Goal: Task Accomplishment & Management: Manage account settings

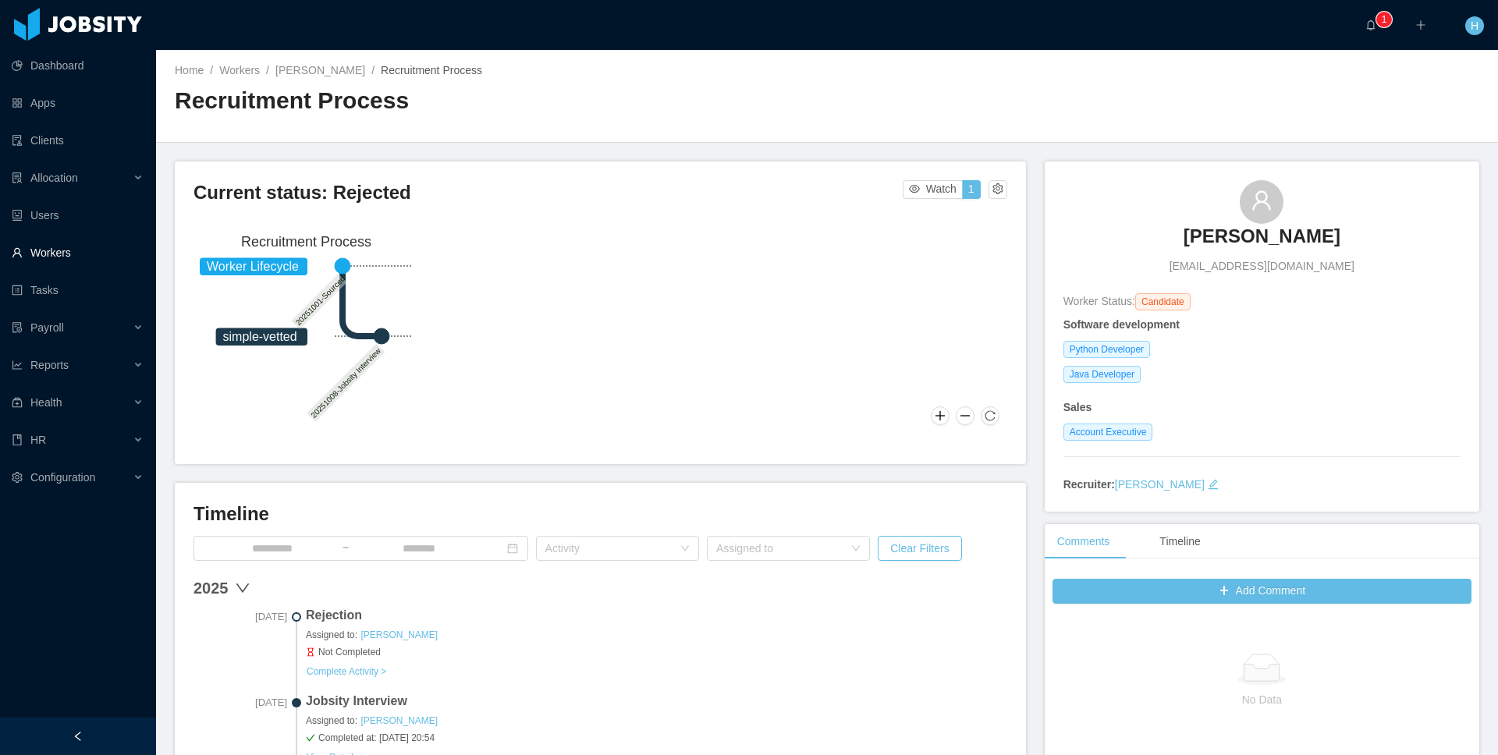
click at [45, 253] on link "Workers" at bounding box center [78, 252] width 132 height 31
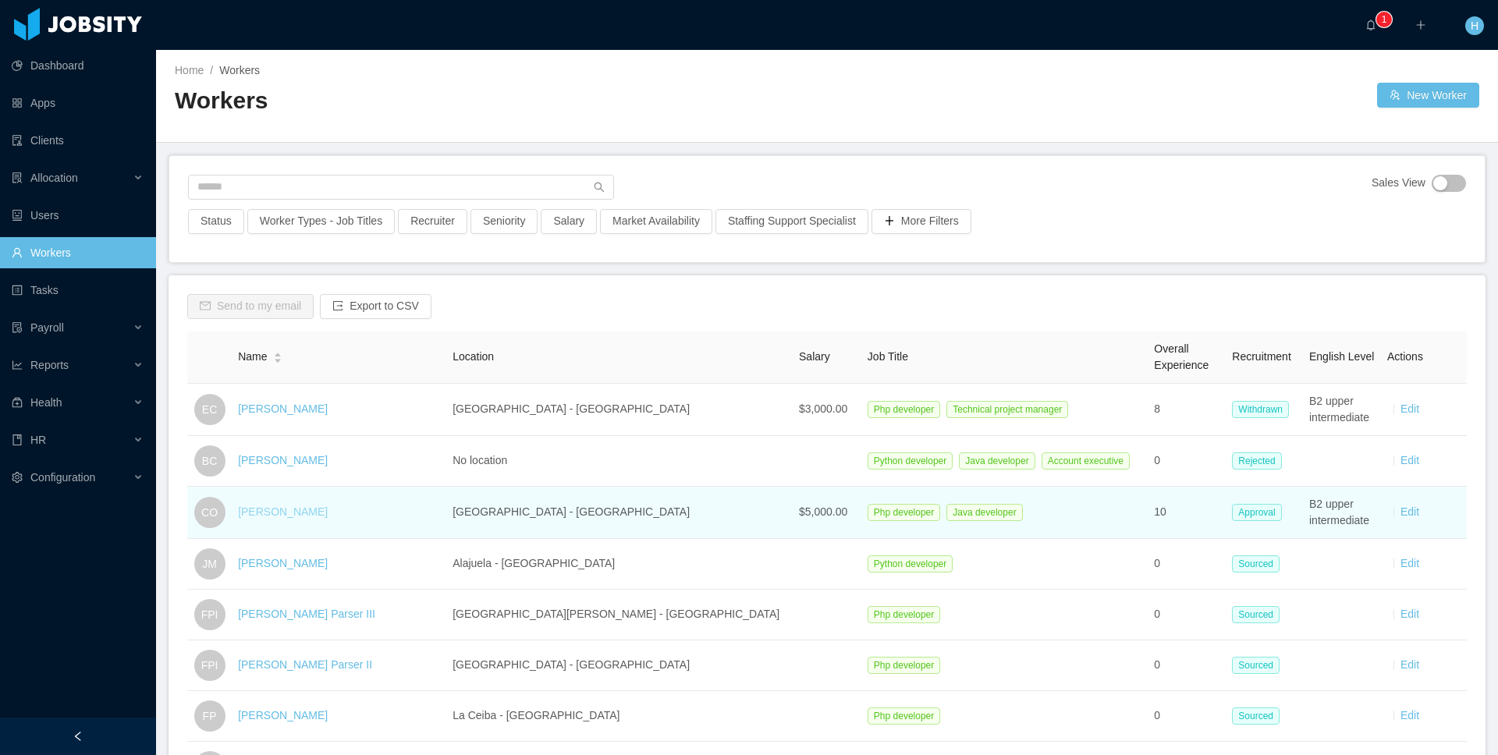
click at [289, 516] on link "Cristian Ortega" at bounding box center [283, 512] width 90 height 12
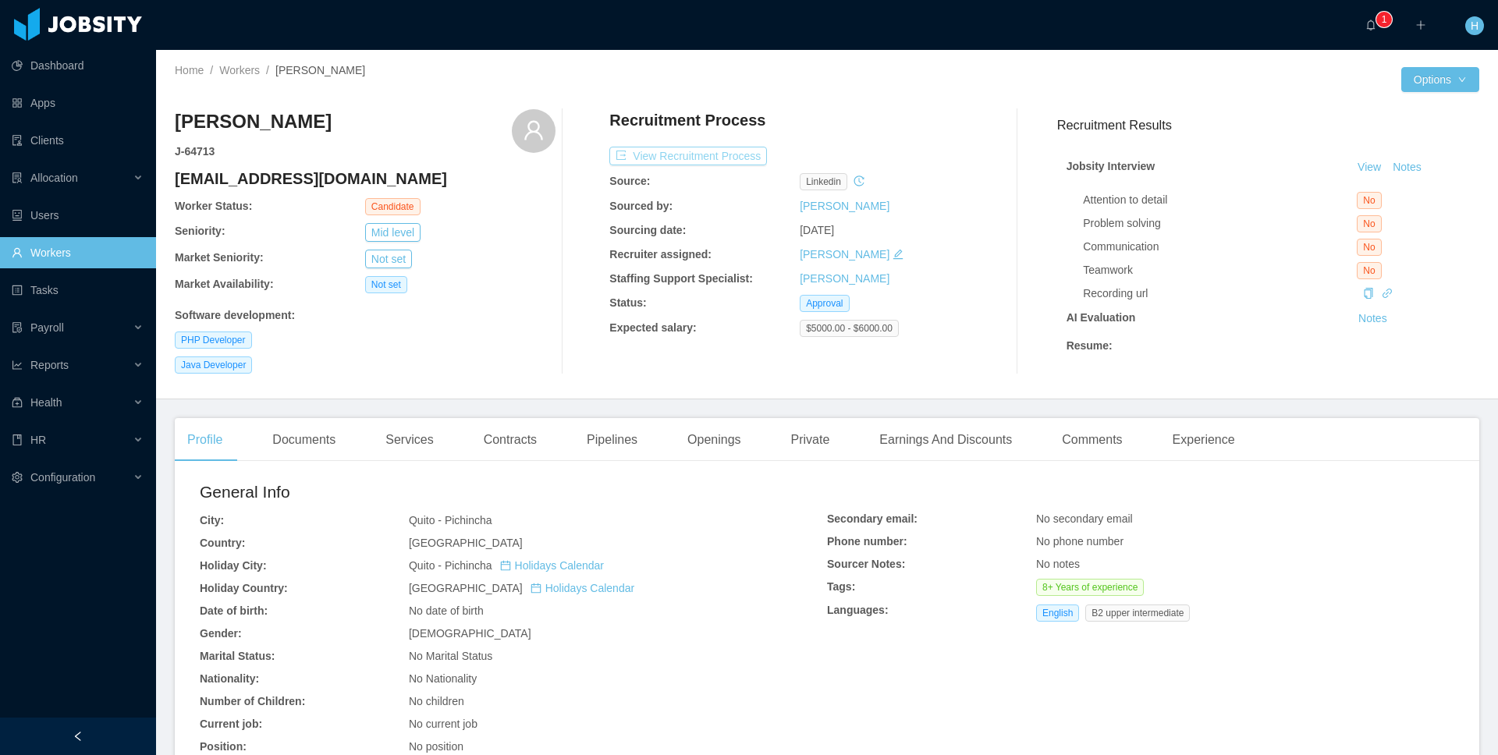
click at [734, 158] on button "View Recruitment Process" at bounding box center [688, 156] width 158 height 19
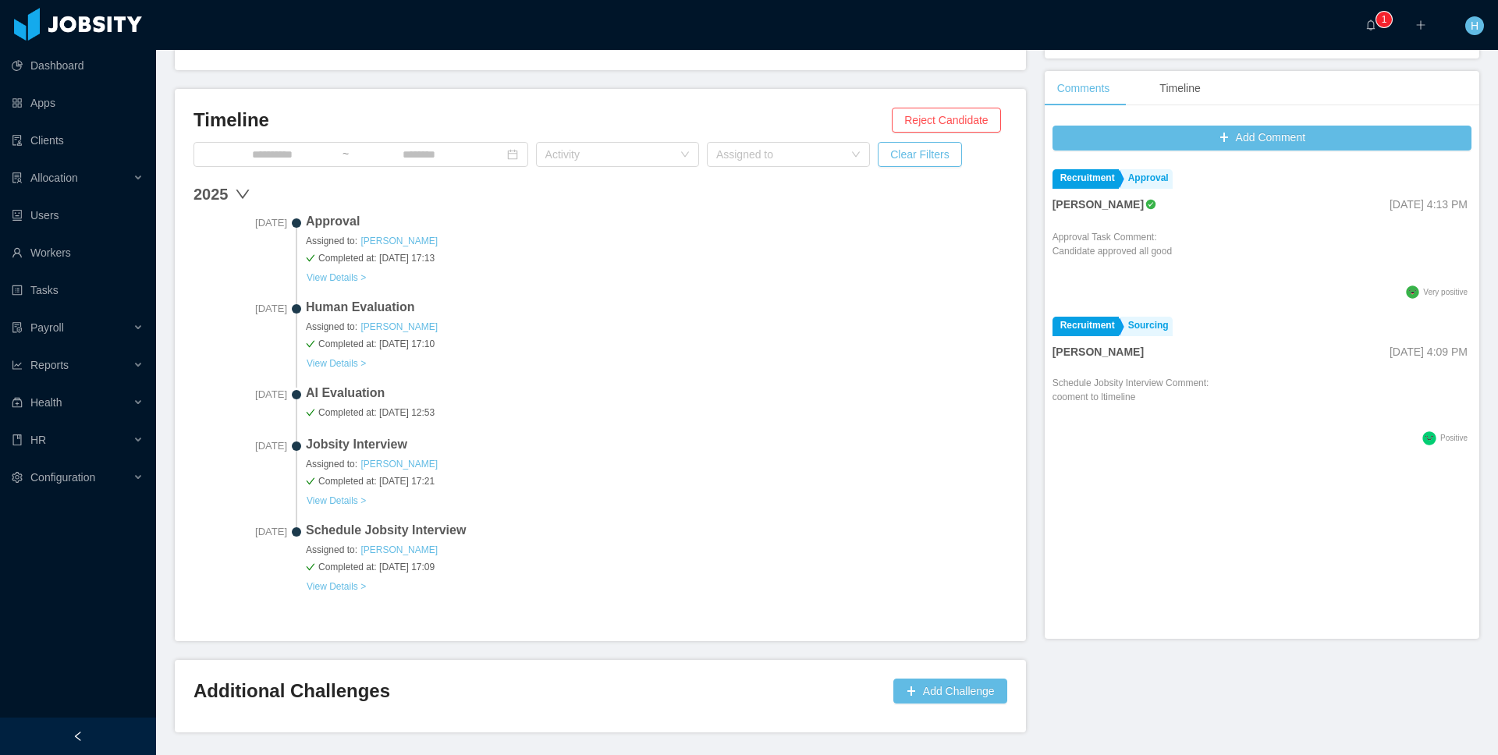
scroll to position [445, 0]
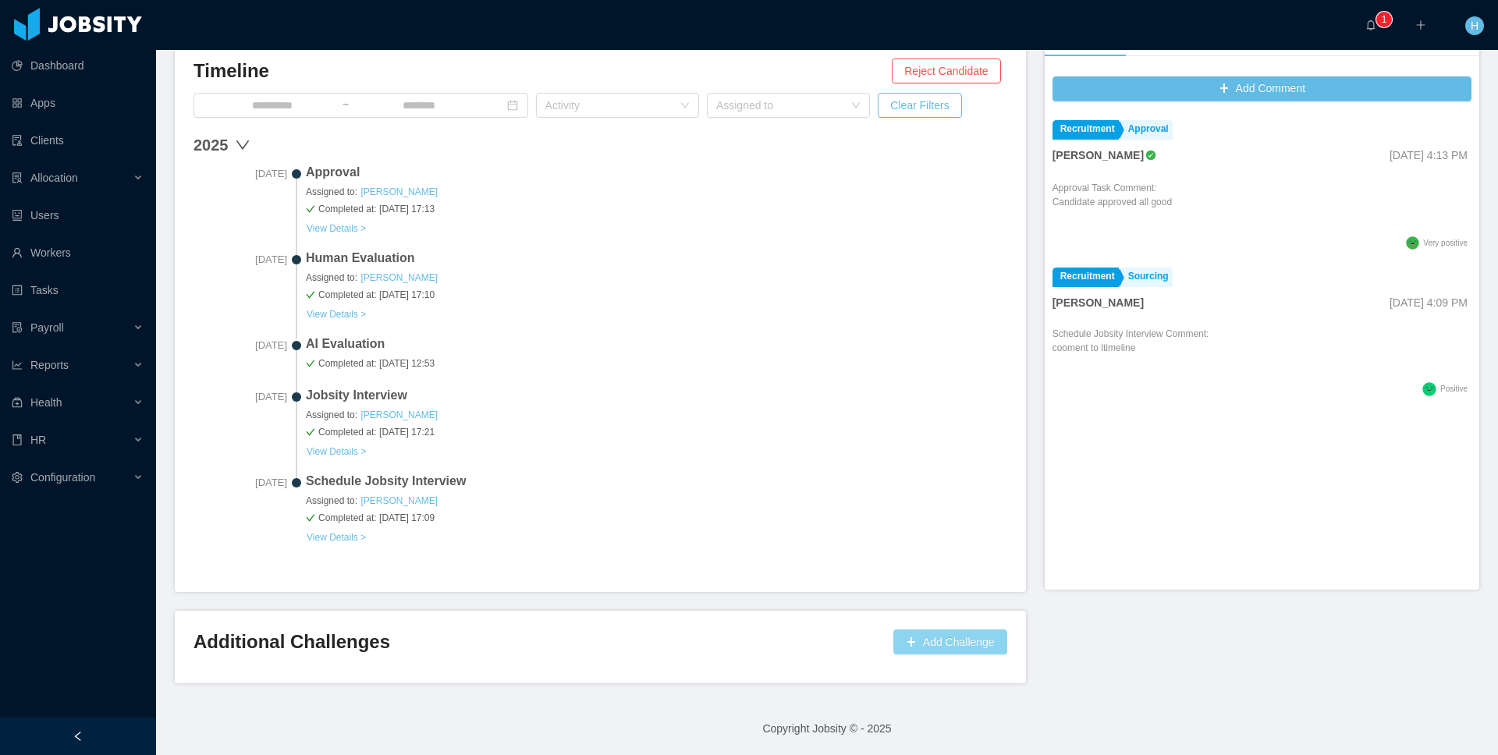
click at [950, 642] on button "Add Challenge" at bounding box center [951, 642] width 114 height 25
click at [983, 595] on button "OK" at bounding box center [983, 596] width 28 height 19
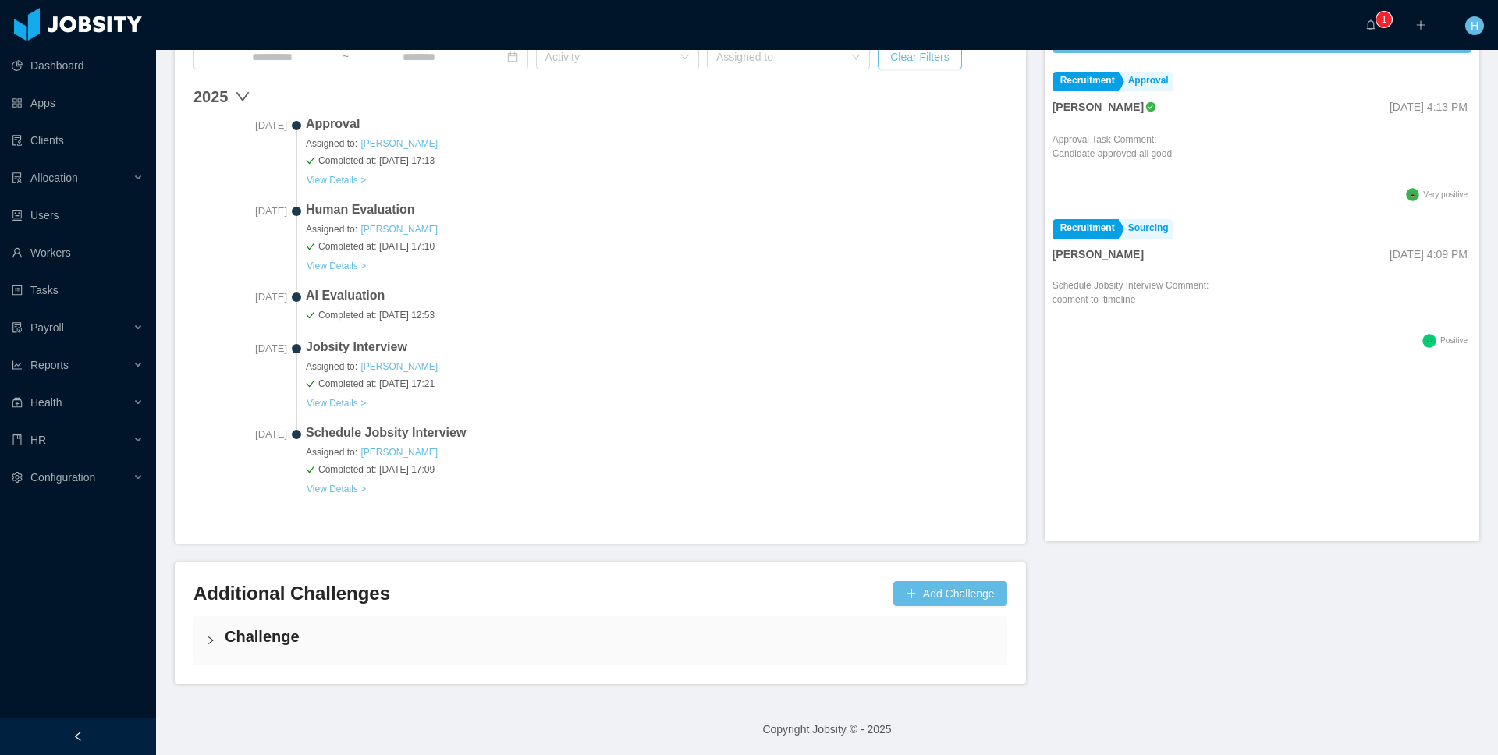
scroll to position [494, 0]
click at [419, 620] on div "Challenge" at bounding box center [601, 640] width 814 height 48
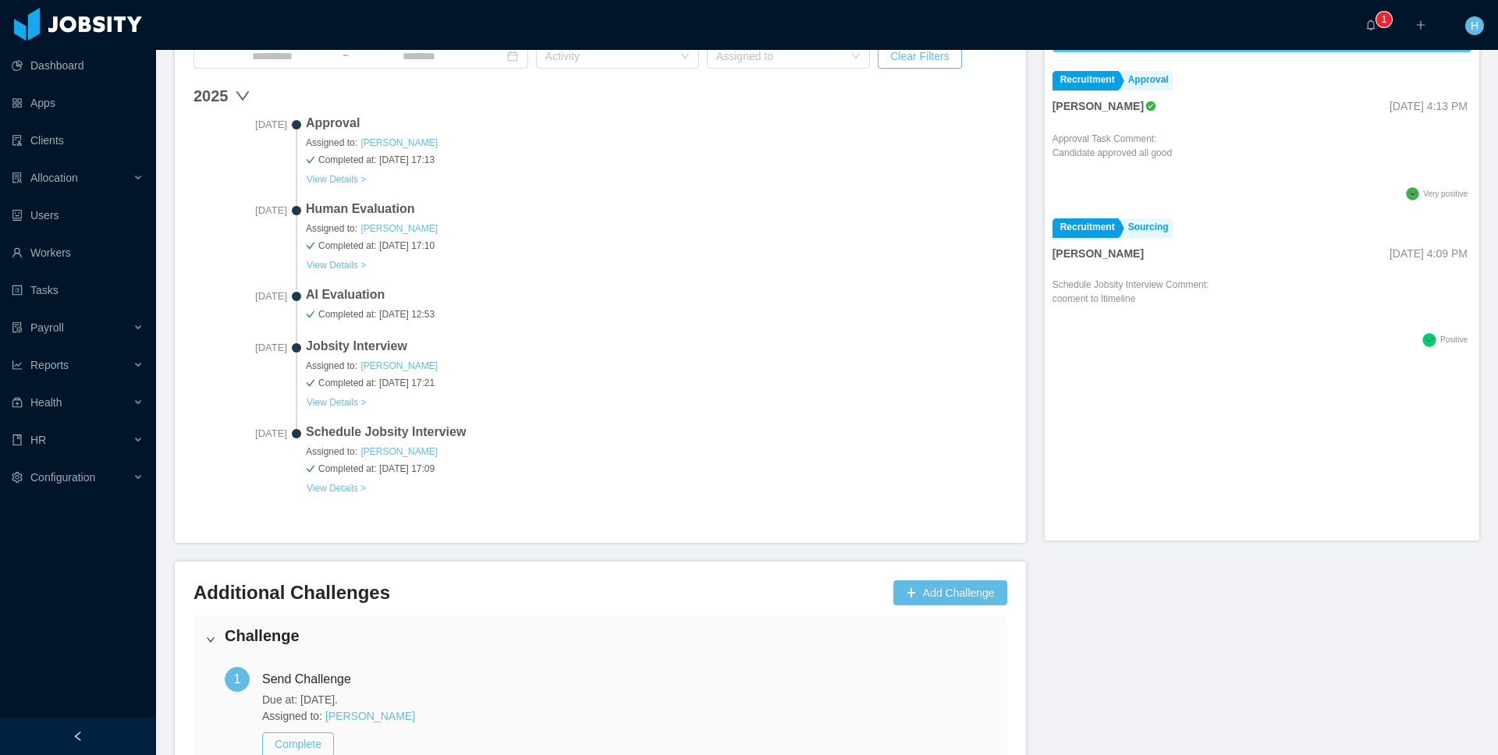
scroll to position [609, 0]
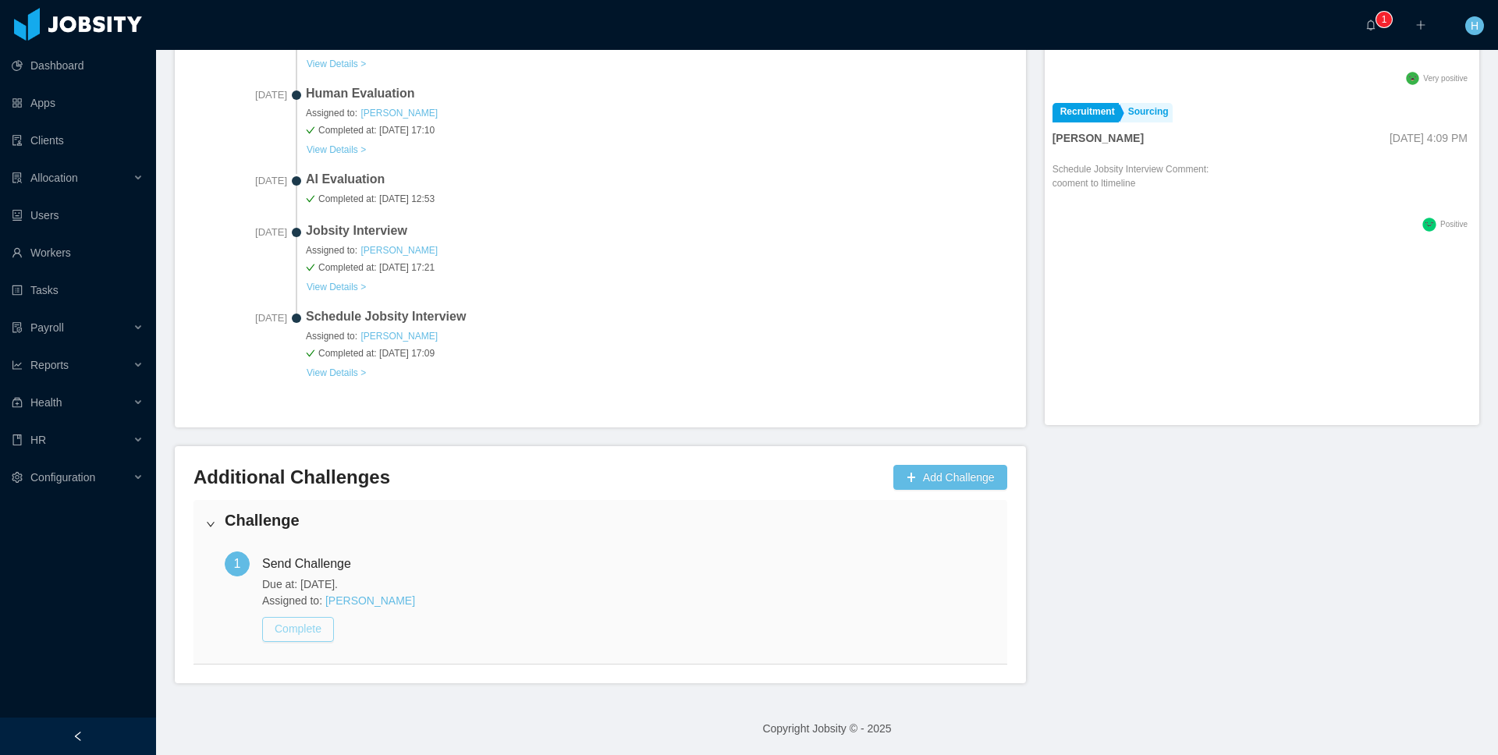
click at [286, 634] on button "Complete" at bounding box center [298, 629] width 72 height 25
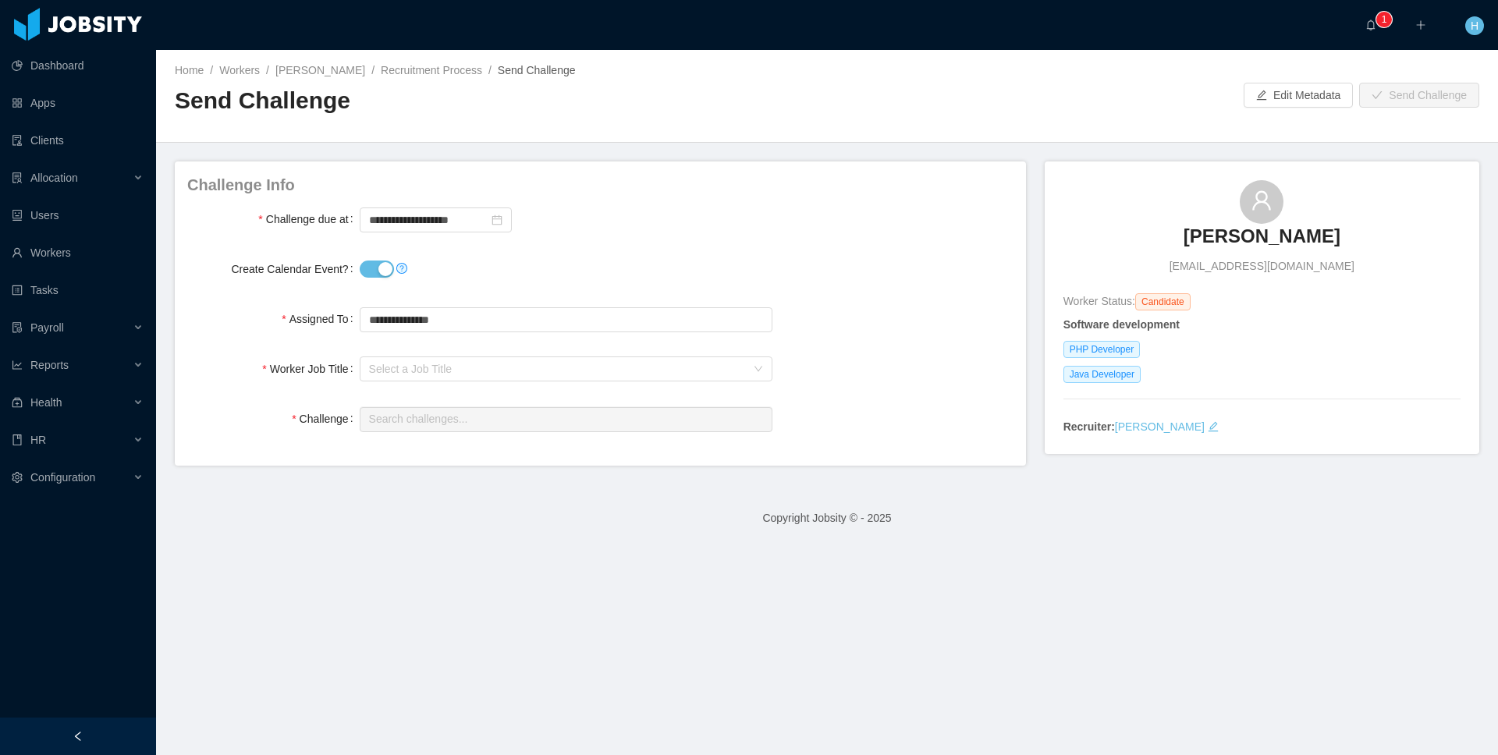
click at [371, 265] on button "Create Calendar Event?" at bounding box center [377, 269] width 34 height 17
click at [442, 325] on input "text" at bounding box center [566, 319] width 413 height 25
type input "*"
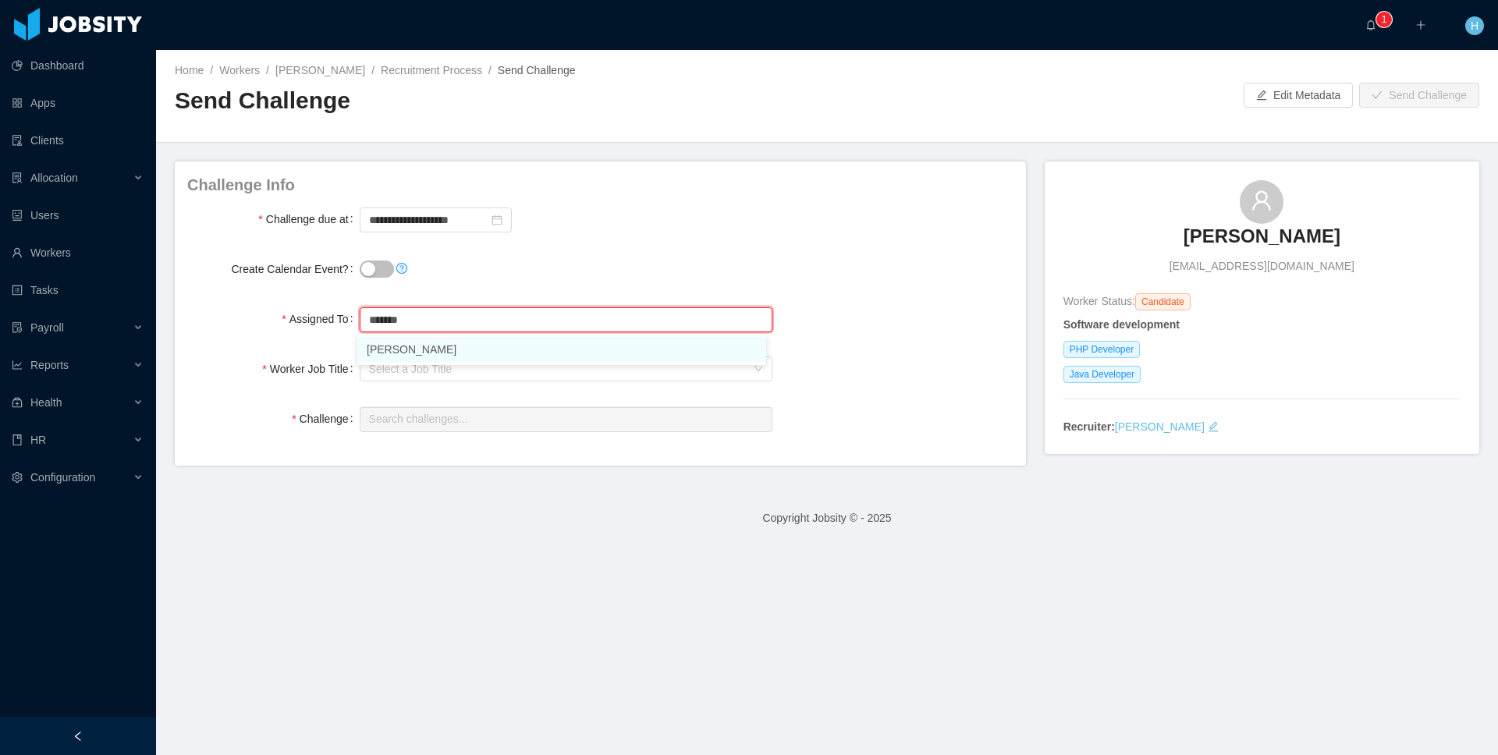
click at [486, 348] on li "Hamilton Garcia" at bounding box center [561, 349] width 409 height 25
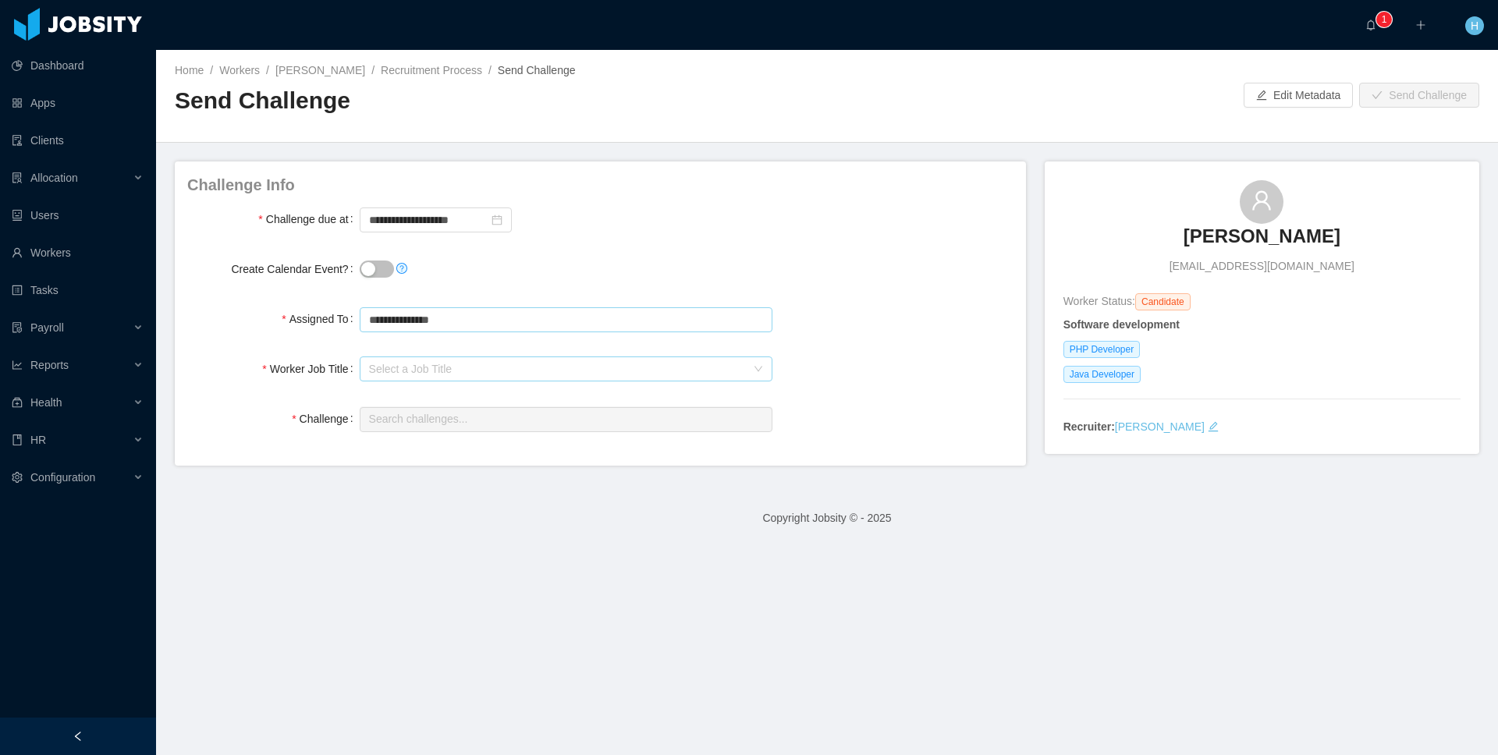
click at [384, 371] on div "Select a Job Title" at bounding box center [557, 369] width 377 height 16
type input "**********"
click at [446, 429] on li "PHP Developer" at bounding box center [561, 424] width 409 height 25
type input "**********"
click at [436, 423] on input "text" at bounding box center [566, 419] width 413 height 25
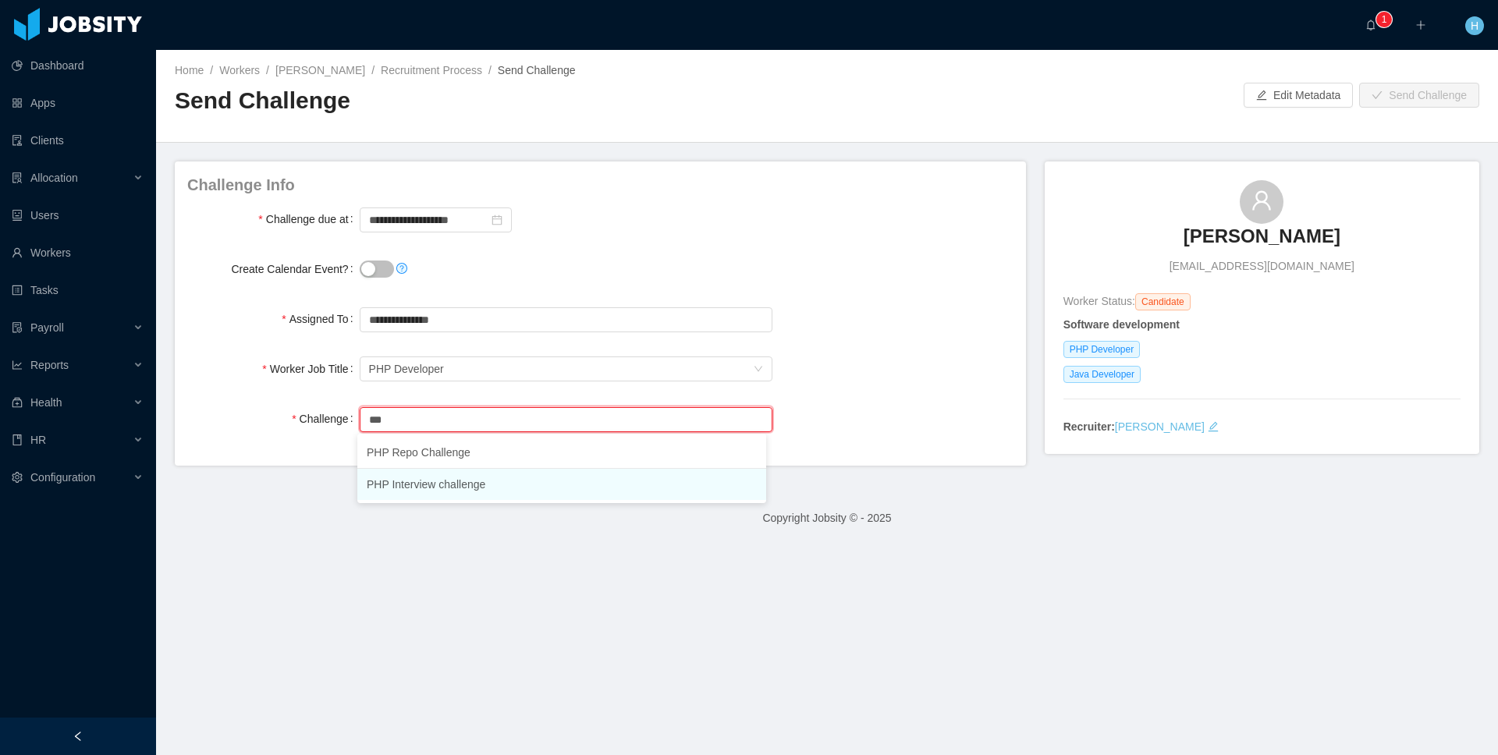
click at [542, 487] on li "PHP Interview challenge" at bounding box center [561, 484] width 409 height 31
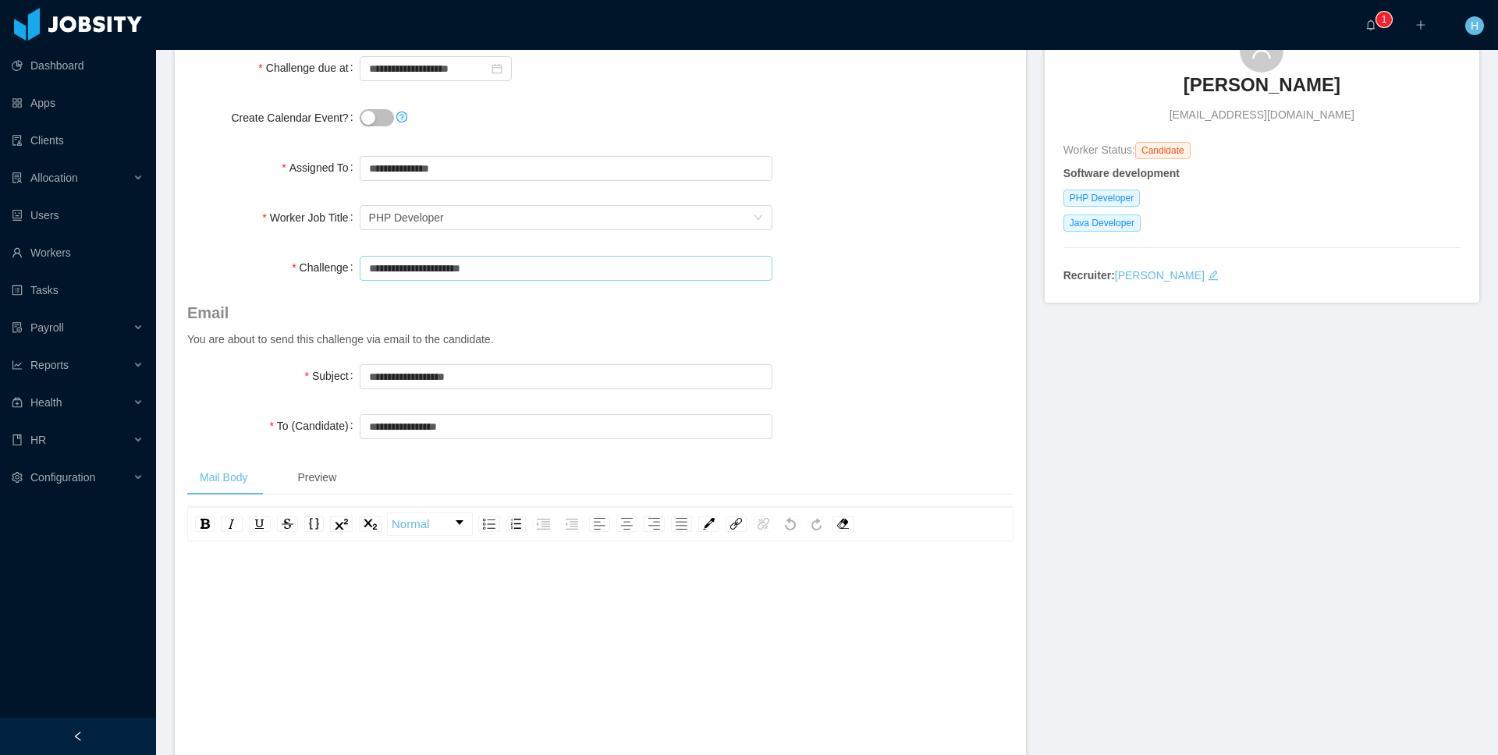
scroll to position [114, 0]
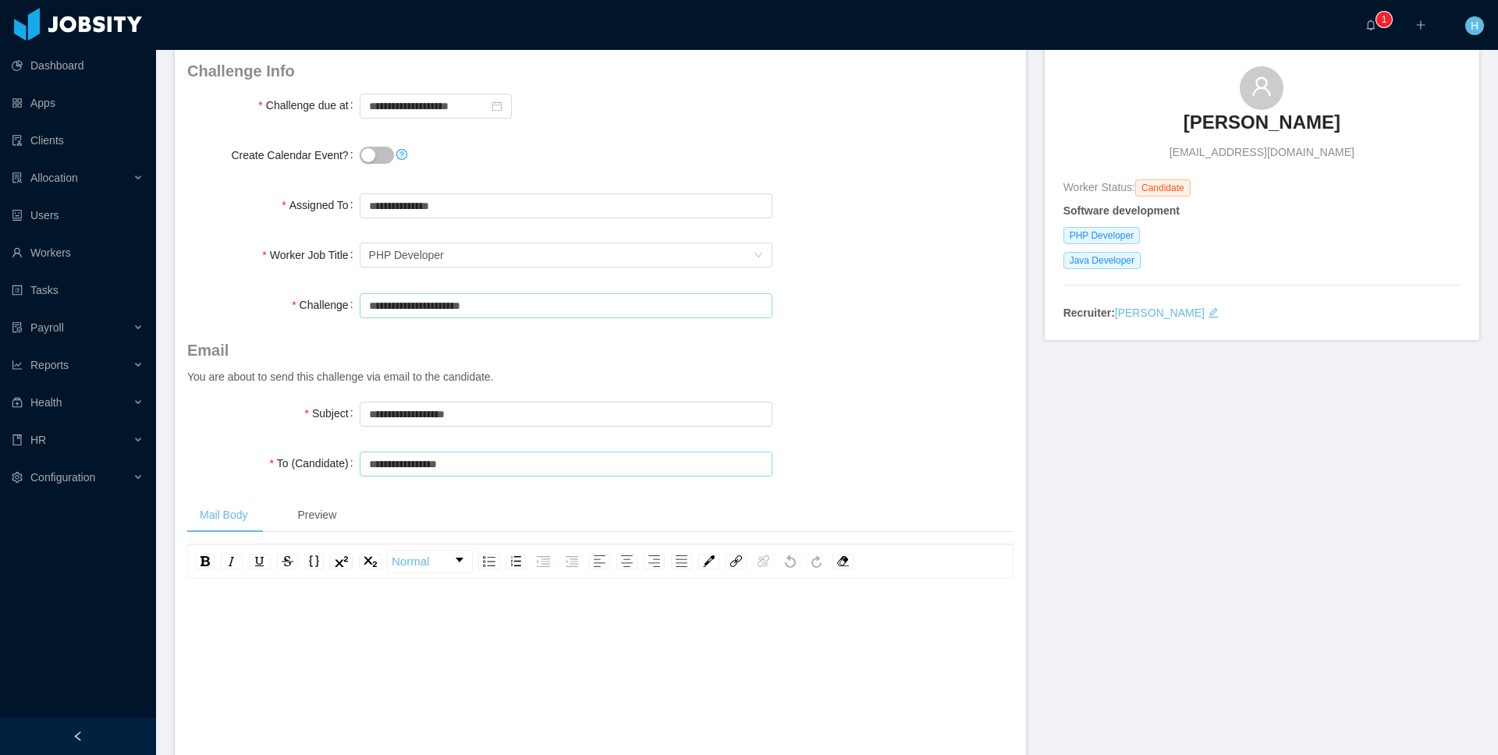
type input "**********"
click at [504, 461] on input "**********" at bounding box center [566, 464] width 413 height 25
type input "**********"
click at [1172, 469] on div "**********" at bounding box center [827, 559] width 1305 height 1022
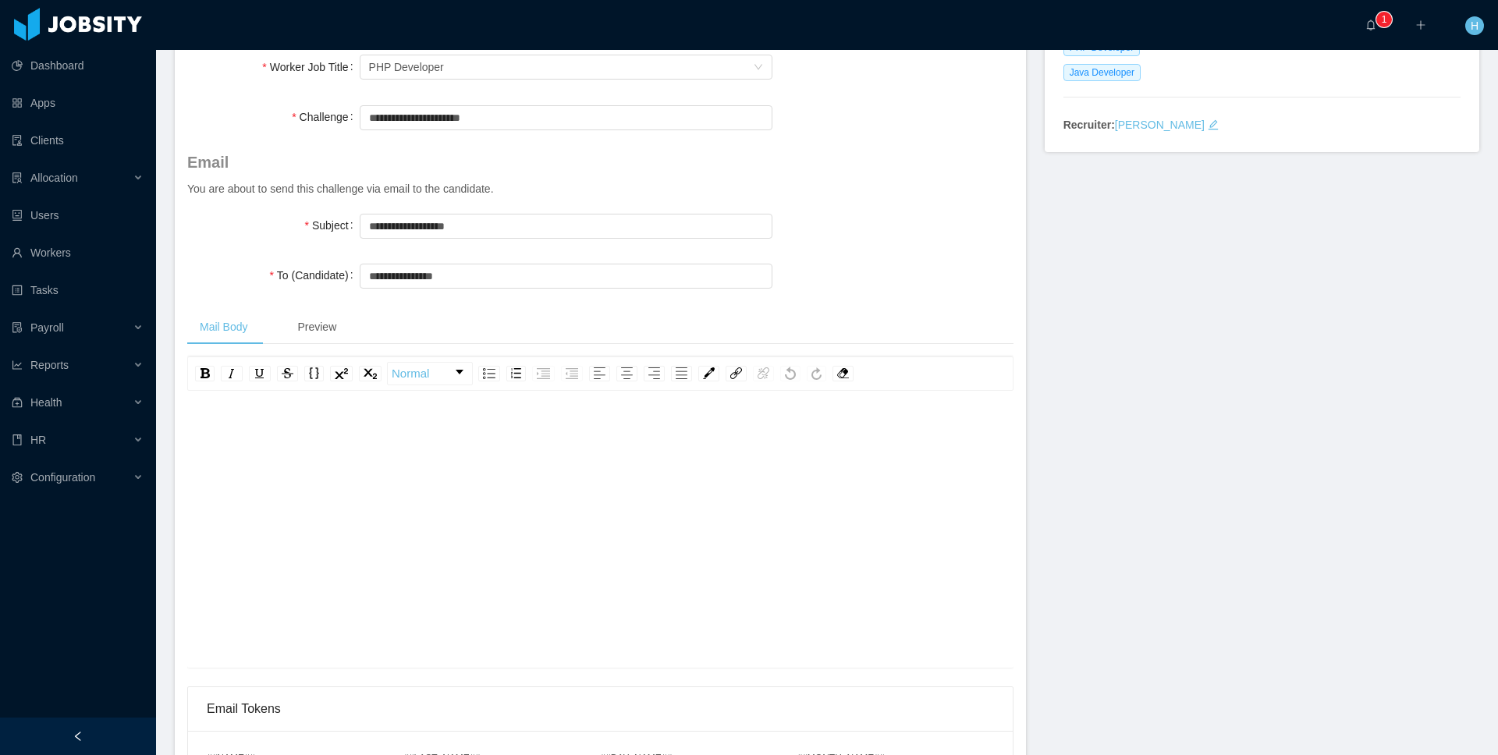
scroll to position [0, 0]
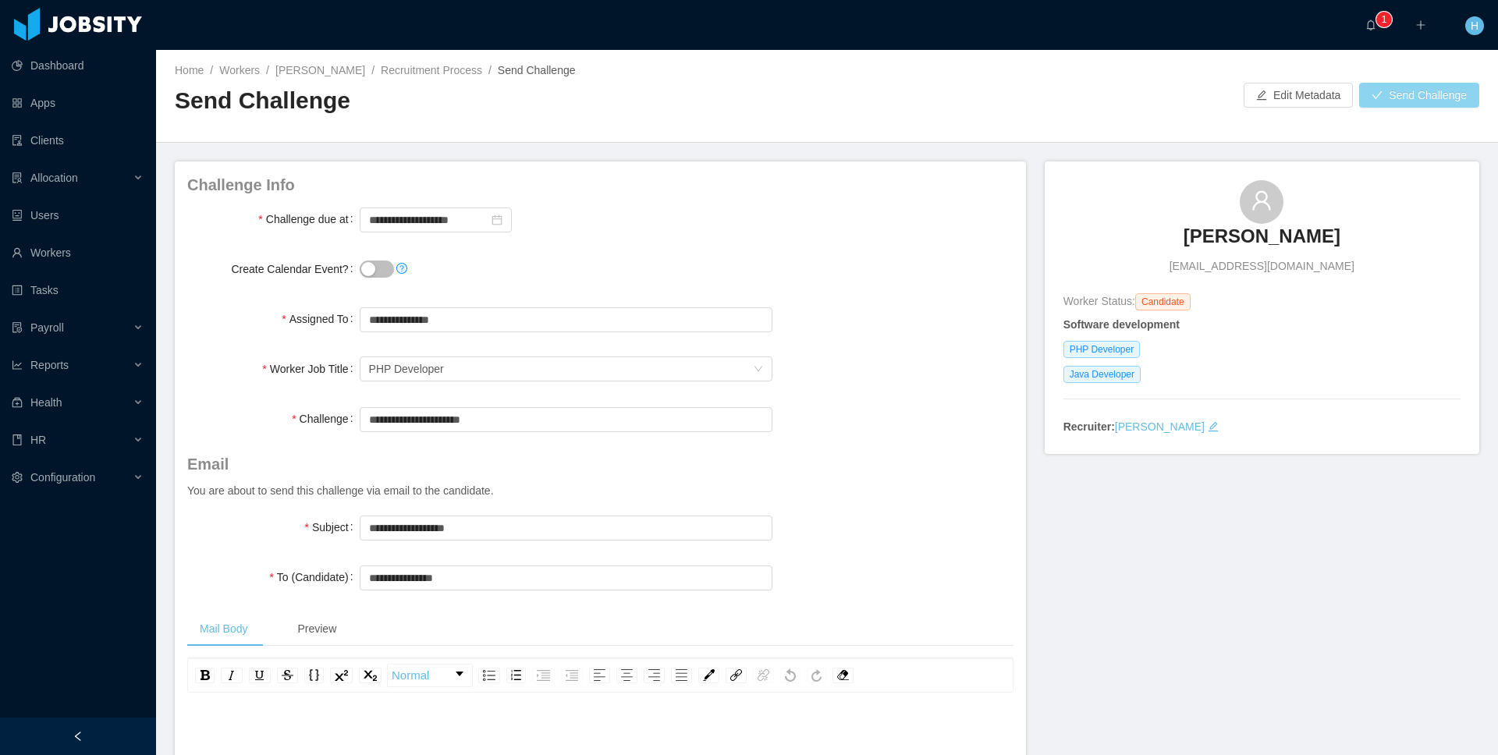
click at [1380, 105] on button "Send Challenge" at bounding box center [1419, 95] width 120 height 25
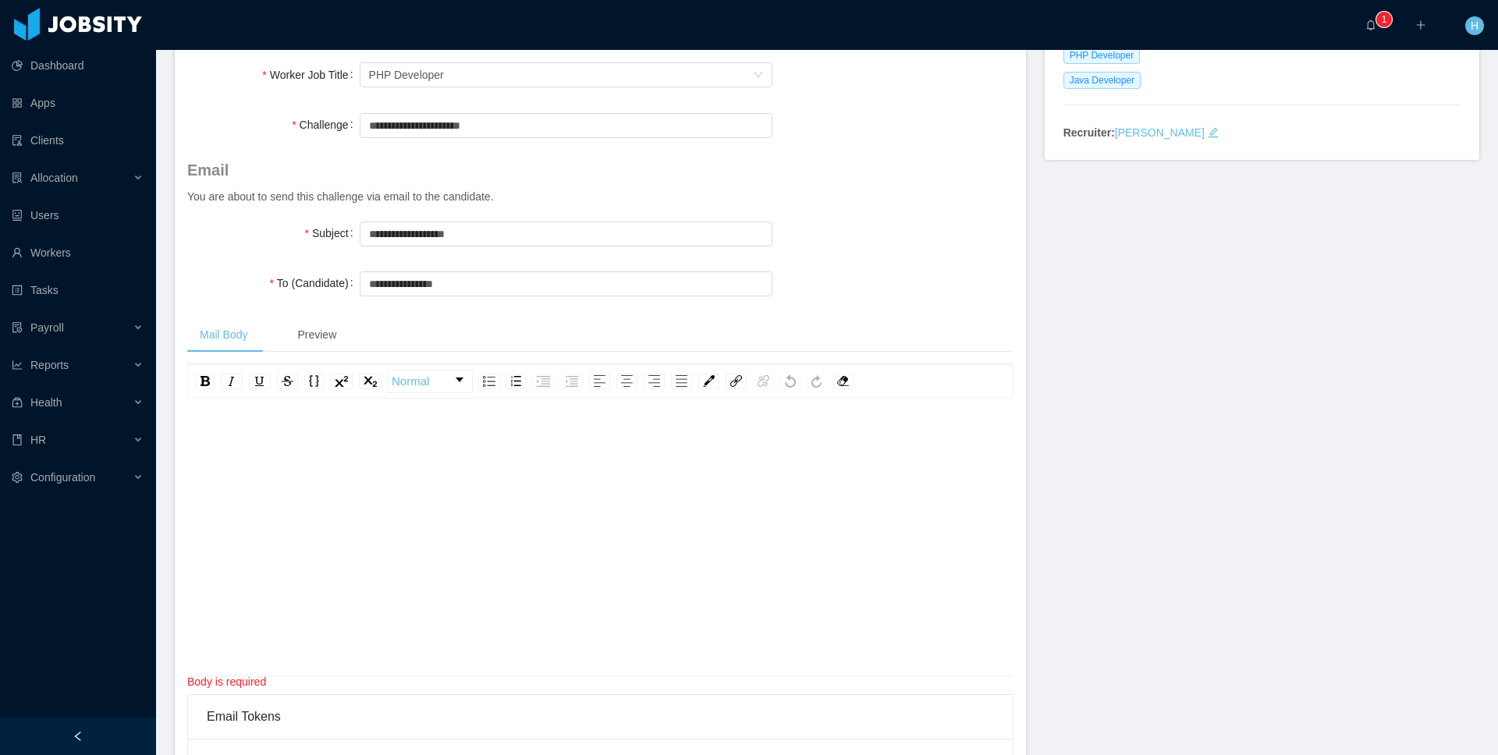
scroll to position [315, 0]
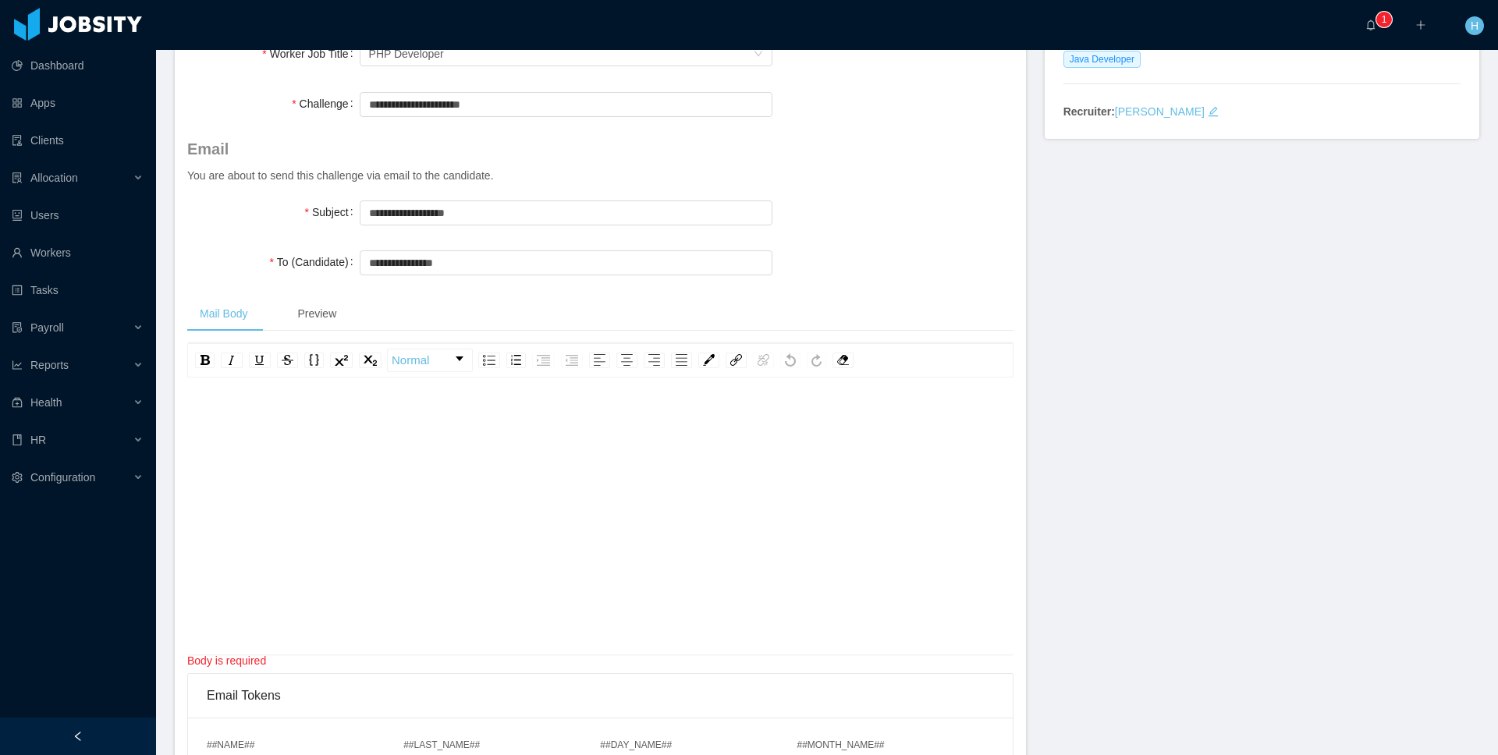
click at [746, 567] on div "rdw-editor" at bounding box center [601, 540] width 802 height 273
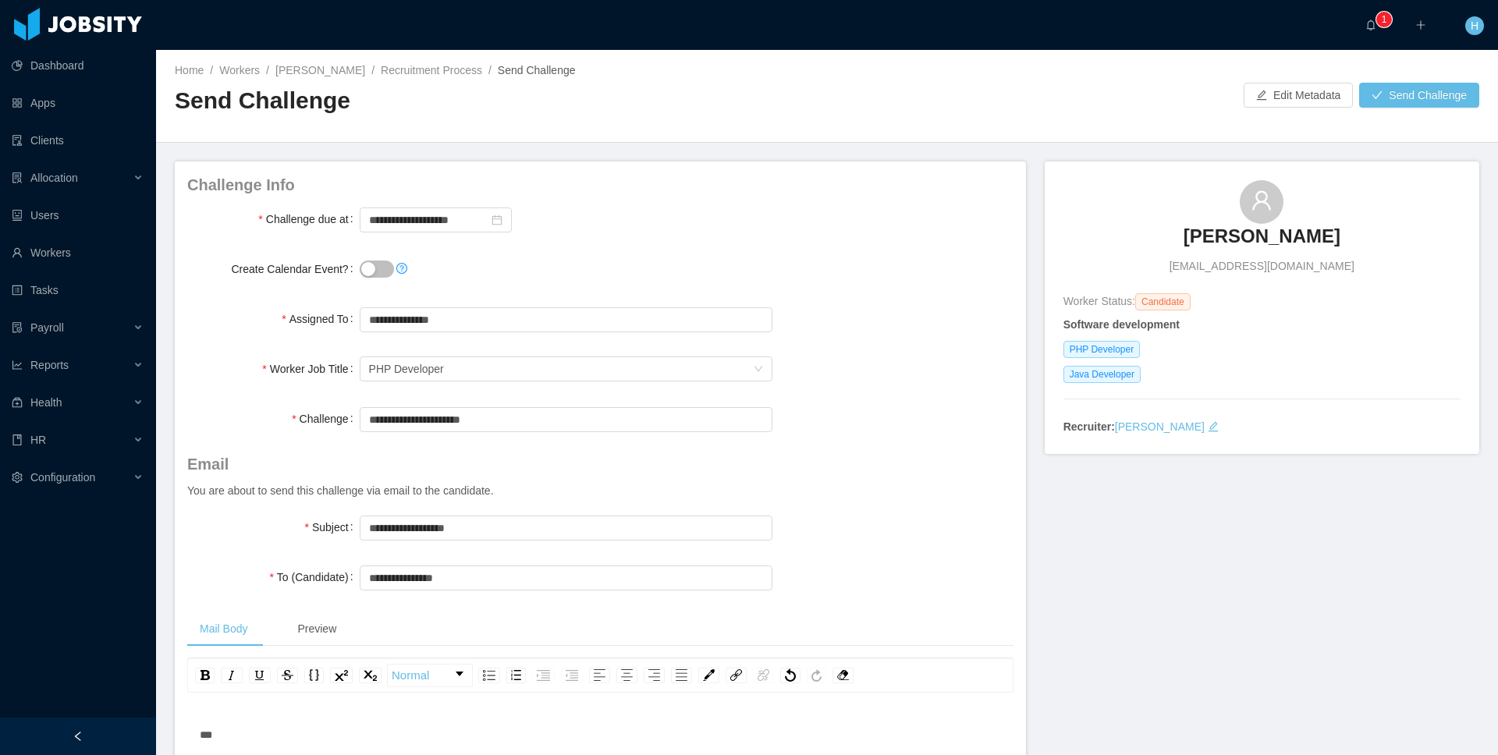
scroll to position [37, 0]
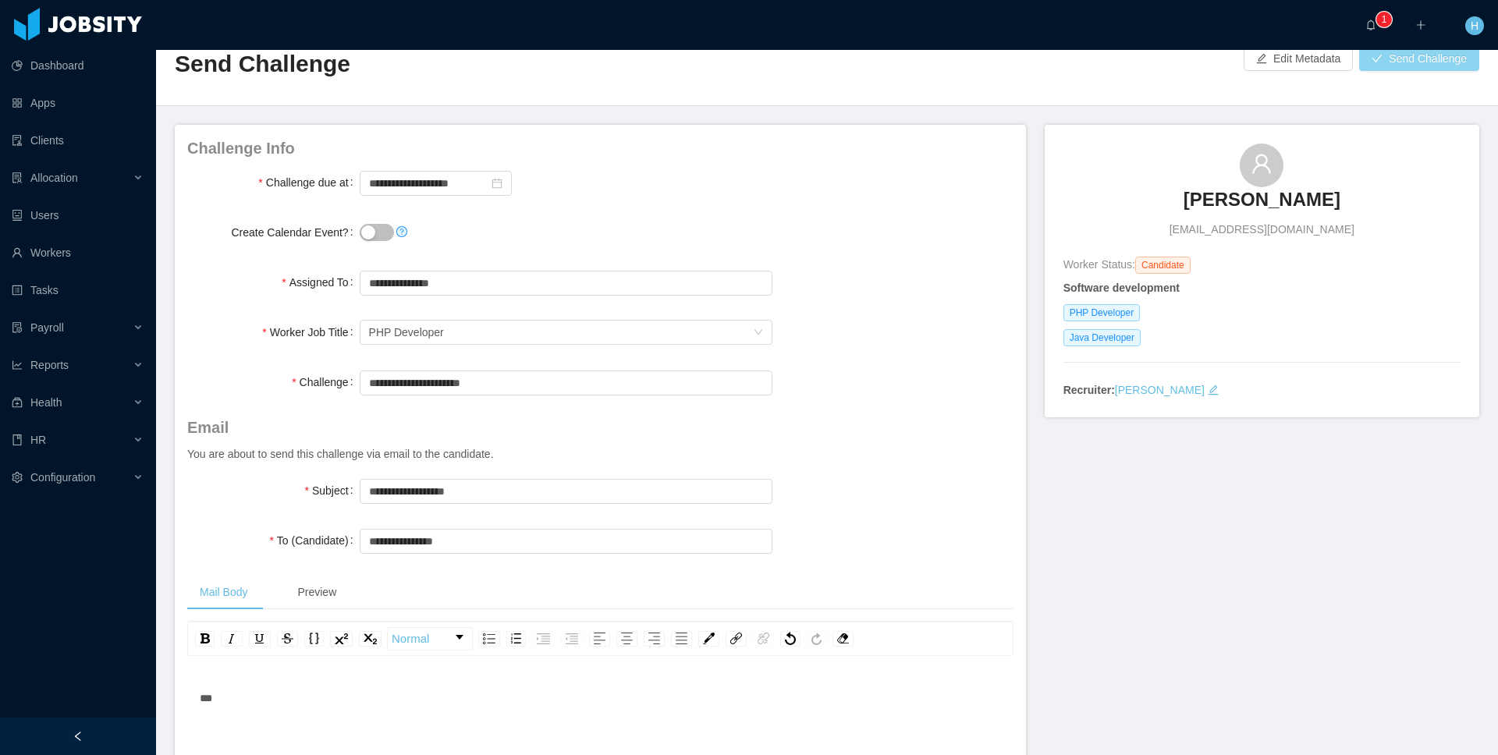
click at [1396, 64] on button "Send Challenge" at bounding box center [1419, 58] width 120 height 25
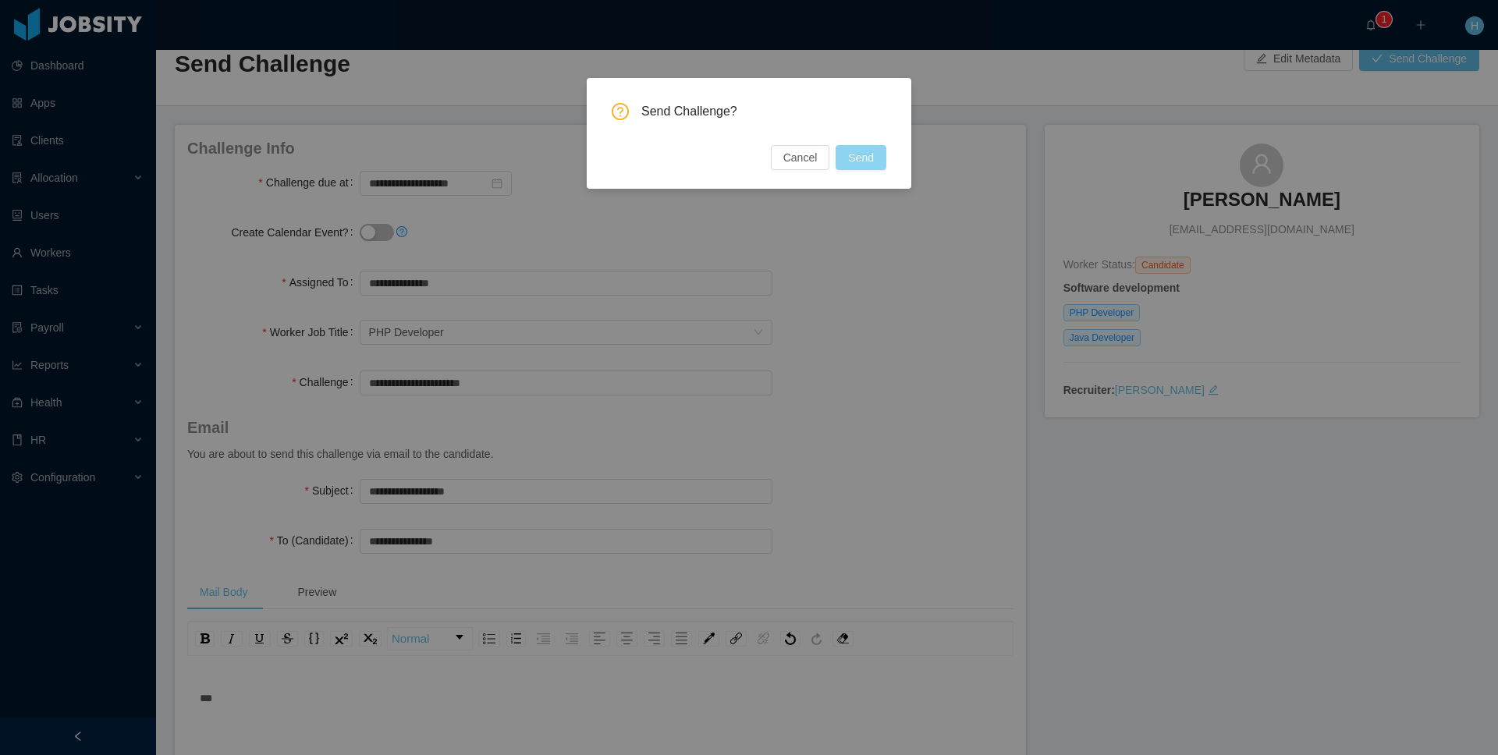
click at [866, 162] on button "Send" at bounding box center [861, 157] width 51 height 25
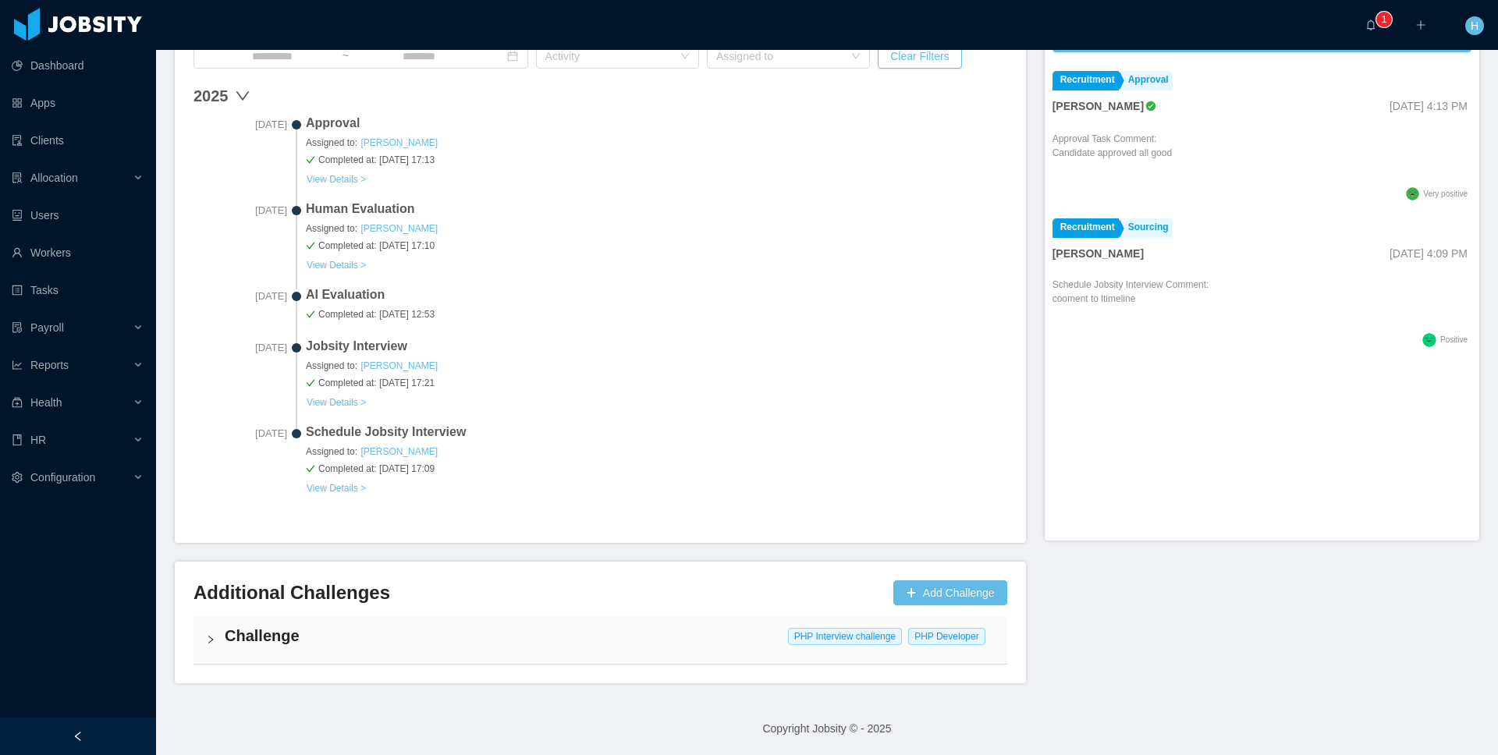
scroll to position [491, 0]
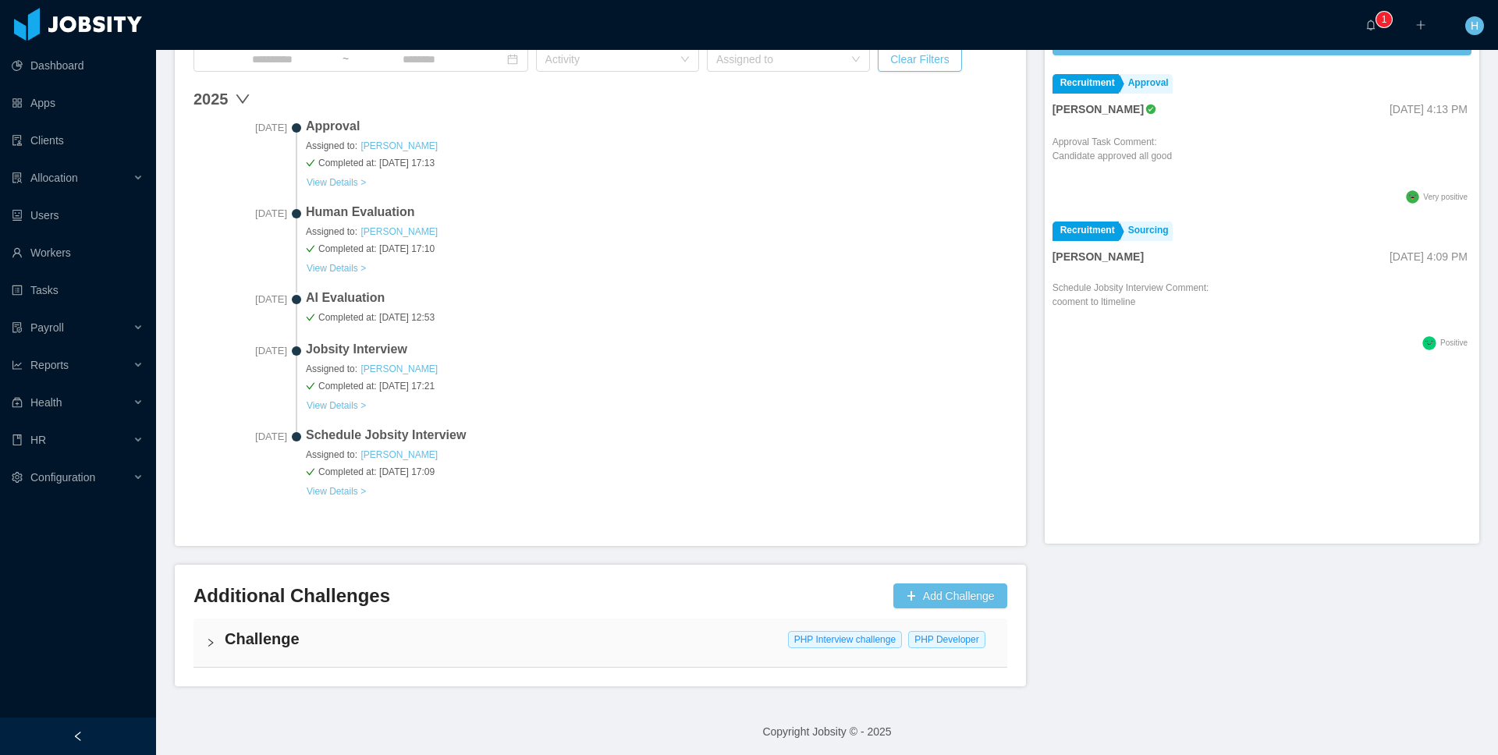
click at [480, 643] on h4 "Challenge" at bounding box center [610, 639] width 770 height 22
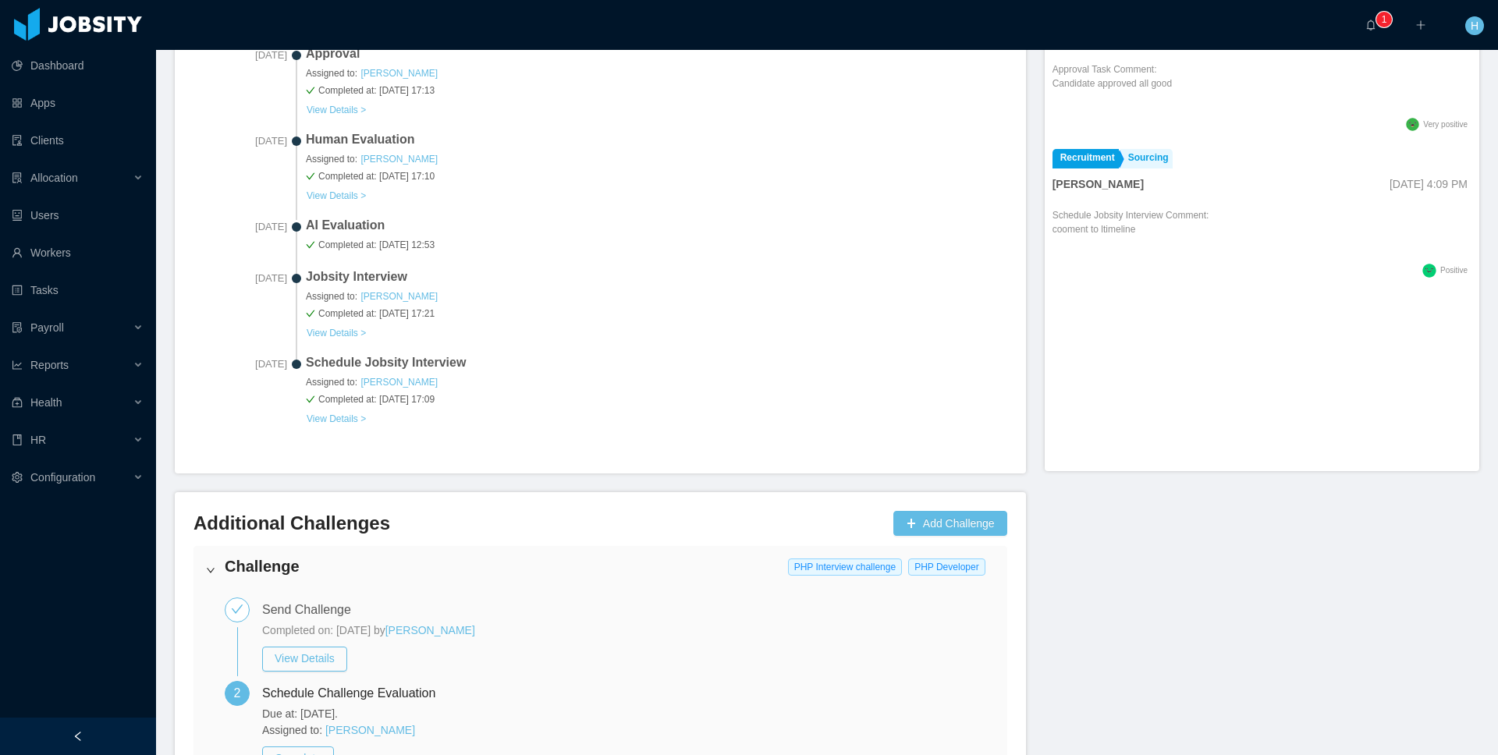
scroll to position [693, 0]
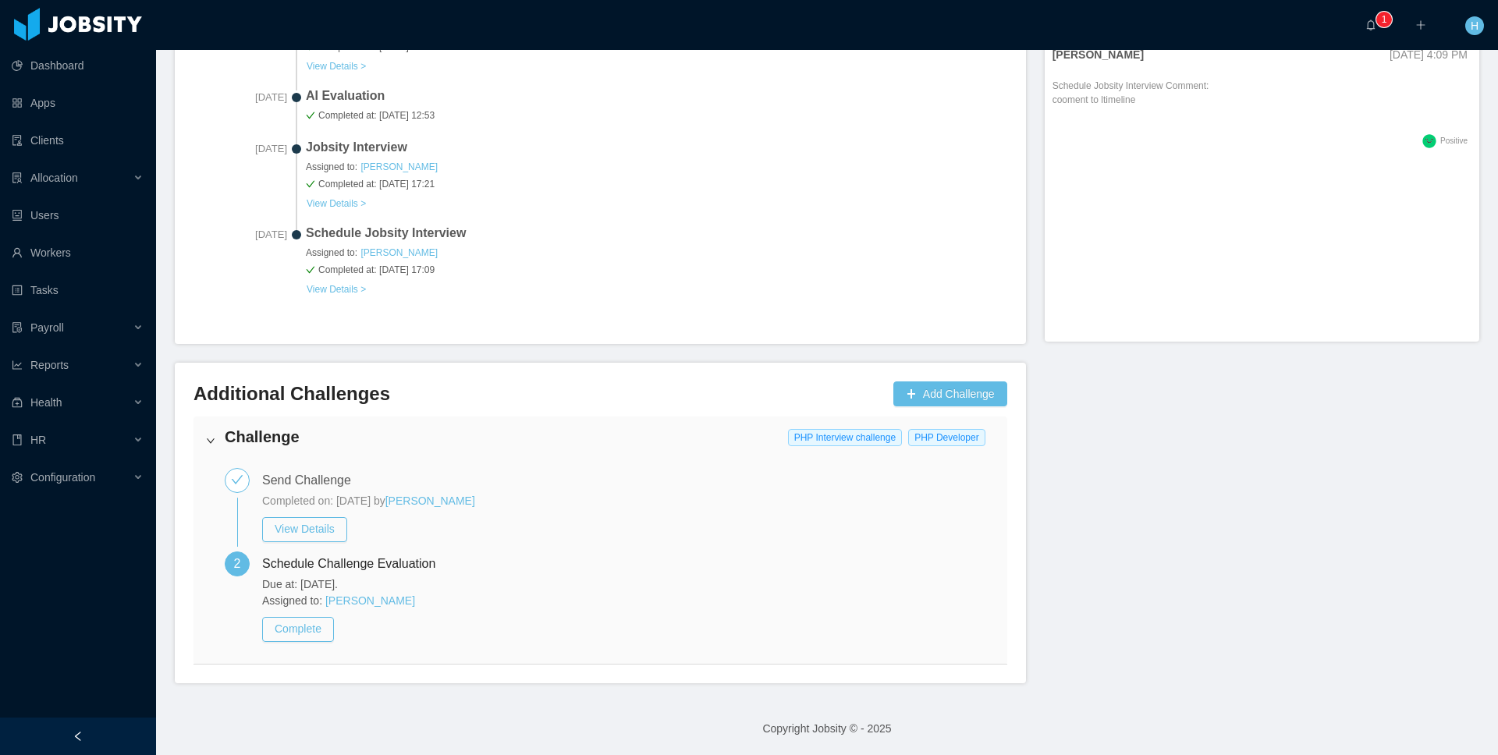
click at [308, 615] on div "Due at: Oct 14th, 2025. Assigned to: Cristian Fierro Complete" at bounding box center [628, 610] width 733 height 66
click at [303, 627] on button "Complete" at bounding box center [298, 629] width 72 height 25
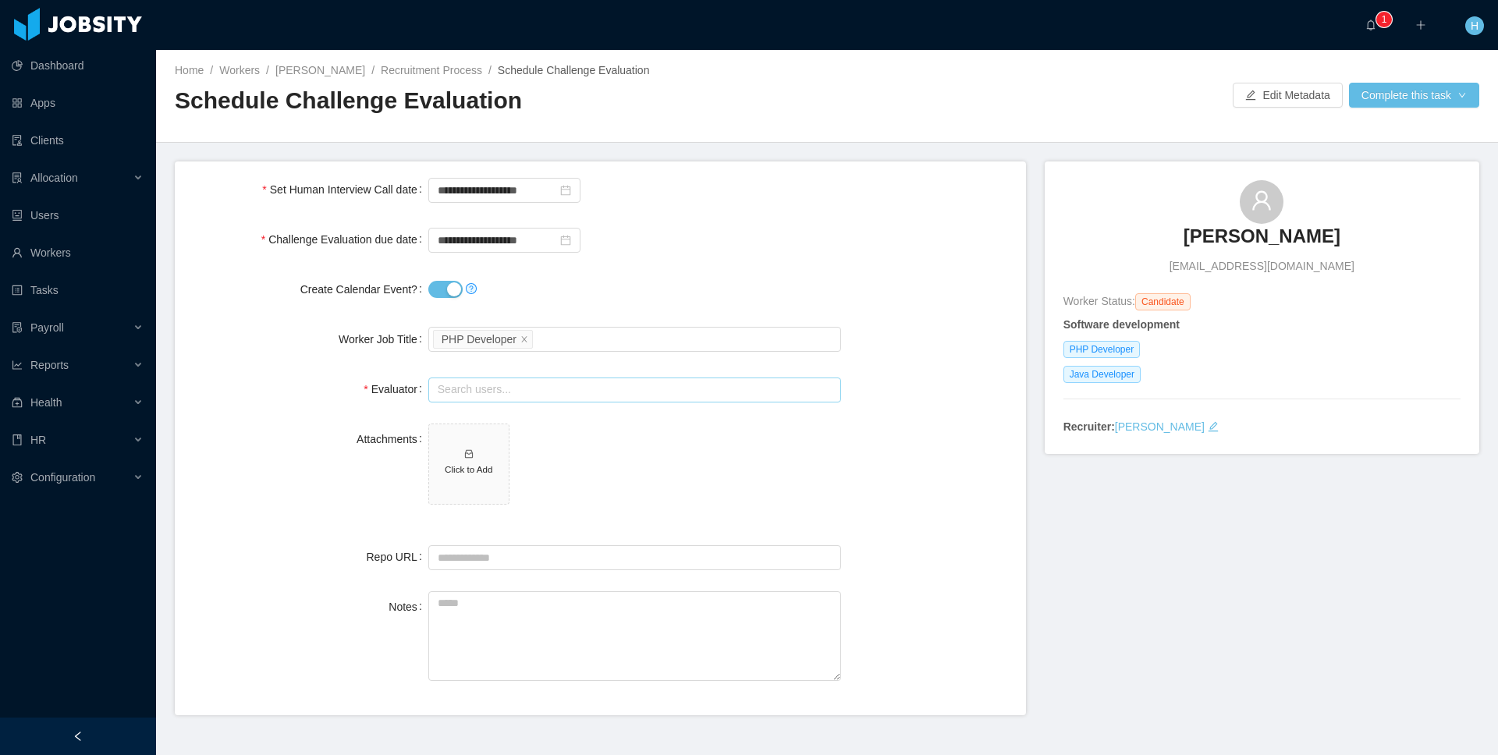
click at [468, 392] on input "text" at bounding box center [634, 390] width 413 height 25
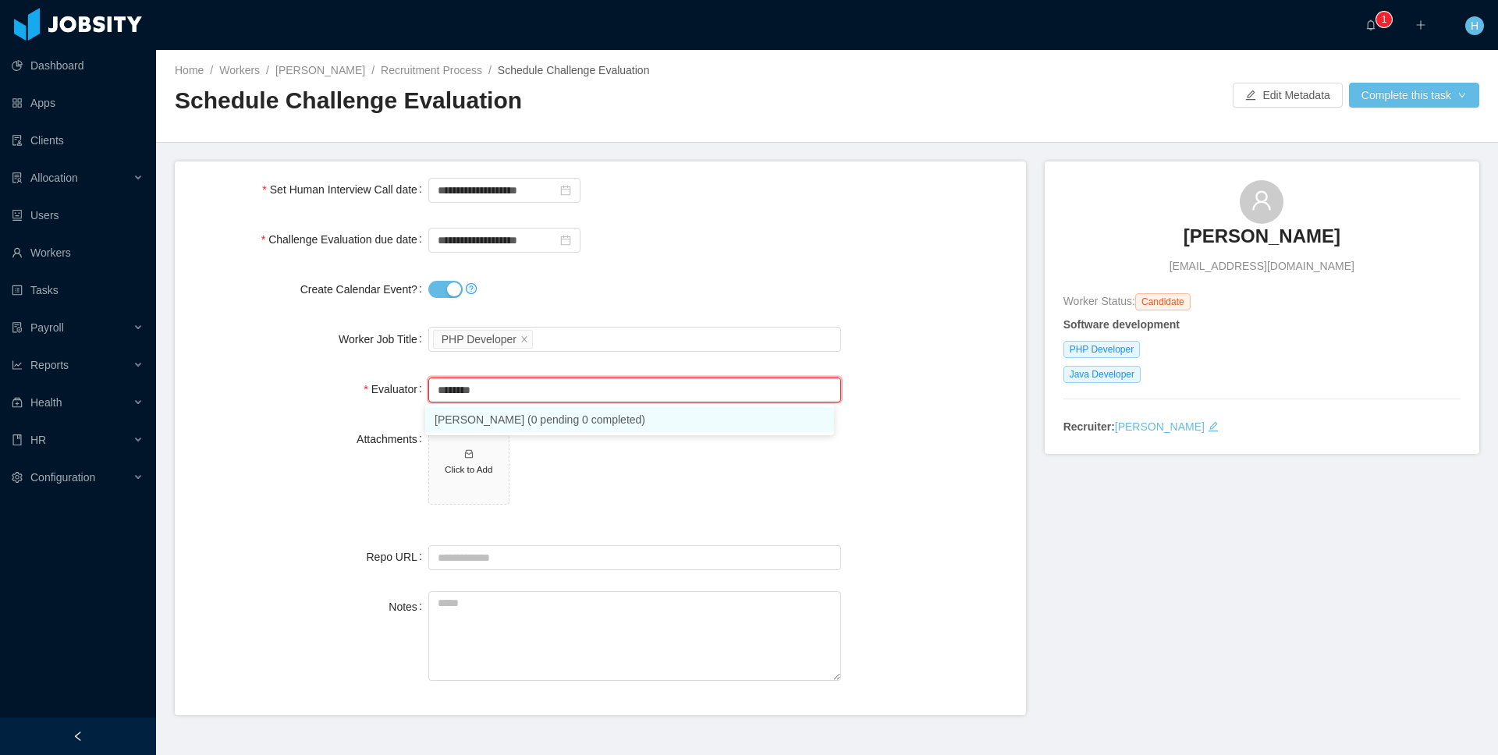
click at [572, 413] on li "Hamilton Garcia (0 pending 0 completed)" at bounding box center [629, 419] width 409 height 25
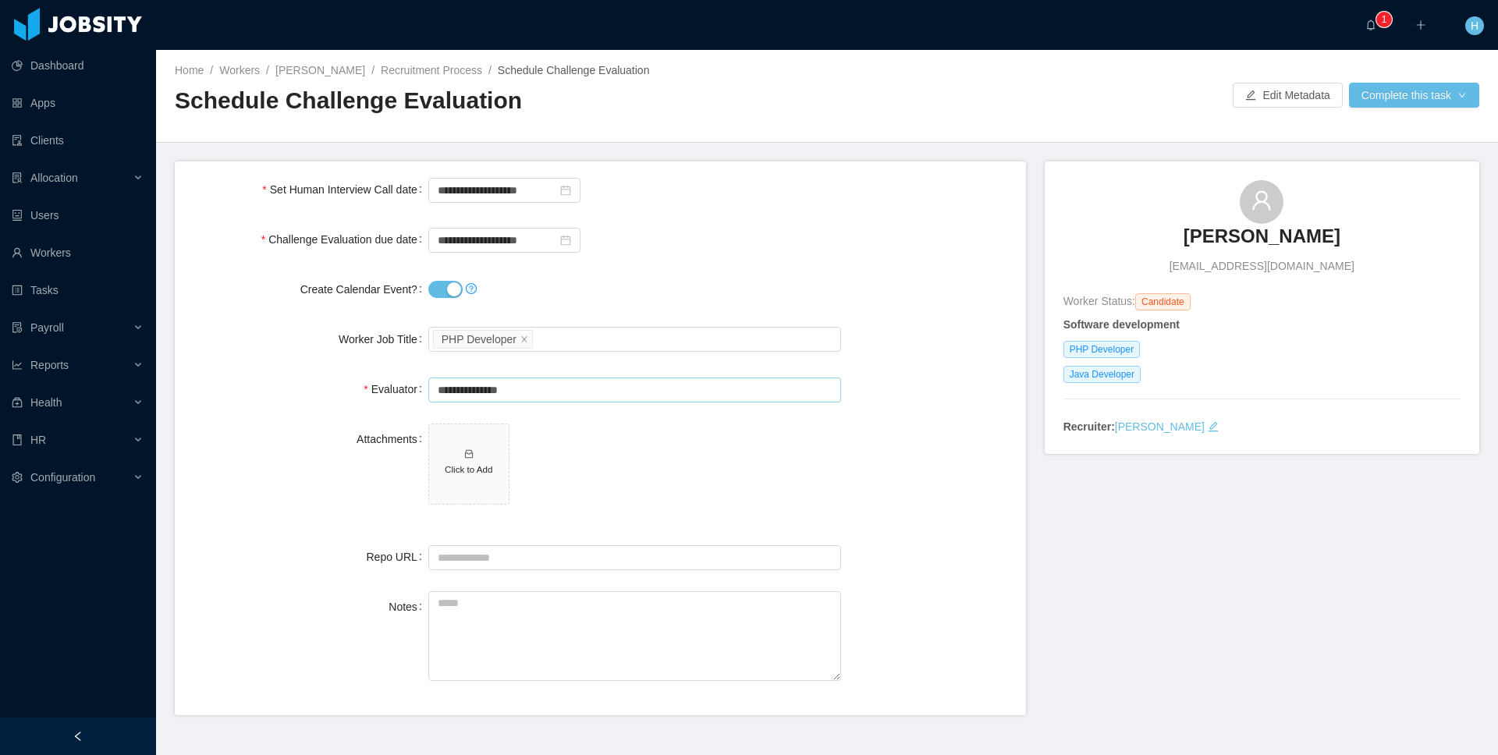
type input "**********"
click at [444, 291] on button "Create Calendar Event?" at bounding box center [445, 289] width 34 height 17
click at [1432, 95] on button "Complete this task" at bounding box center [1414, 95] width 130 height 25
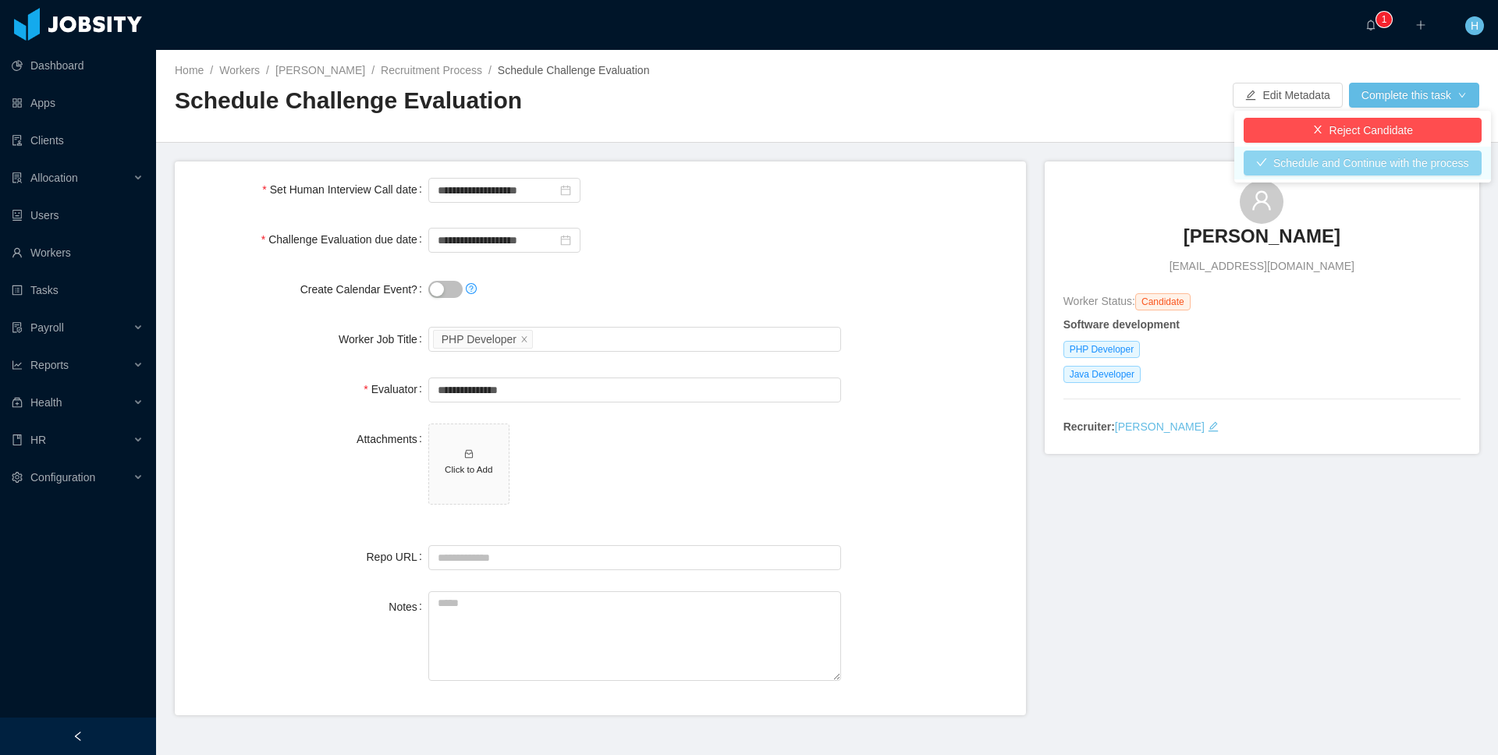
click at [1324, 174] on button "Schedule and Continue with the process" at bounding box center [1363, 163] width 238 height 25
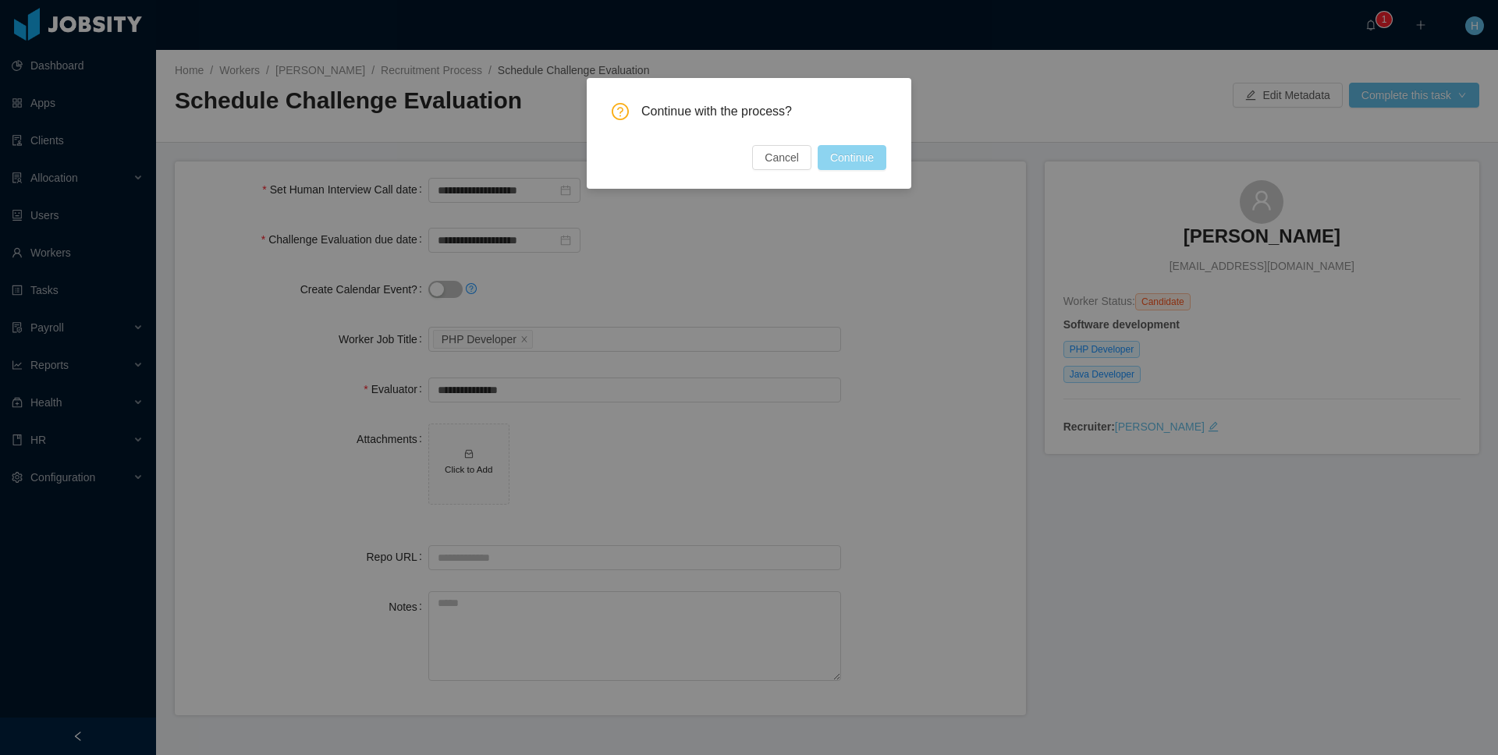
click at [855, 151] on button "Continue" at bounding box center [852, 157] width 69 height 25
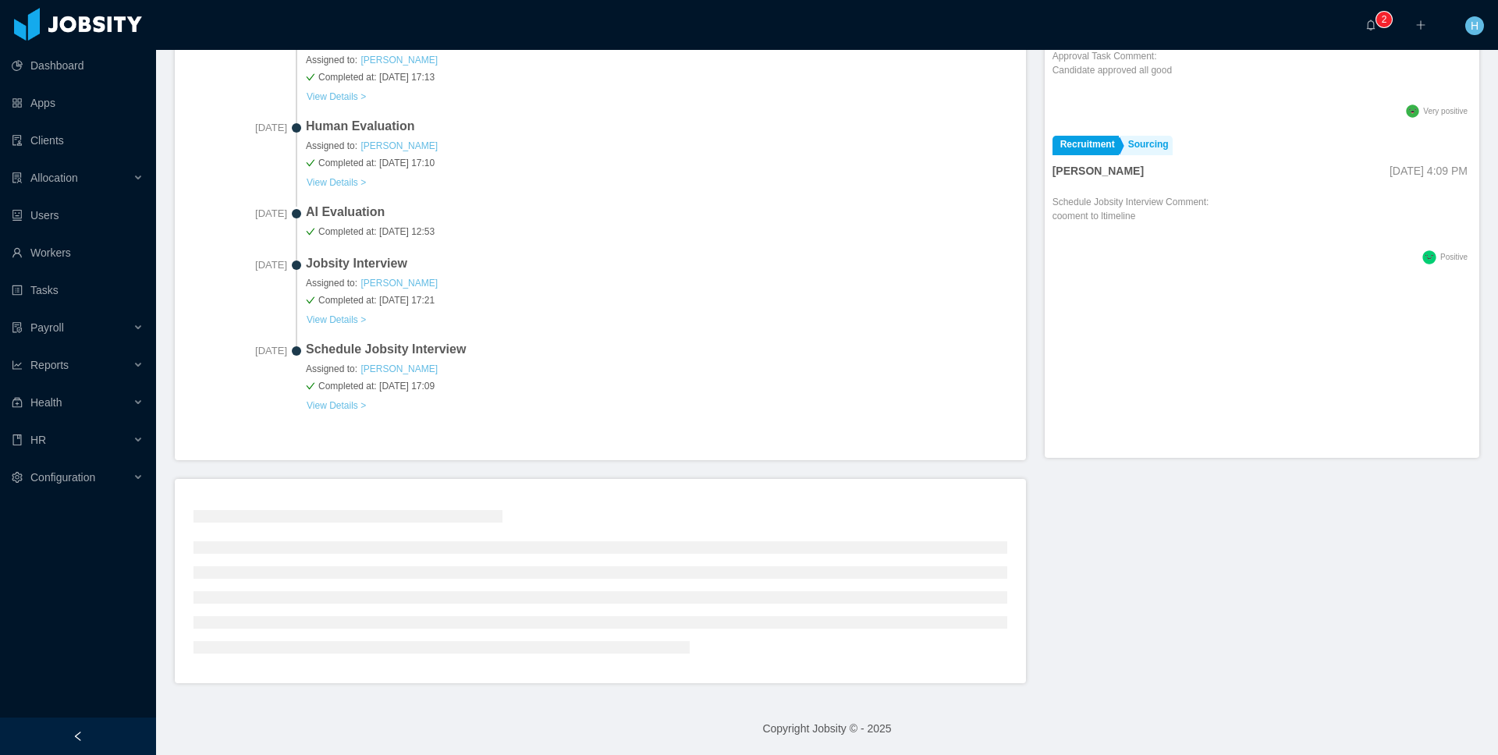
scroll to position [494, 0]
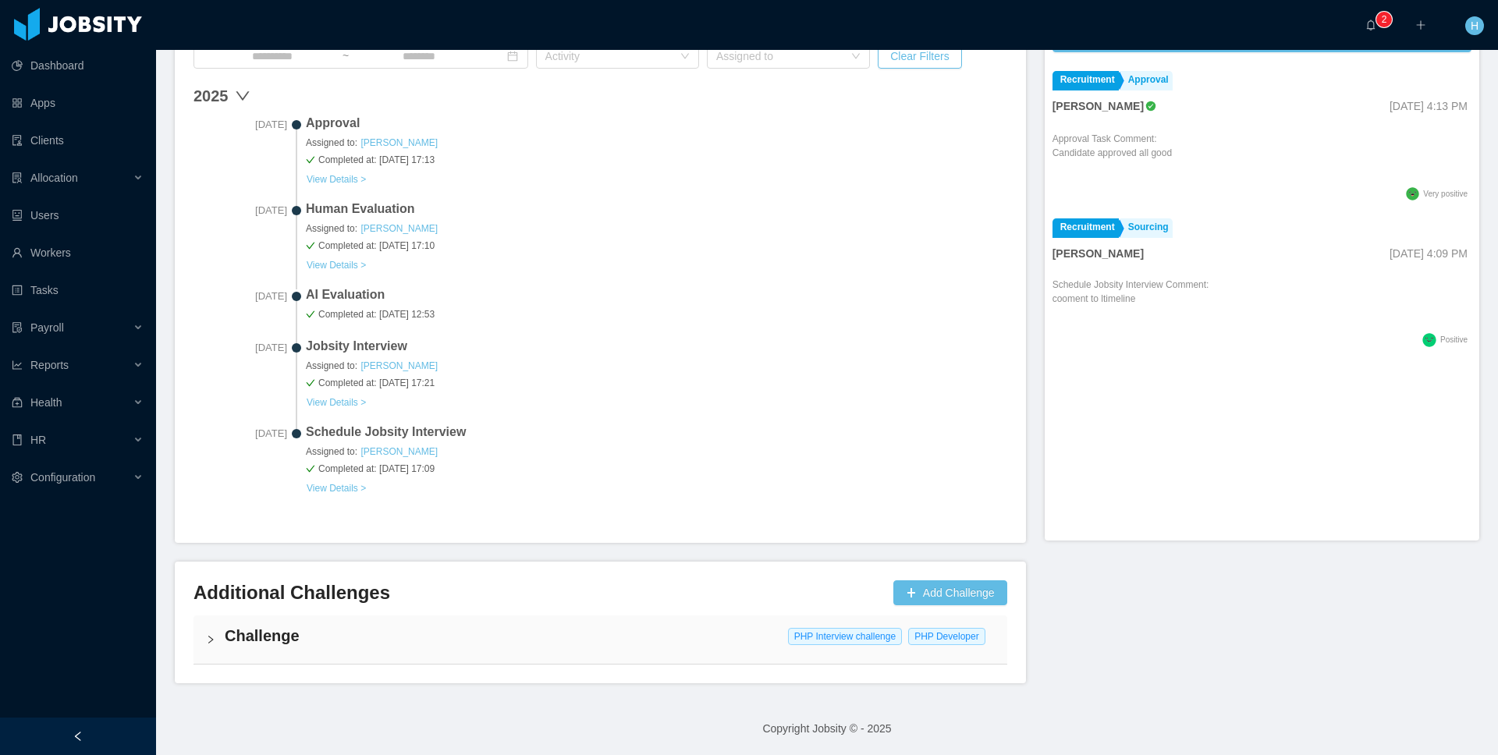
click at [411, 646] on div "Challenge PHP Interview challenge PHP Developer" at bounding box center [601, 640] width 814 height 48
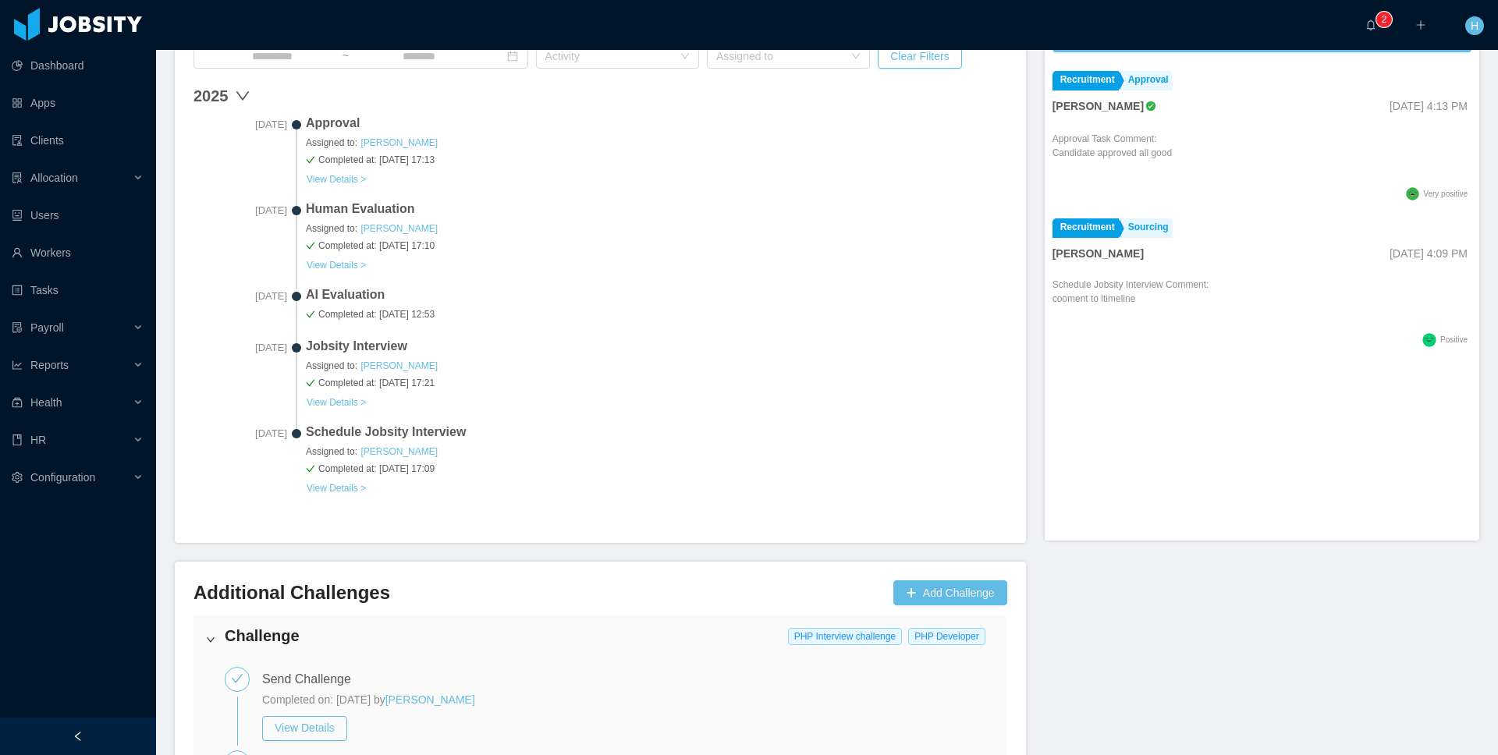
scroll to position [777, 0]
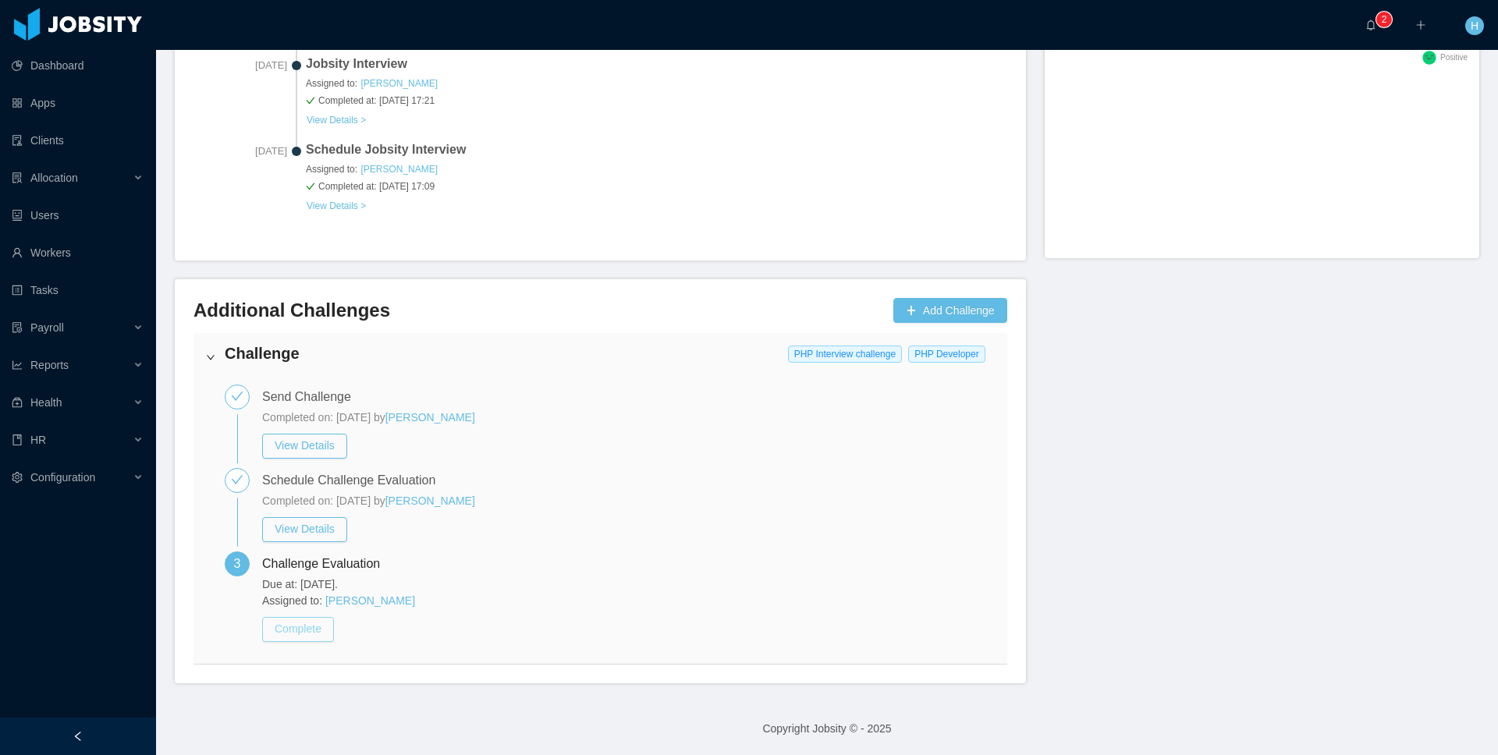
click at [318, 638] on button "Complete" at bounding box center [298, 629] width 72 height 25
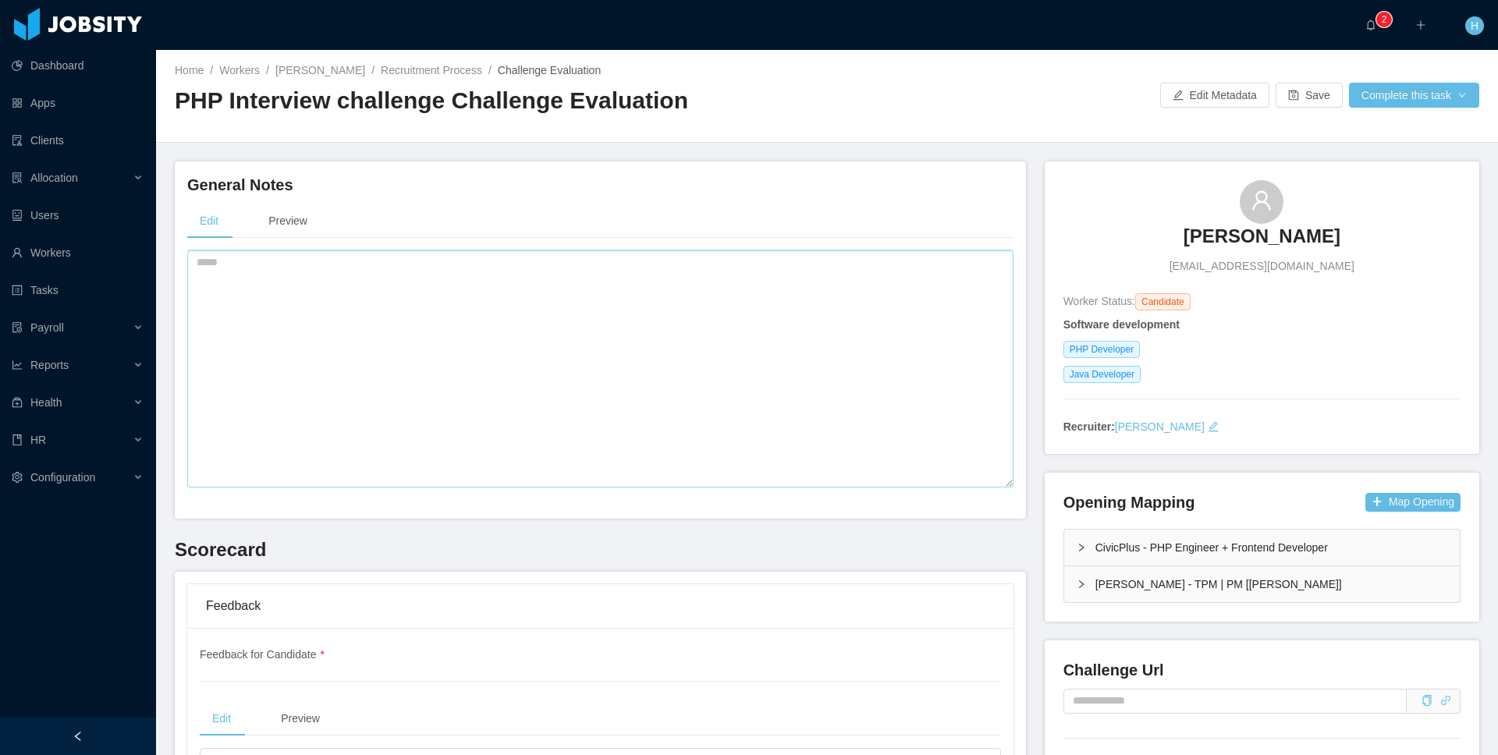
click at [424, 409] on textarea at bounding box center [600, 369] width 826 height 237
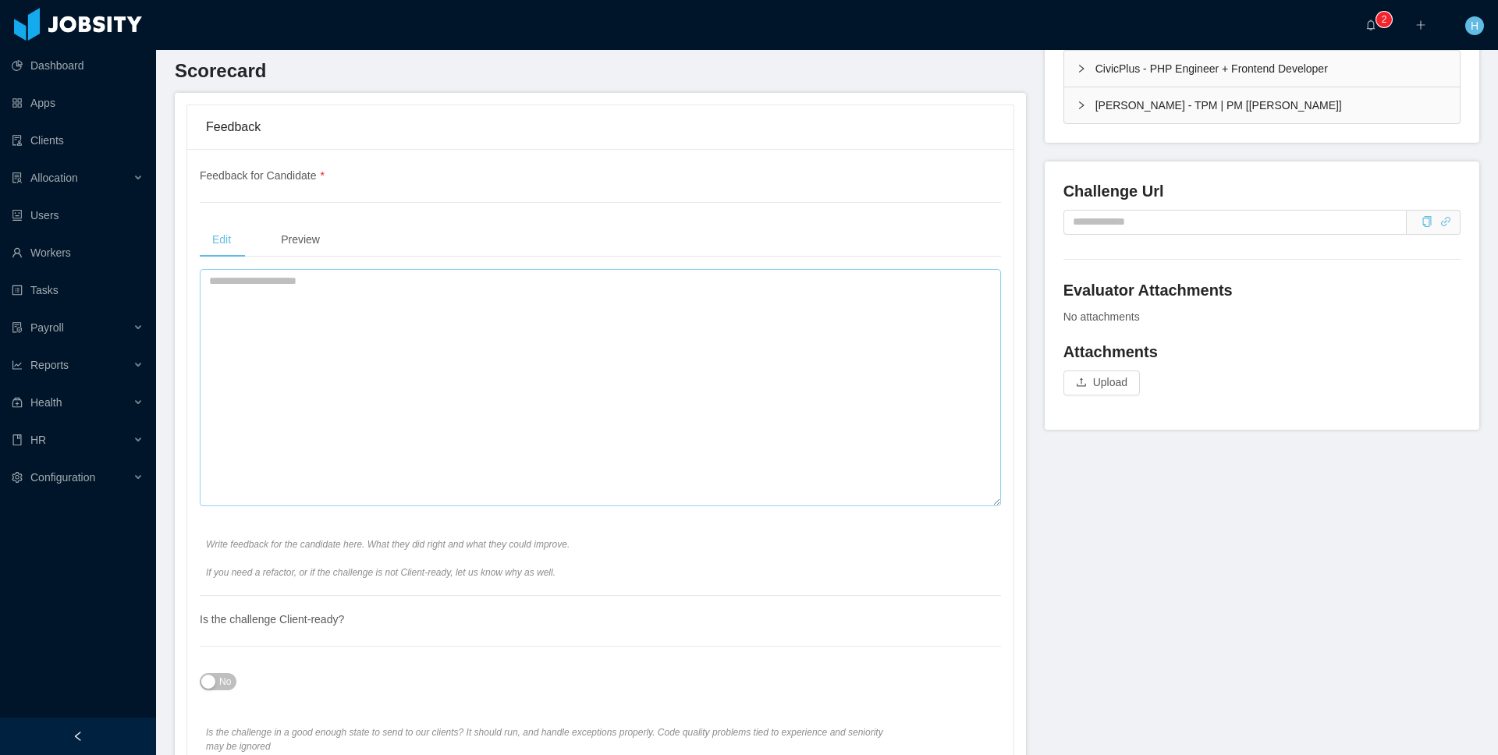
type textarea "***"
click at [418, 403] on textarea at bounding box center [600, 387] width 801 height 237
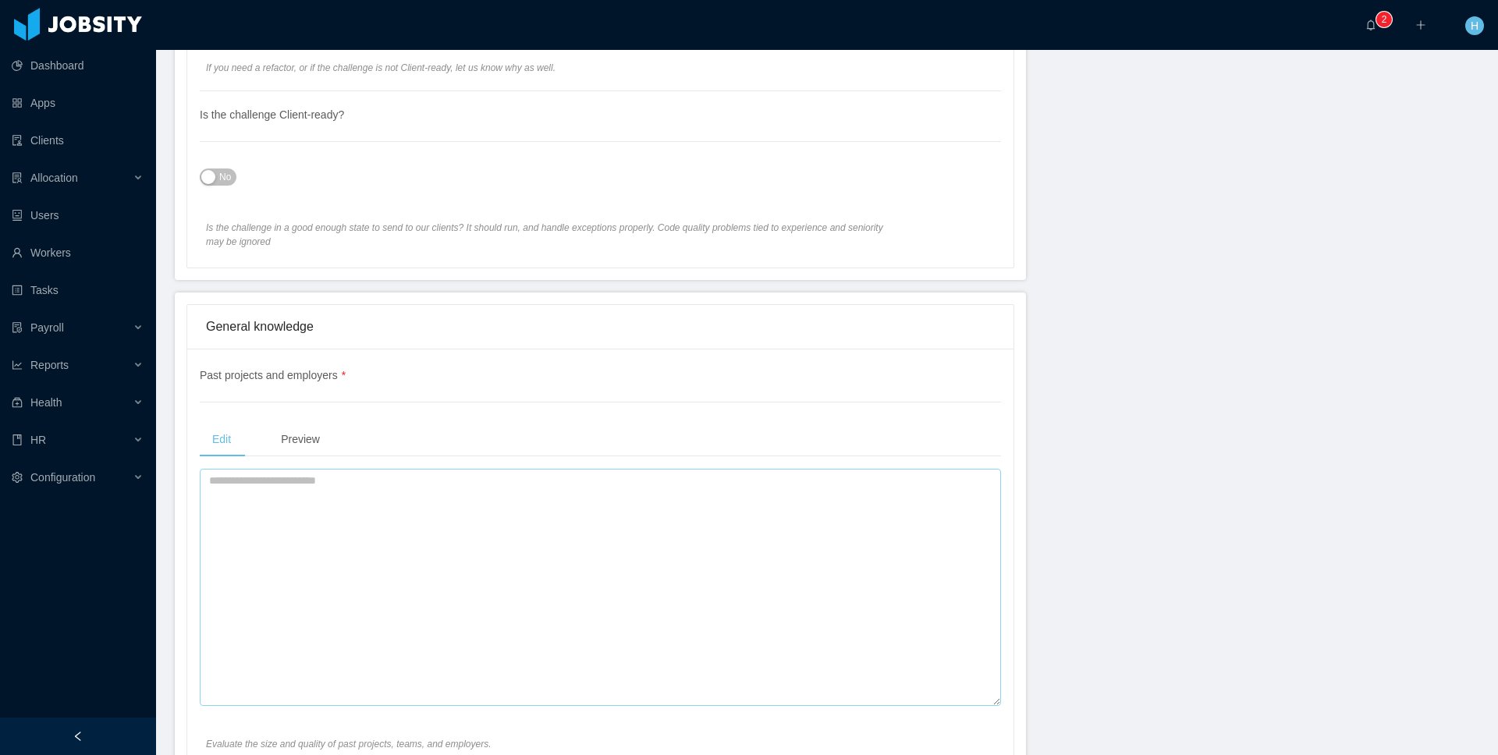
scroll to position [985, 0]
type textarea "***"
click at [337, 584] on textarea at bounding box center [600, 586] width 801 height 237
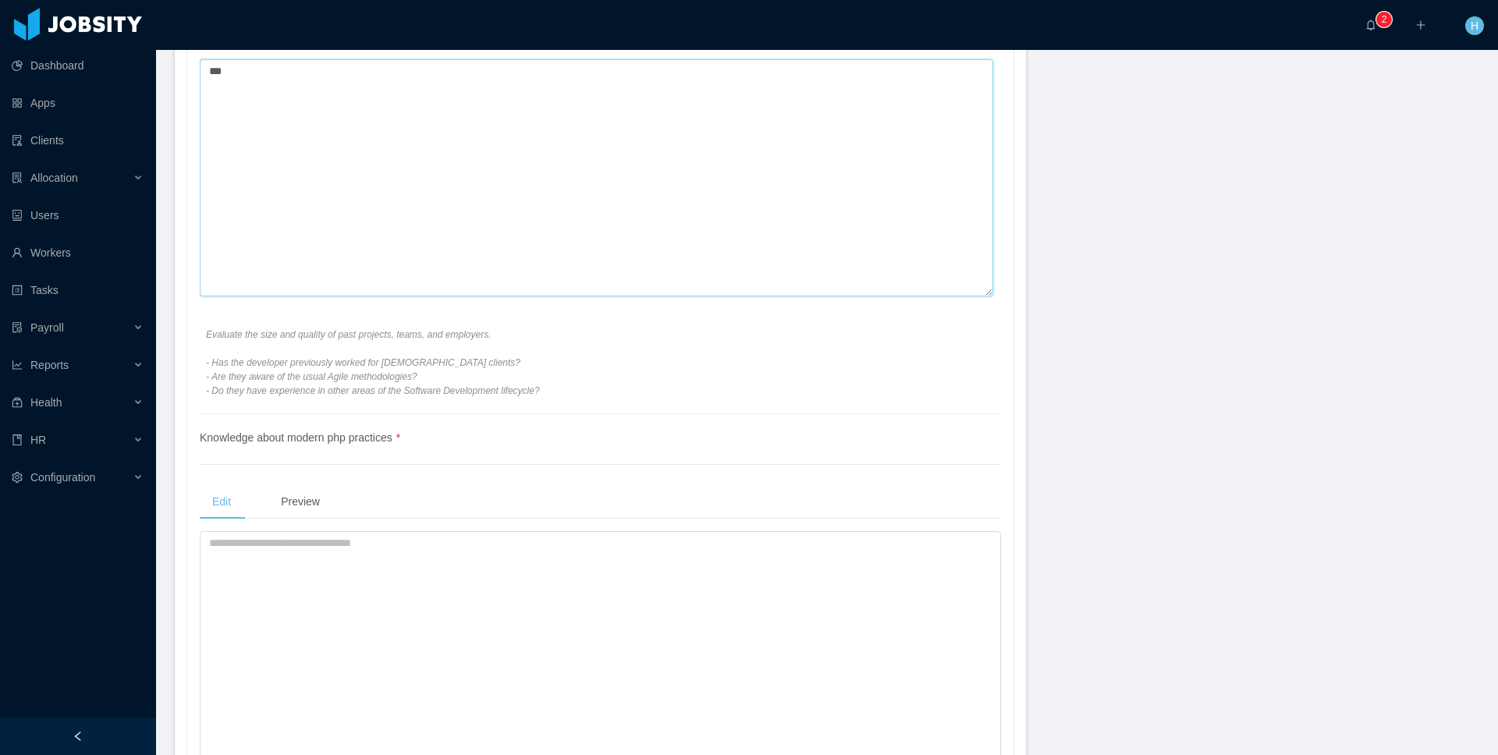
scroll to position [1398, 0]
type textarea "***"
click at [318, 569] on textarea at bounding box center [600, 645] width 801 height 237
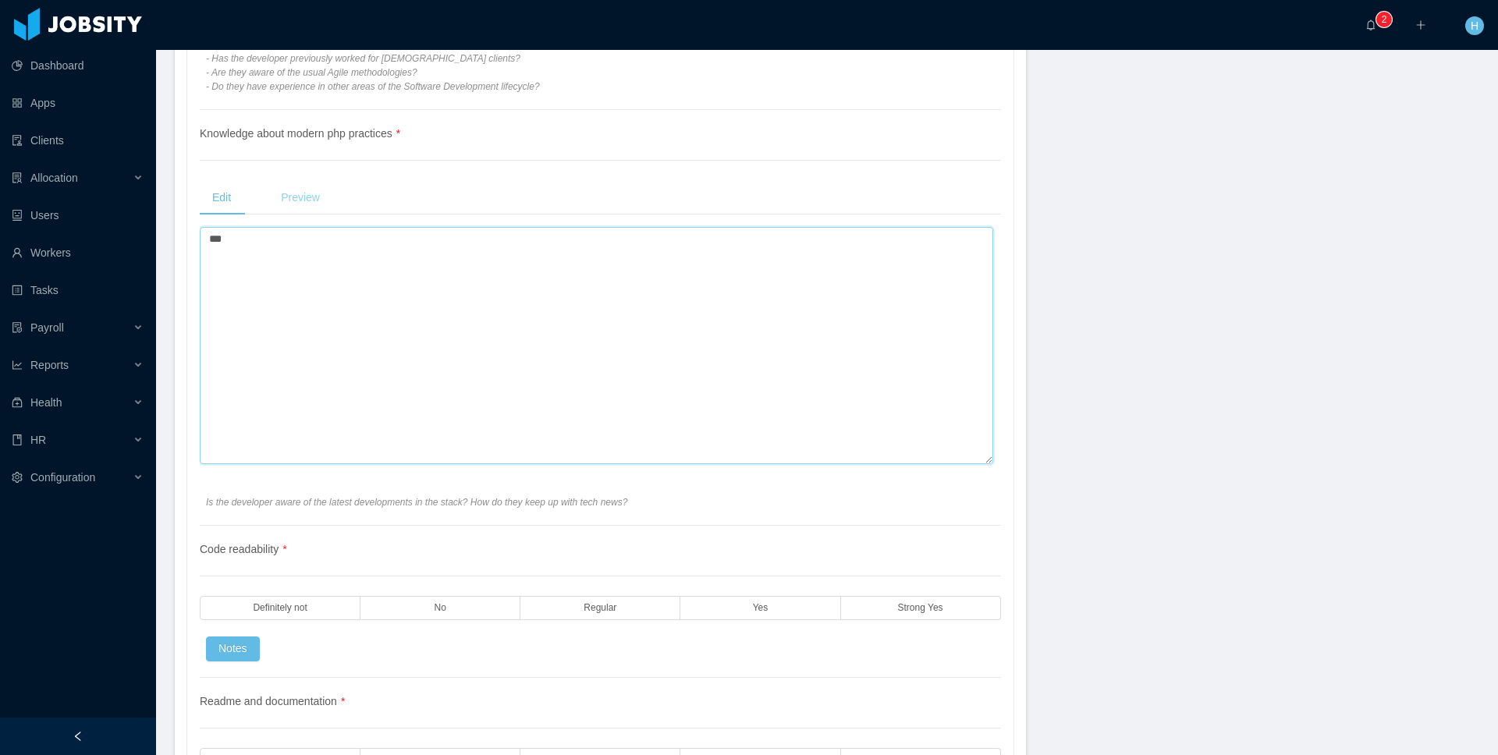
scroll to position [1709, 0]
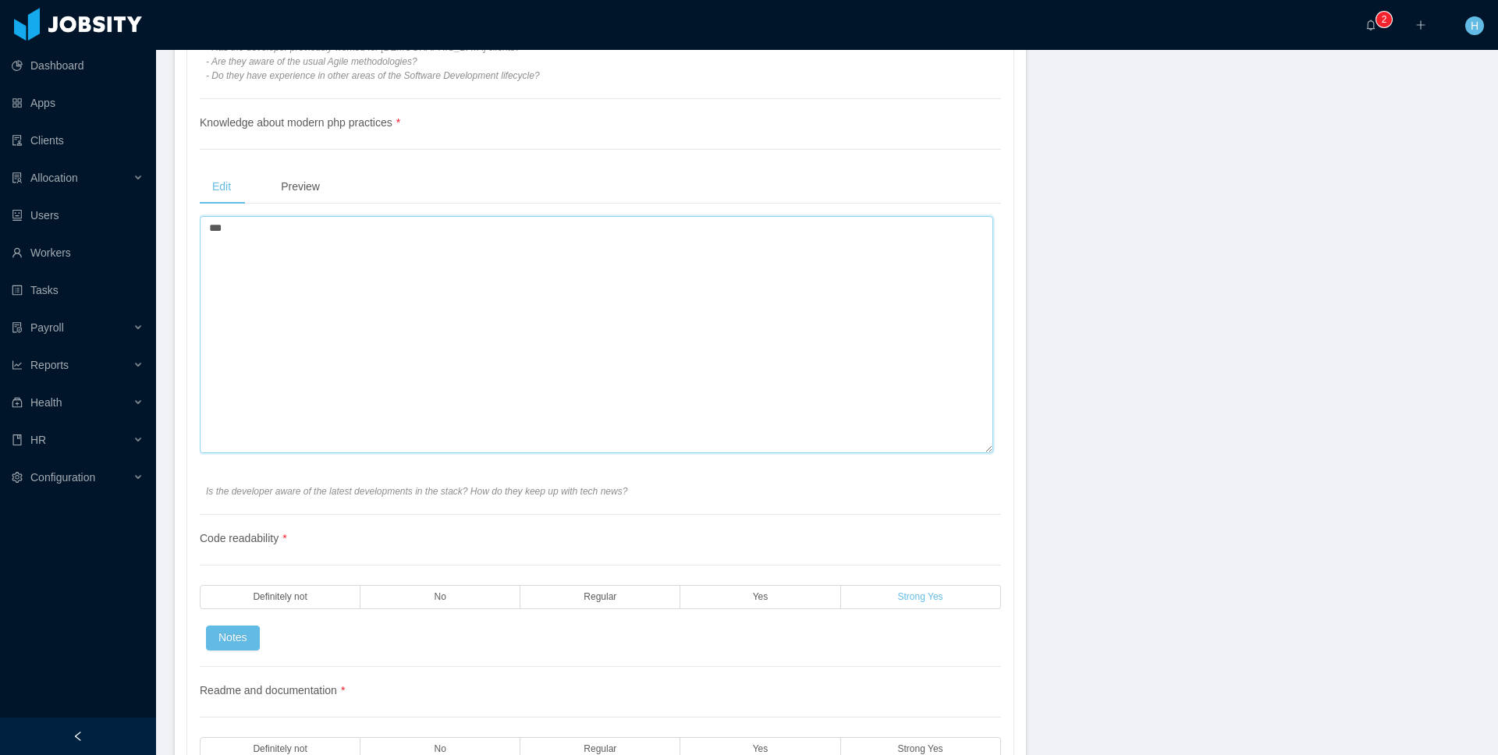
type textarea "***"
click at [889, 597] on label "Strong Yes" at bounding box center [921, 597] width 160 height 24
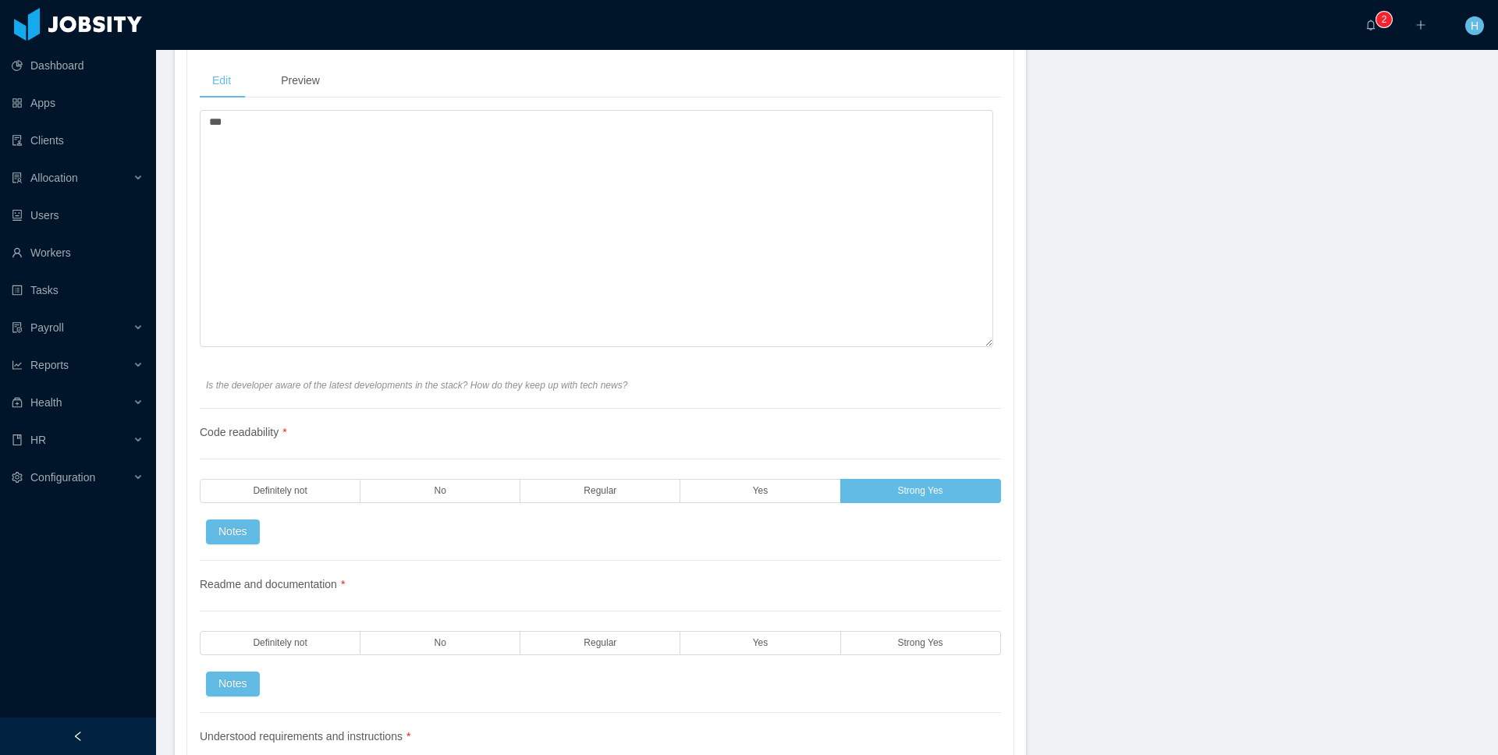
click at [963, 656] on div "Readme and documentation * Definitely not No Regular Yes Strong Yes Notes" at bounding box center [600, 637] width 801 height 152
click at [965, 649] on label "Strong Yes" at bounding box center [921, 643] width 160 height 24
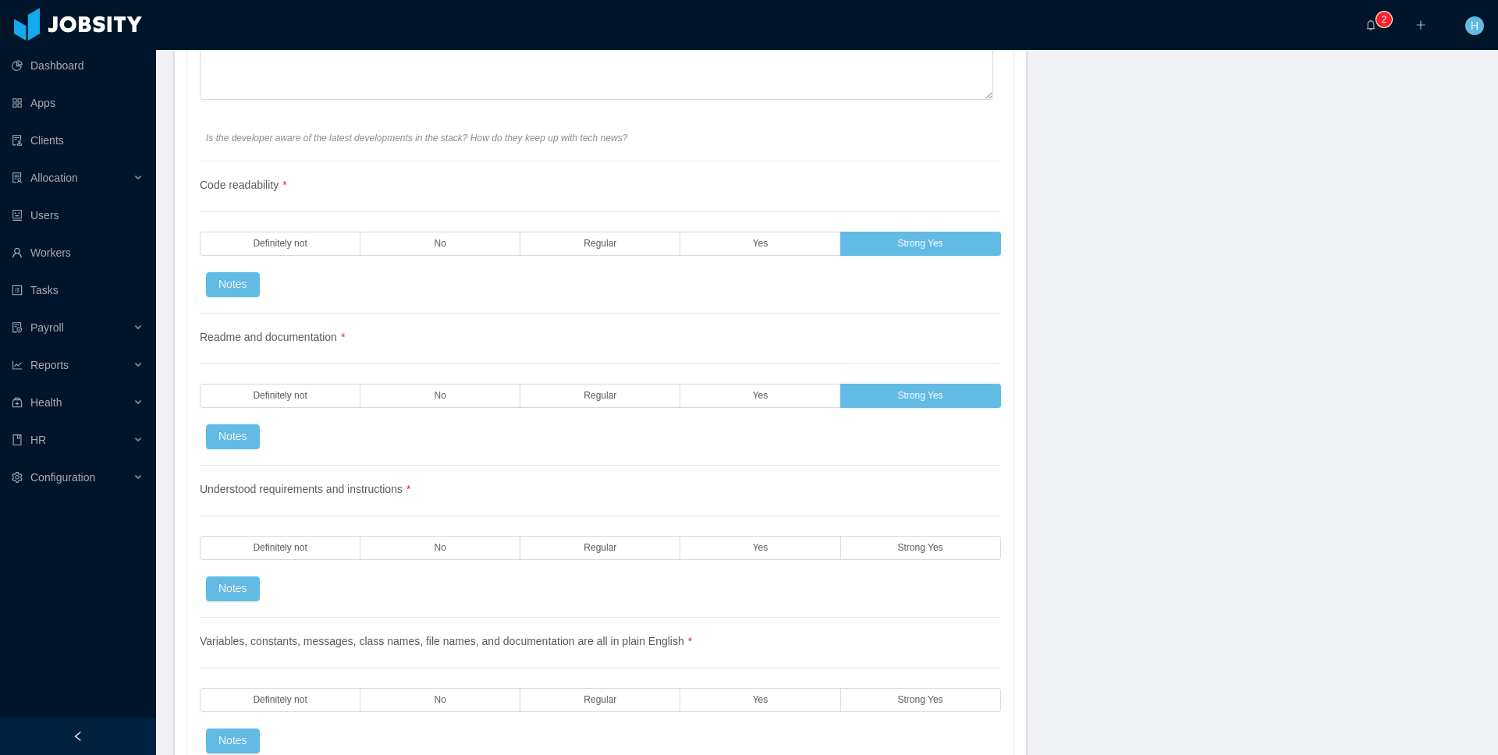
scroll to position [2084, 0]
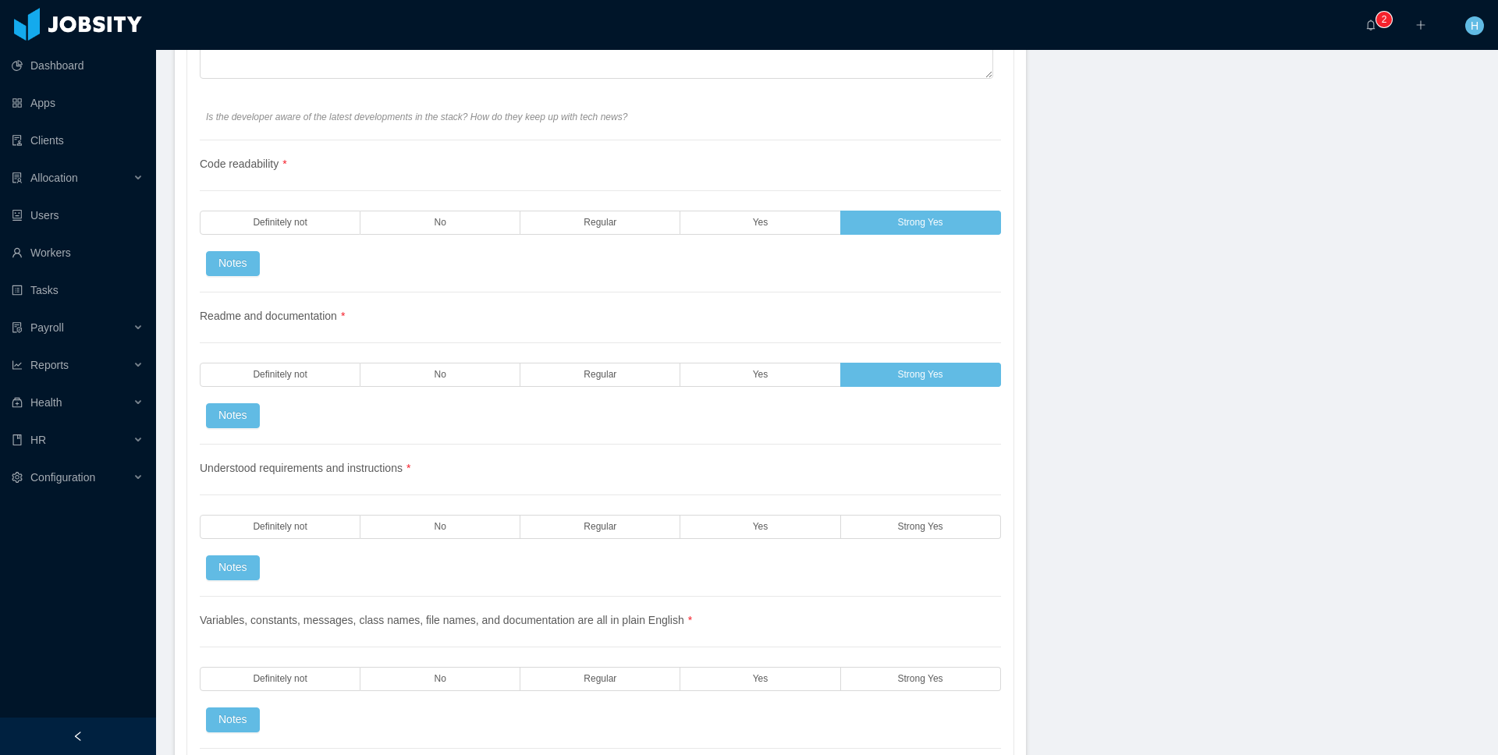
click at [890, 540] on div "Understood requirements and instructions * Definitely not No Regular Yes Strong…" at bounding box center [600, 521] width 801 height 152
click at [892, 538] on label "Strong Yes" at bounding box center [921, 527] width 160 height 24
click at [912, 677] on span "Strong Yes" at bounding box center [920, 679] width 45 height 10
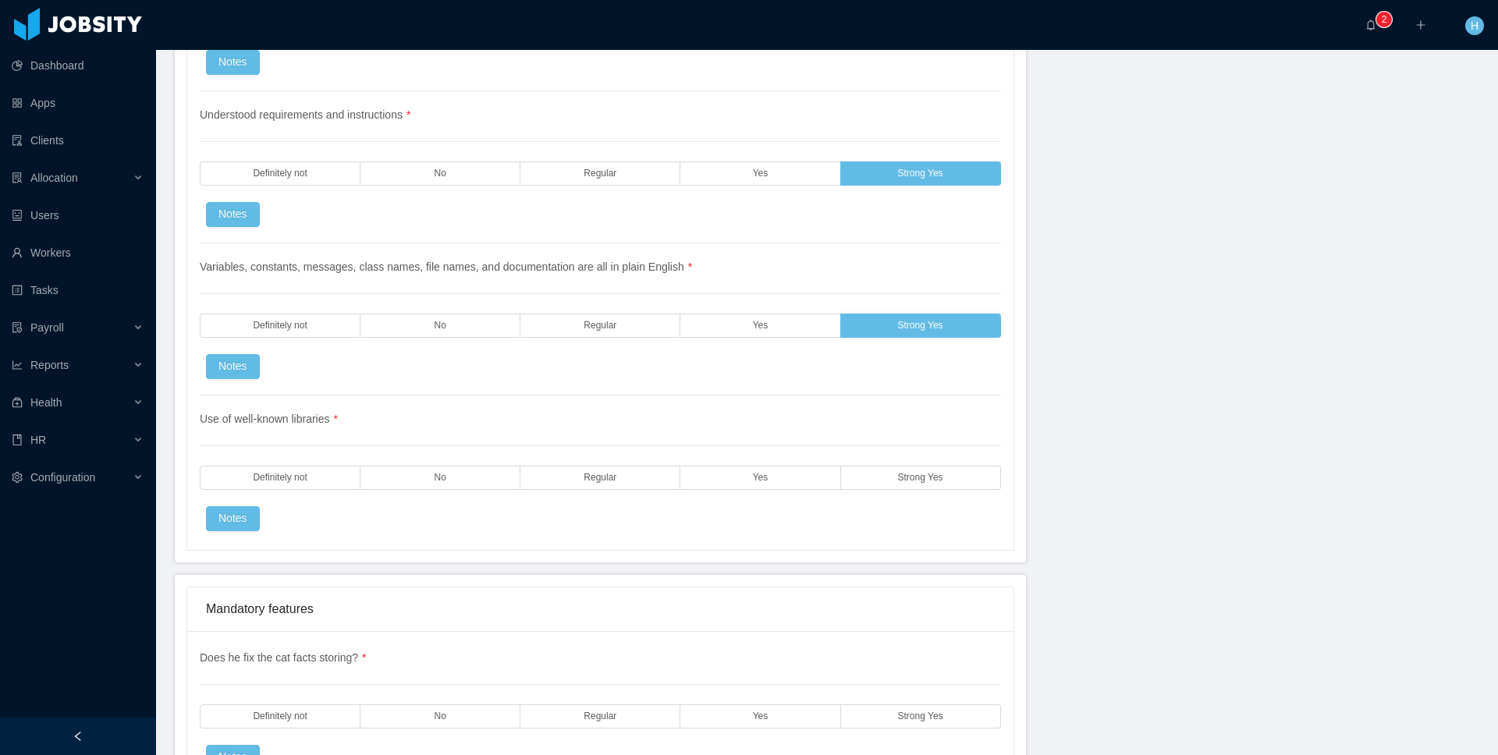
scroll to position [2469, 0]
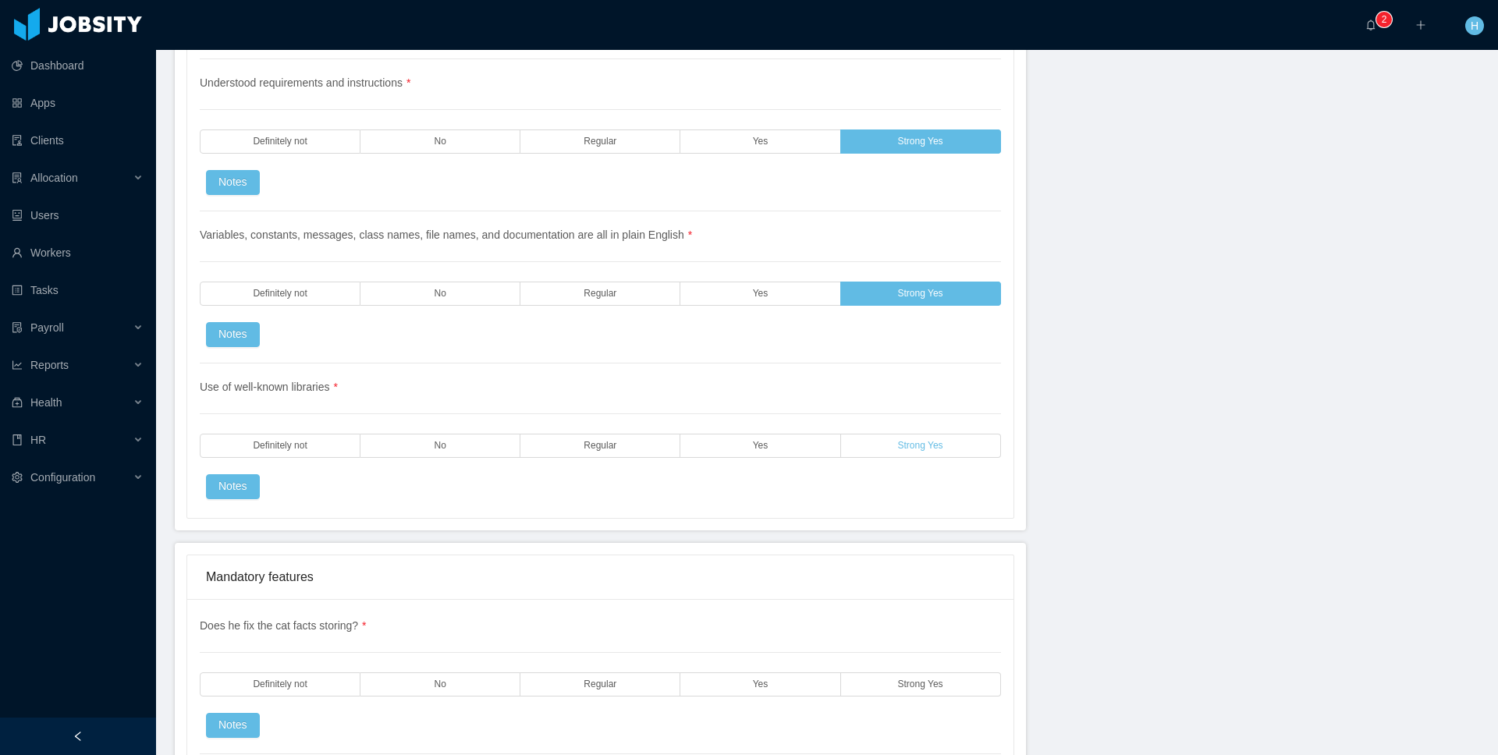
click at [936, 450] on span "Strong Yes" at bounding box center [920, 446] width 45 height 10
click at [898, 677] on label "Strong Yes" at bounding box center [921, 685] width 160 height 24
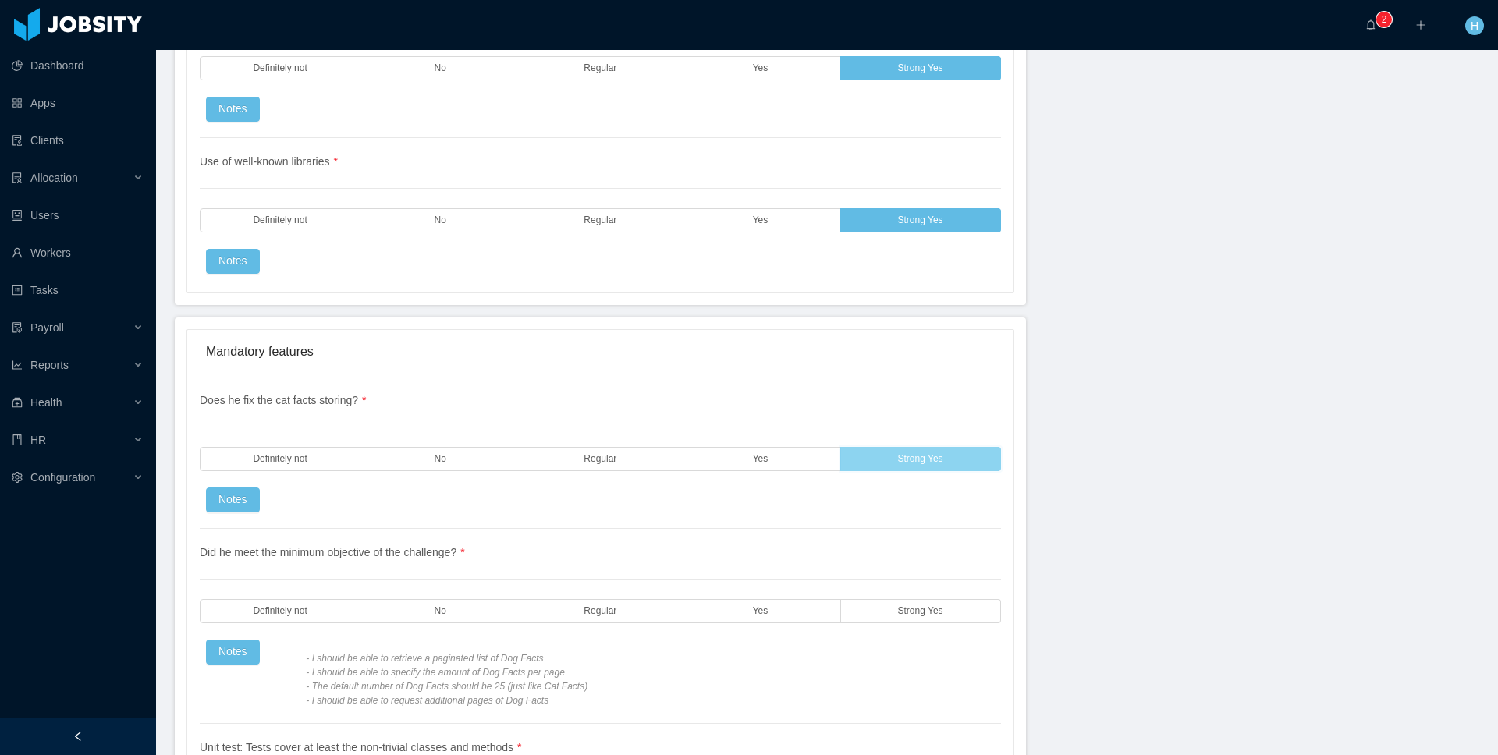
scroll to position [2759, 0]
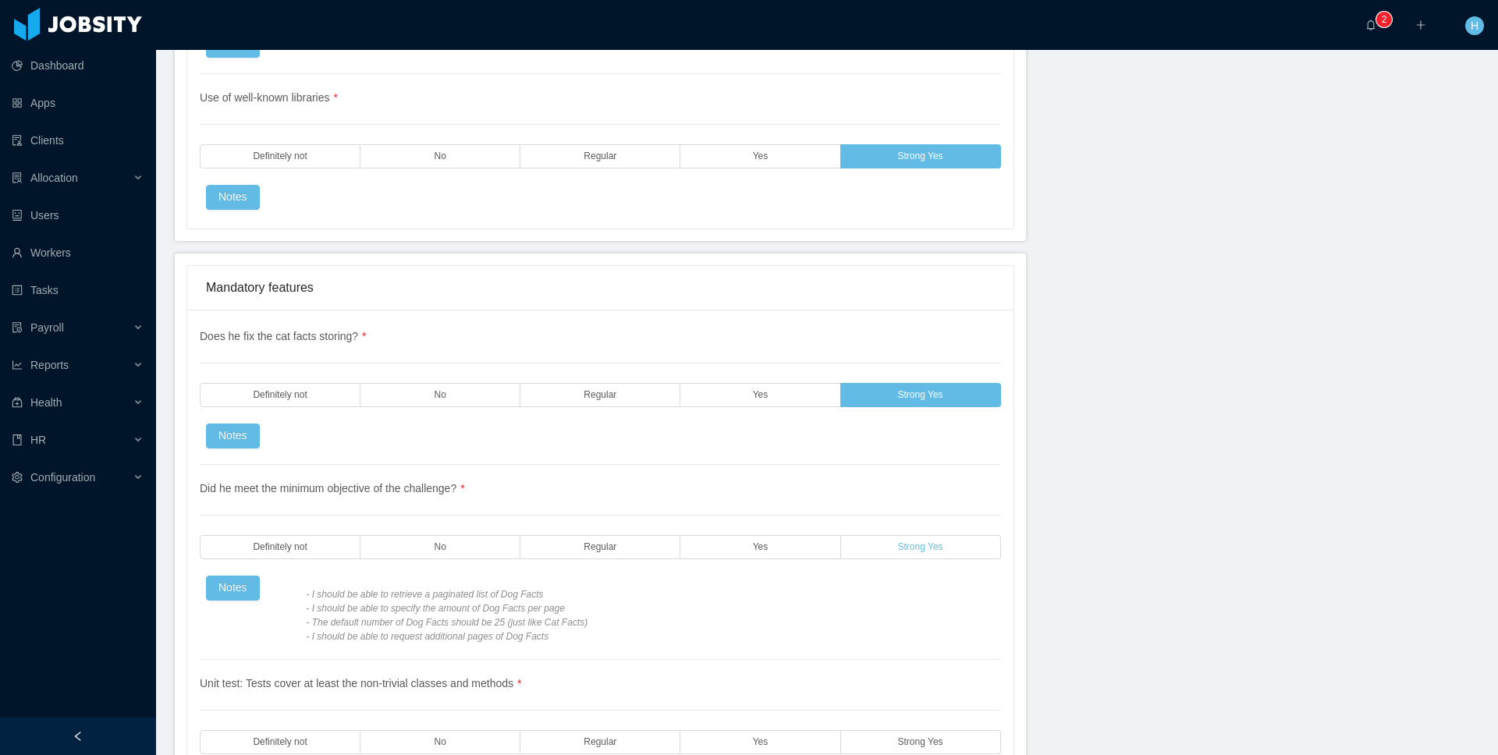
click at [933, 551] on span "Strong Yes" at bounding box center [920, 547] width 45 height 10
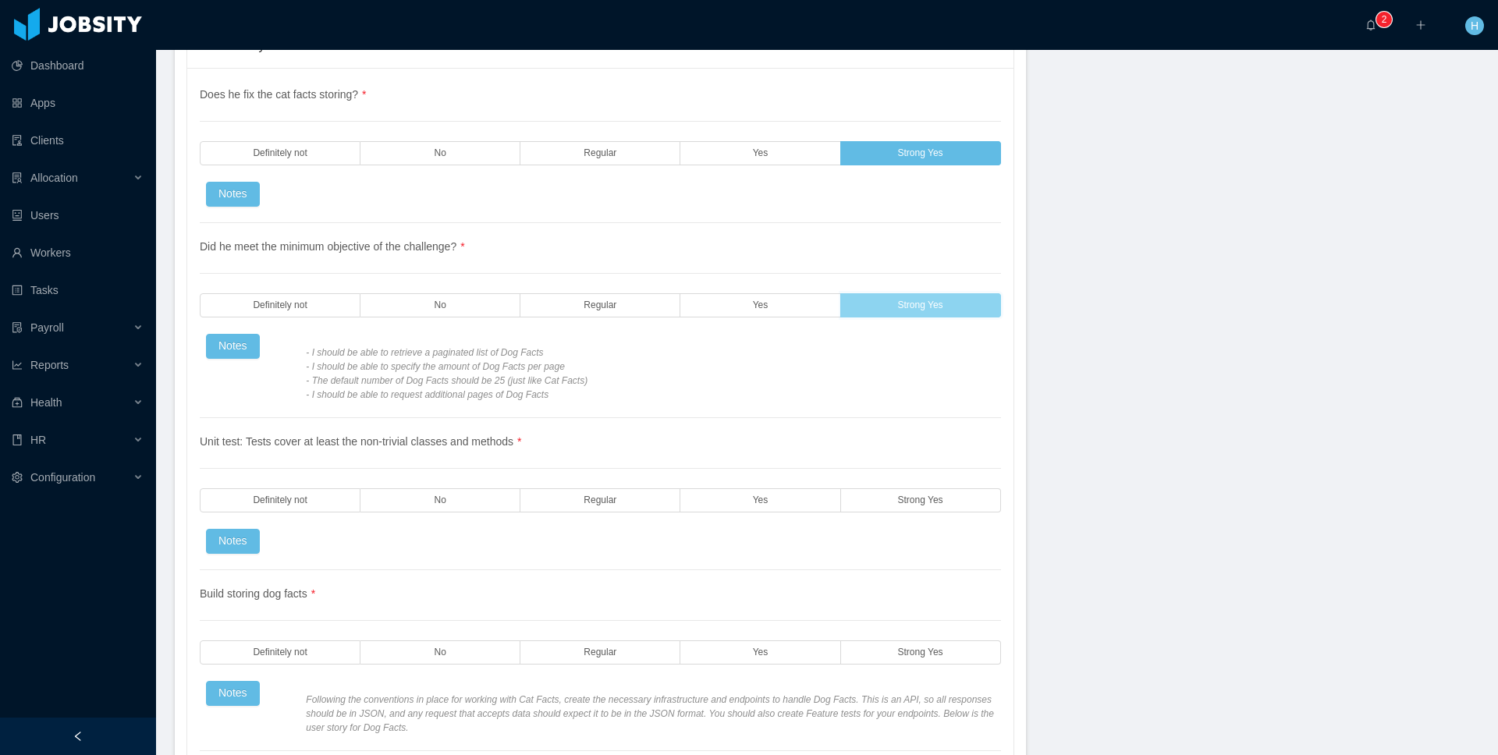
scroll to position [3012, 0]
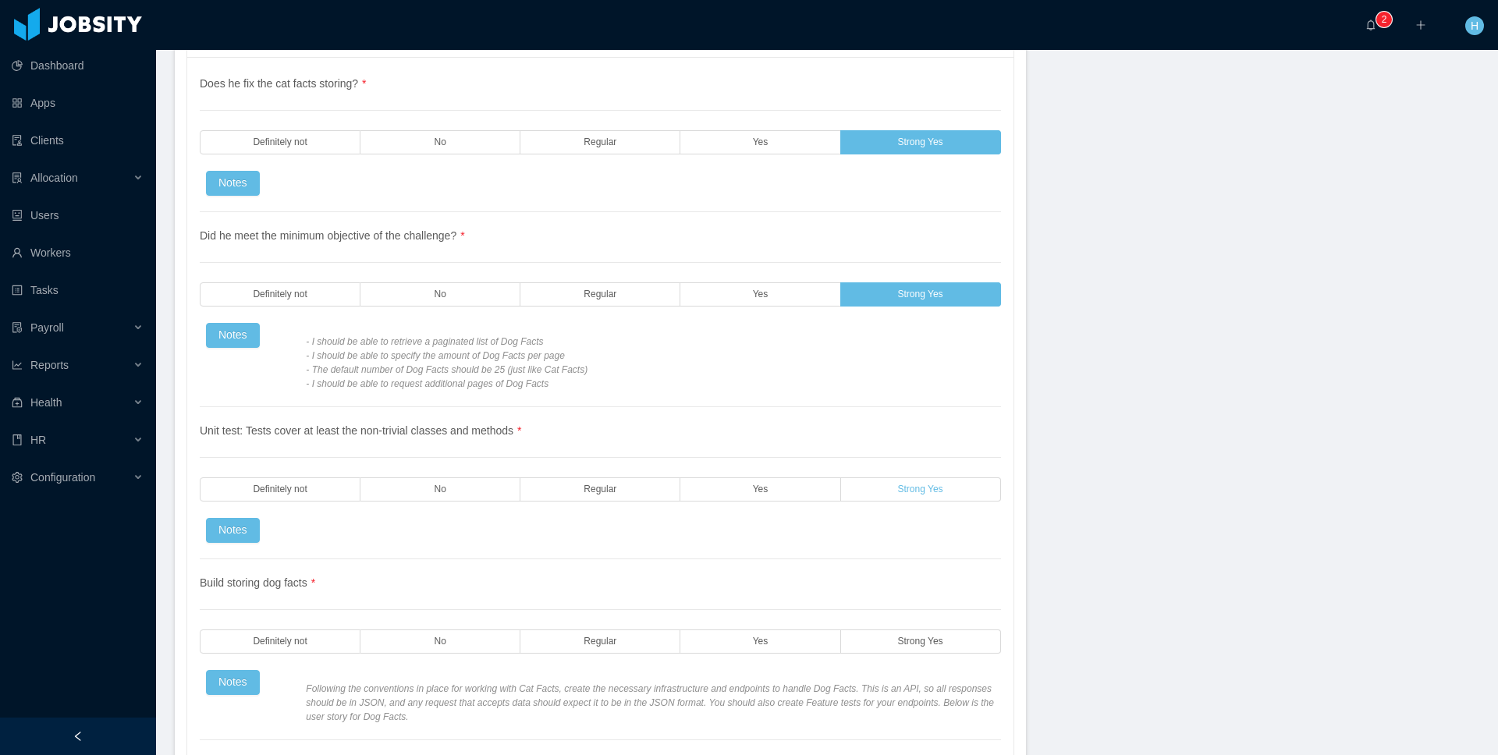
click at [969, 485] on label "Strong Yes" at bounding box center [921, 490] width 160 height 24
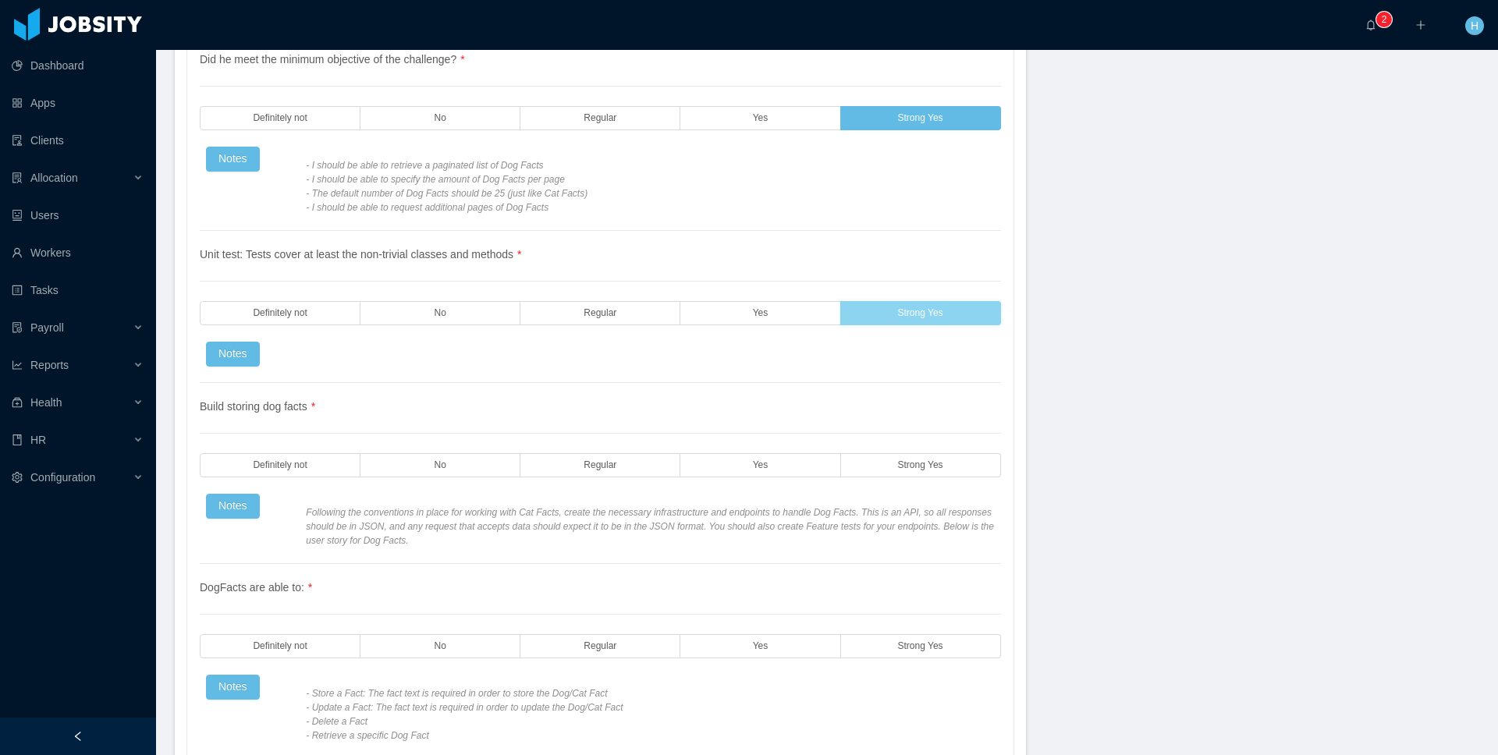
scroll to position [3198, 0]
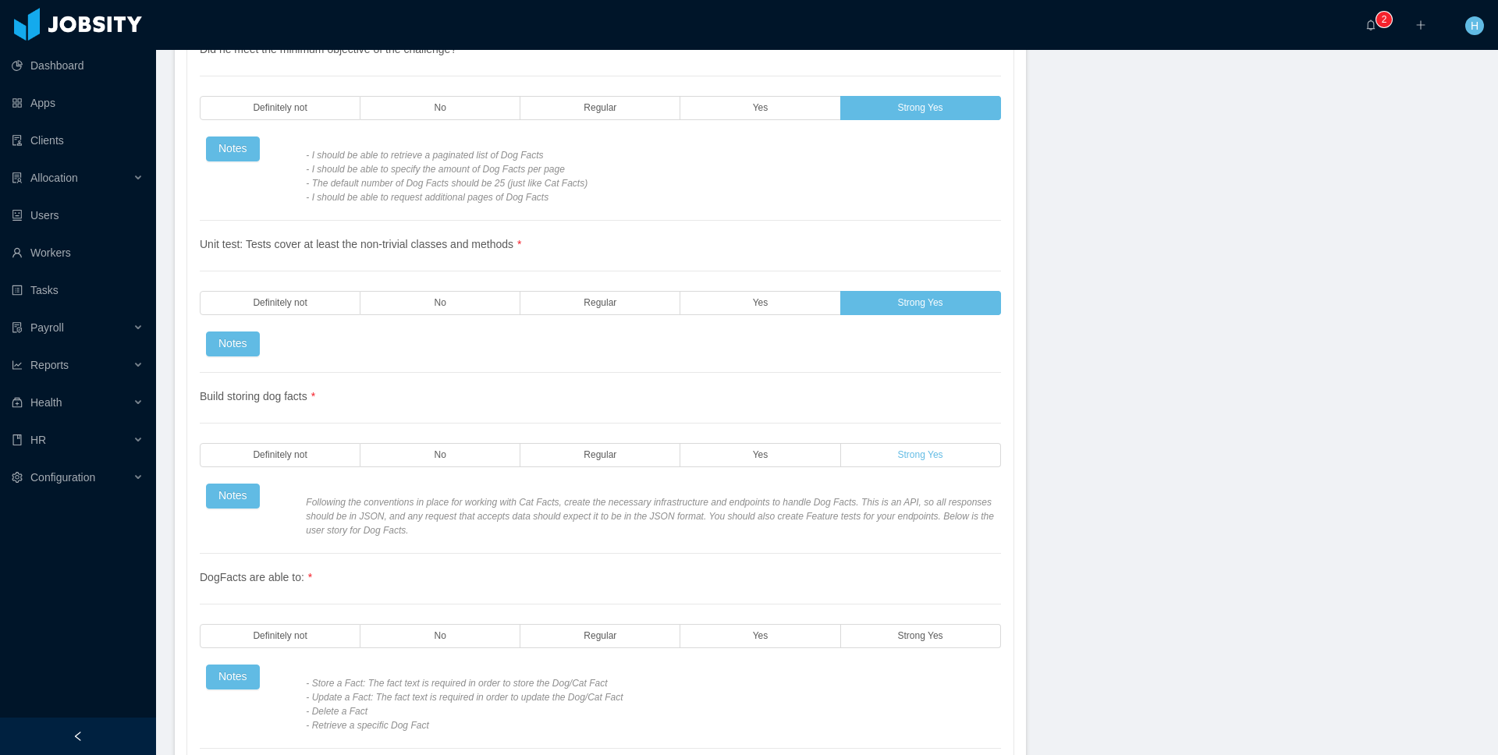
click at [925, 457] on span "Strong Yes" at bounding box center [920, 455] width 45 height 10
click at [933, 628] on label "Strong Yes" at bounding box center [921, 636] width 160 height 24
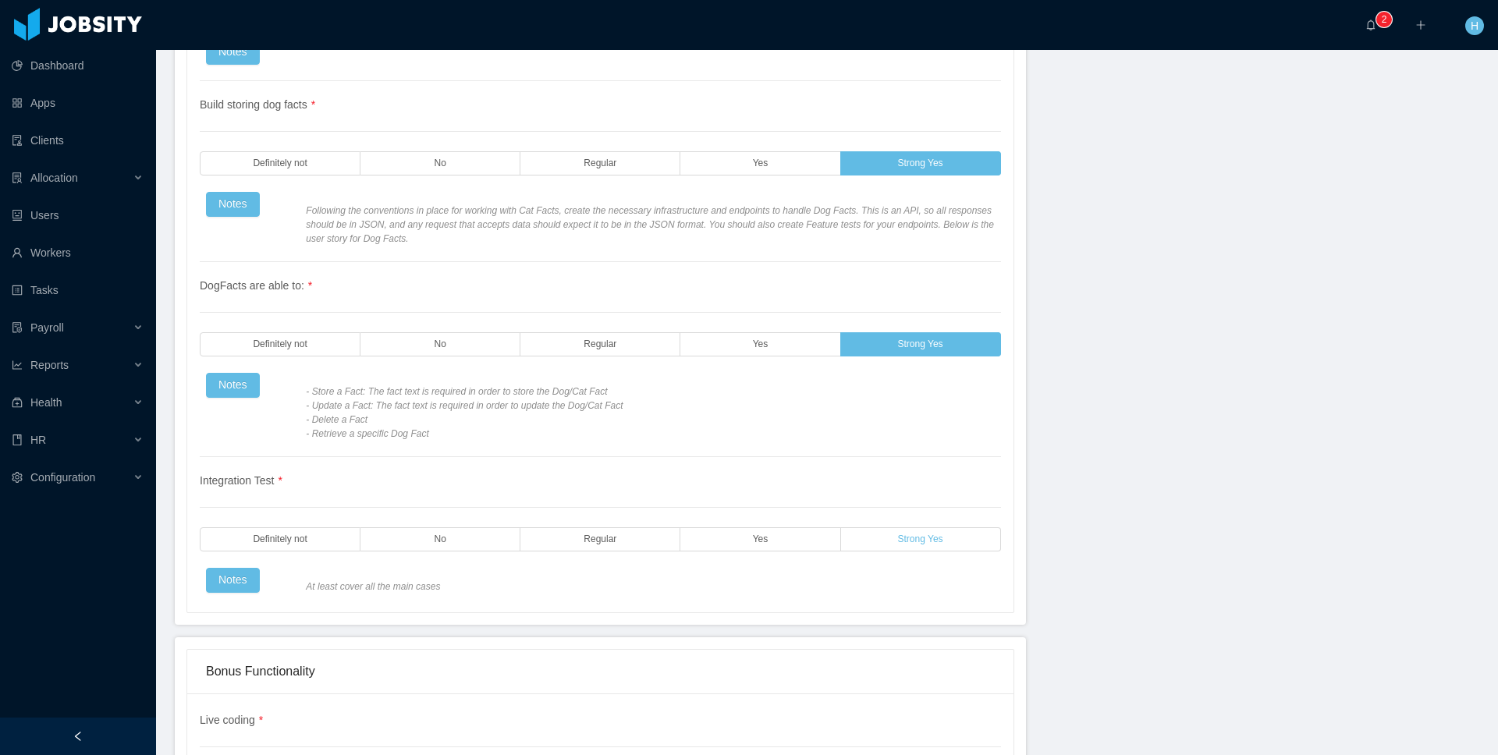
click at [944, 543] on label "Strong Yes" at bounding box center [921, 540] width 160 height 24
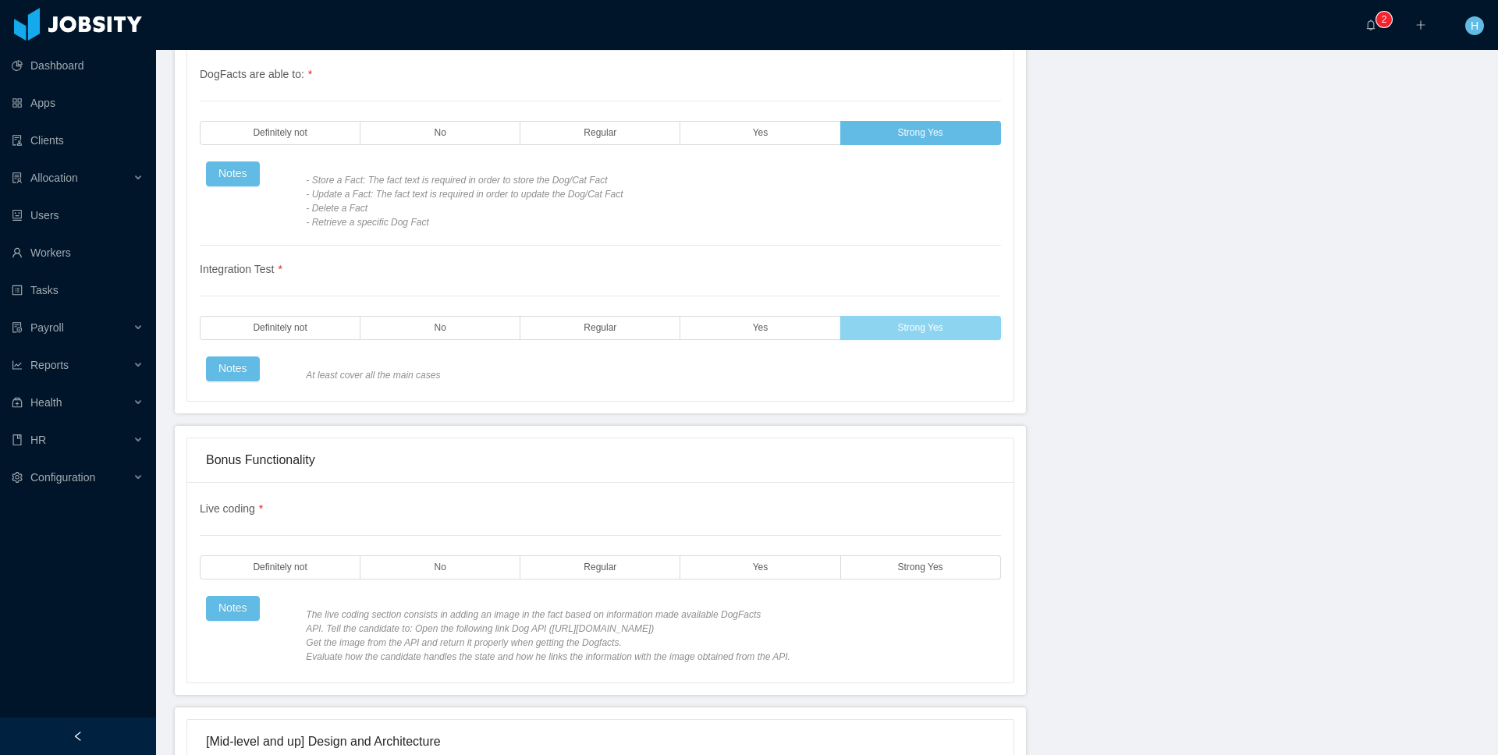
scroll to position [3704, 0]
click at [927, 562] on span "Strong Yes" at bounding box center [920, 565] width 45 height 10
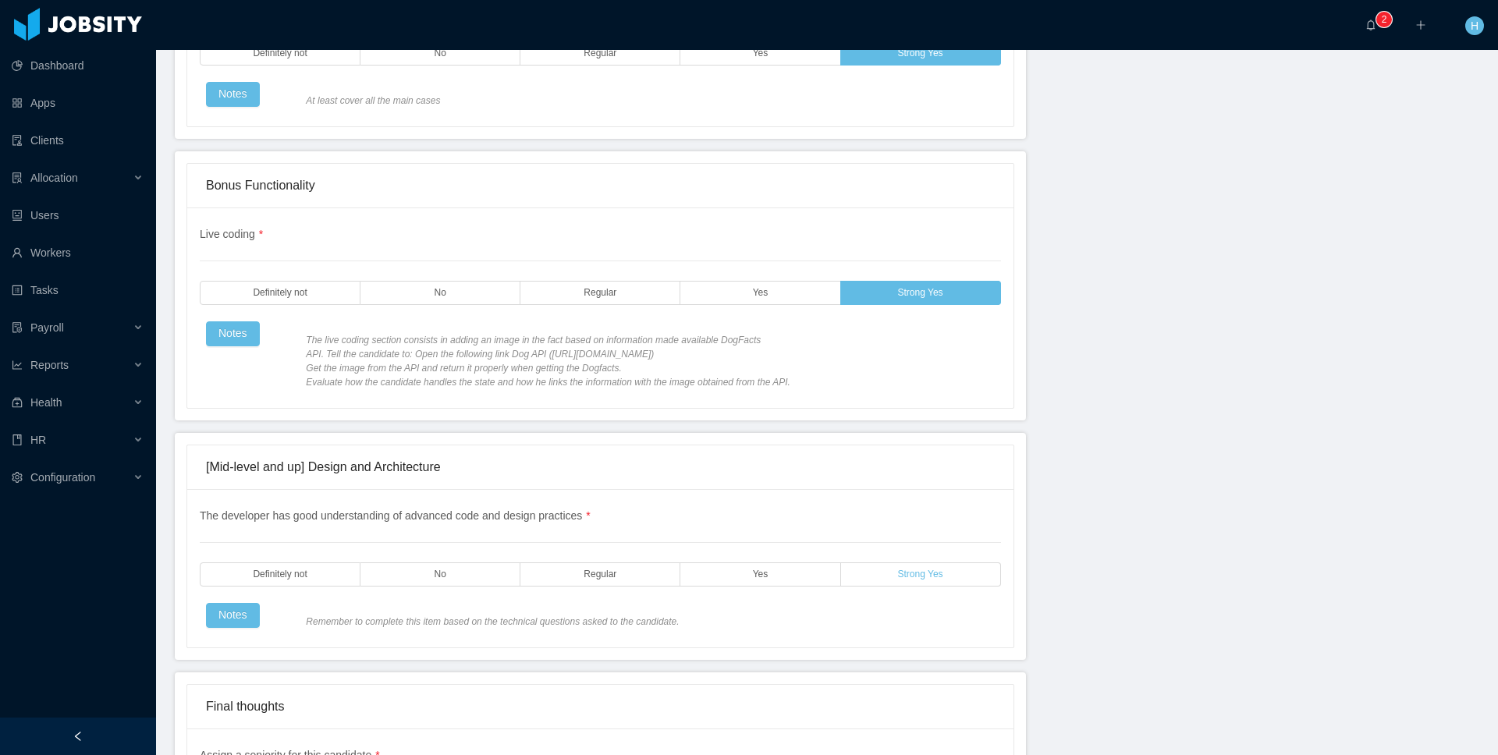
click at [925, 566] on label "Strong Yes" at bounding box center [921, 575] width 160 height 24
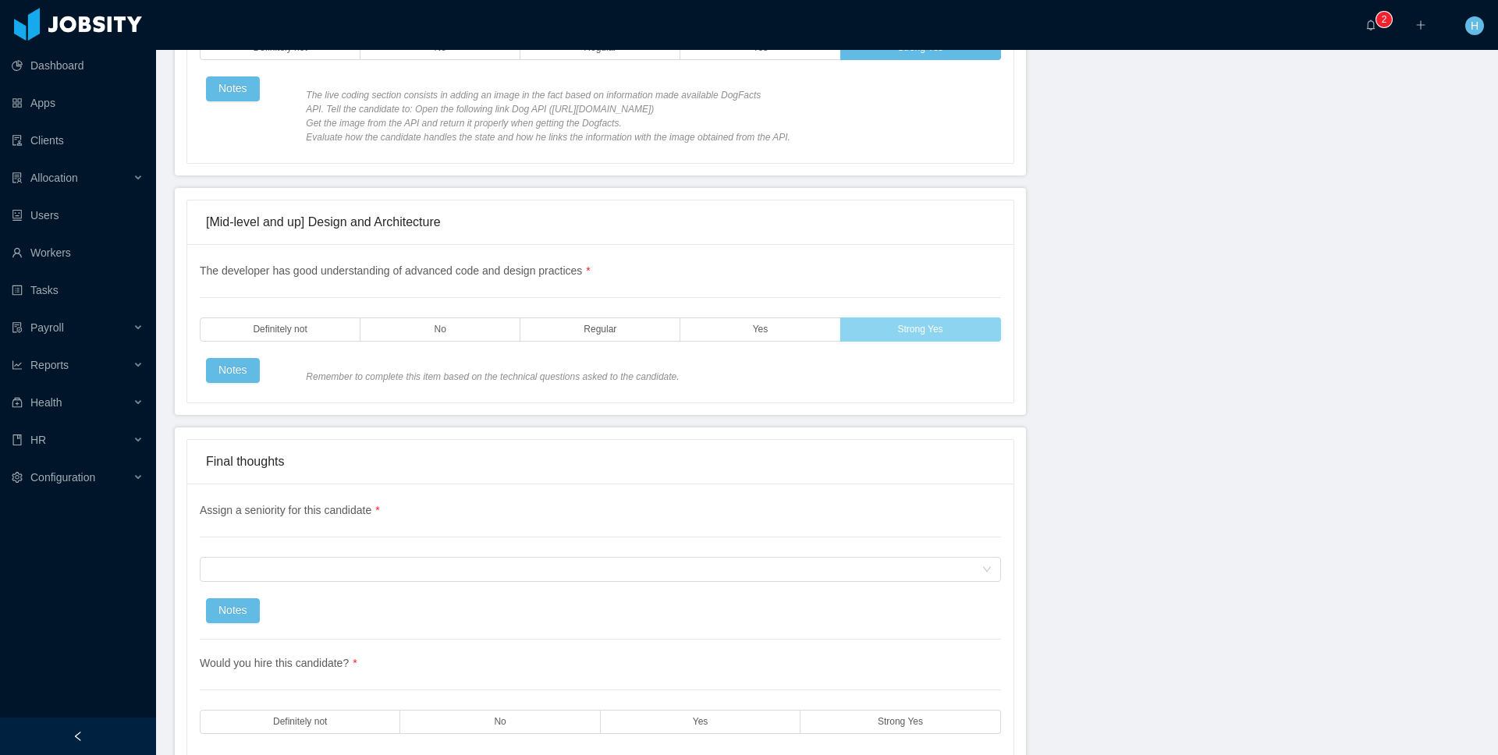
scroll to position [4253, 0]
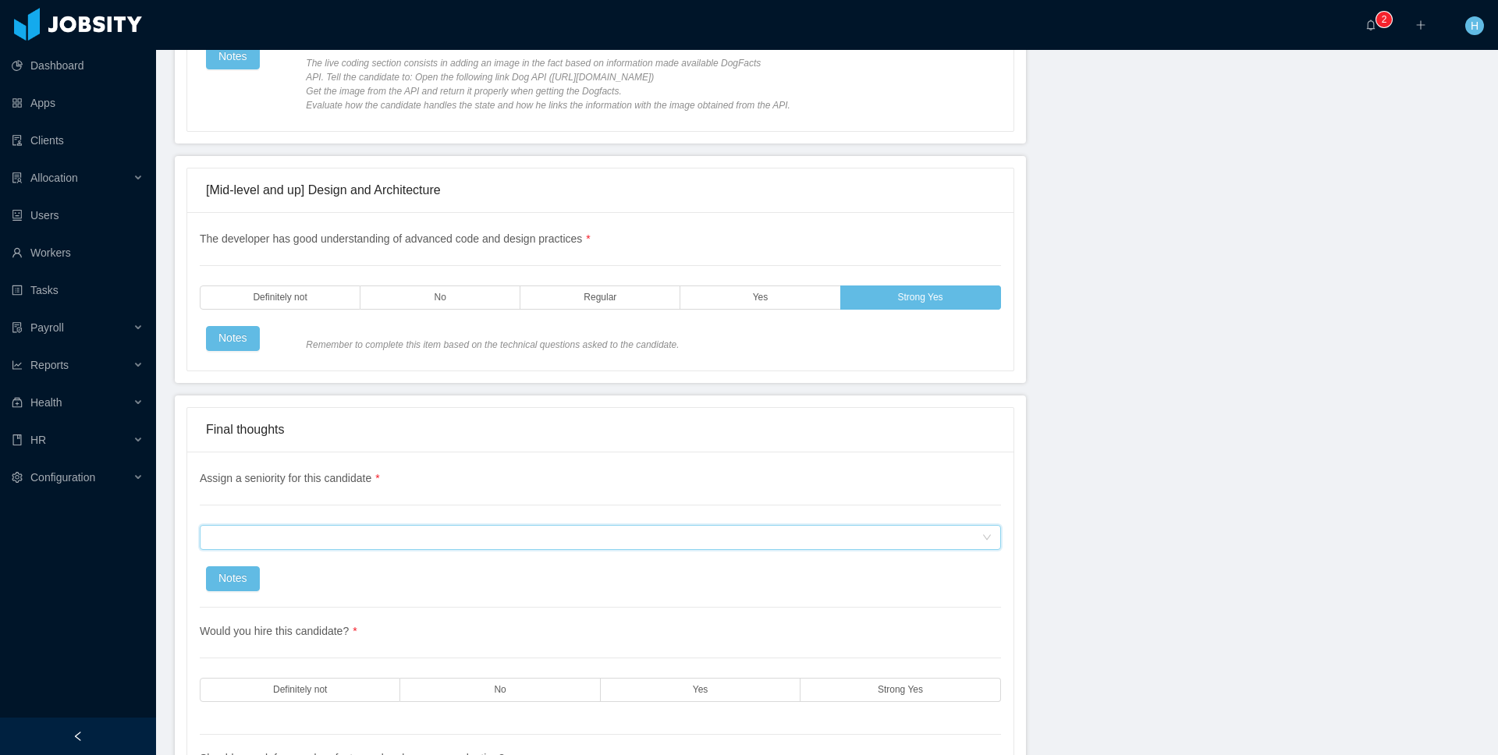
drag, startPoint x: 764, startPoint y: 547, endPoint x: 755, endPoint y: 550, distance: 9.9
click at [764, 546] on div "Assign a seniority for this candidate" at bounding box center [595, 537] width 773 height 23
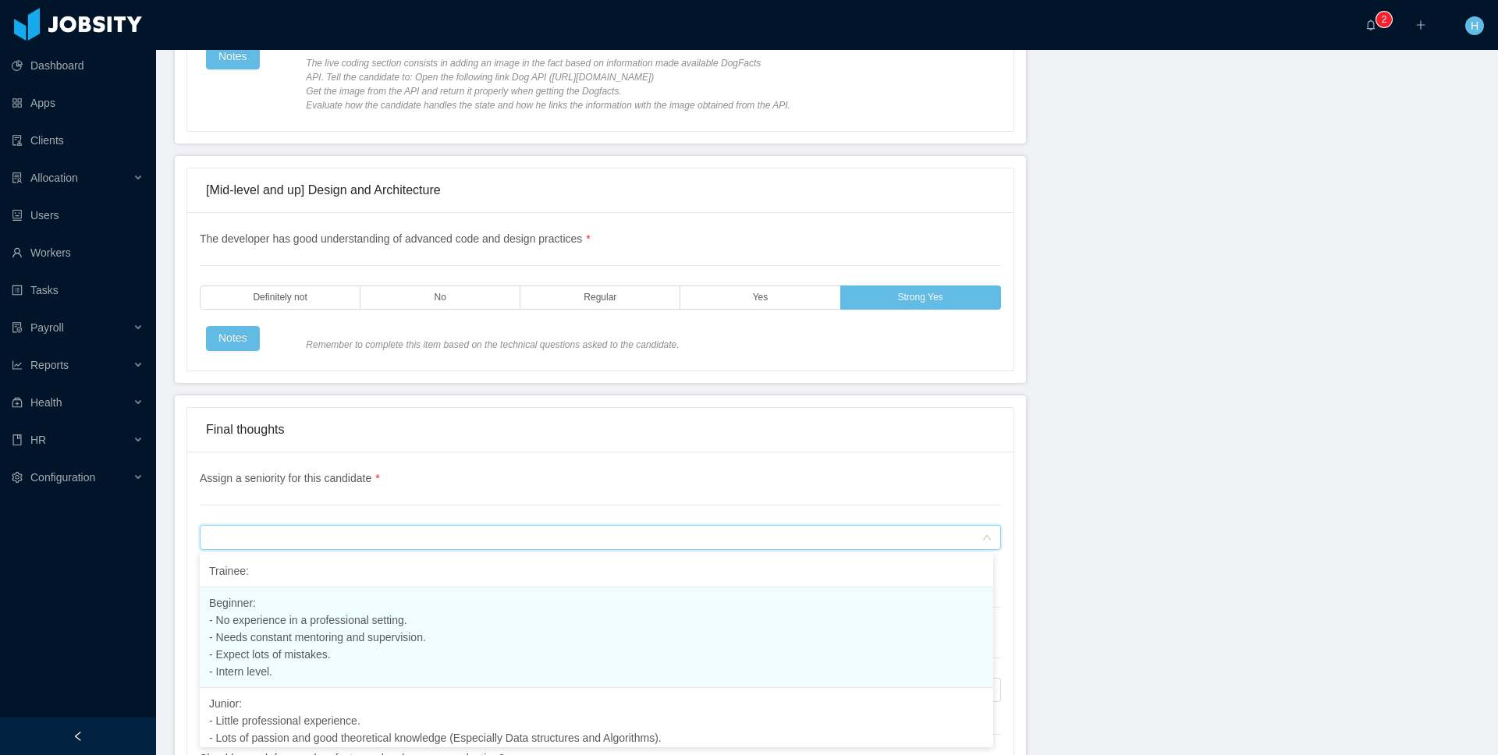
click at [567, 636] on li "Beginner: - No experience in a professional setting. - Needs constant mentoring…" at bounding box center [597, 638] width 794 height 101
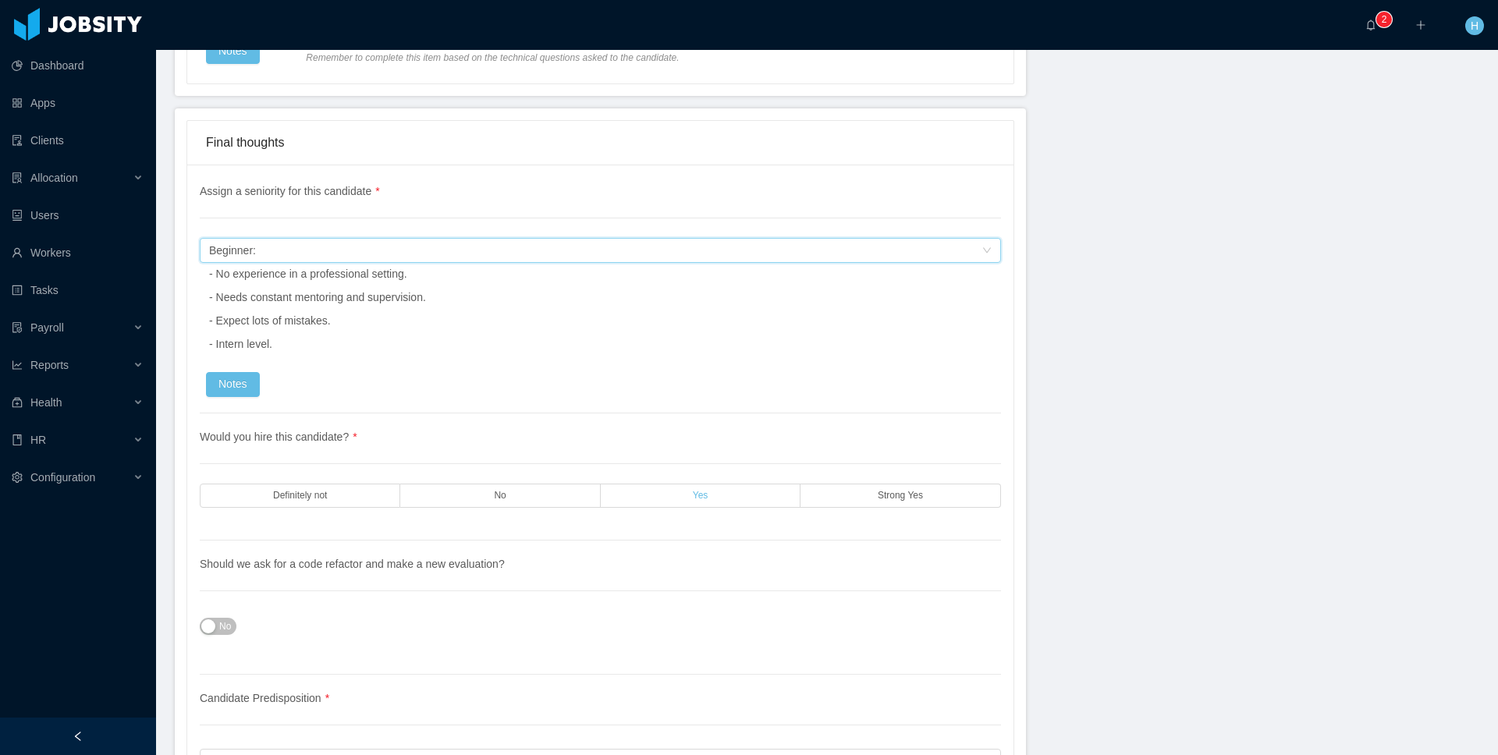
scroll to position [4562, 0]
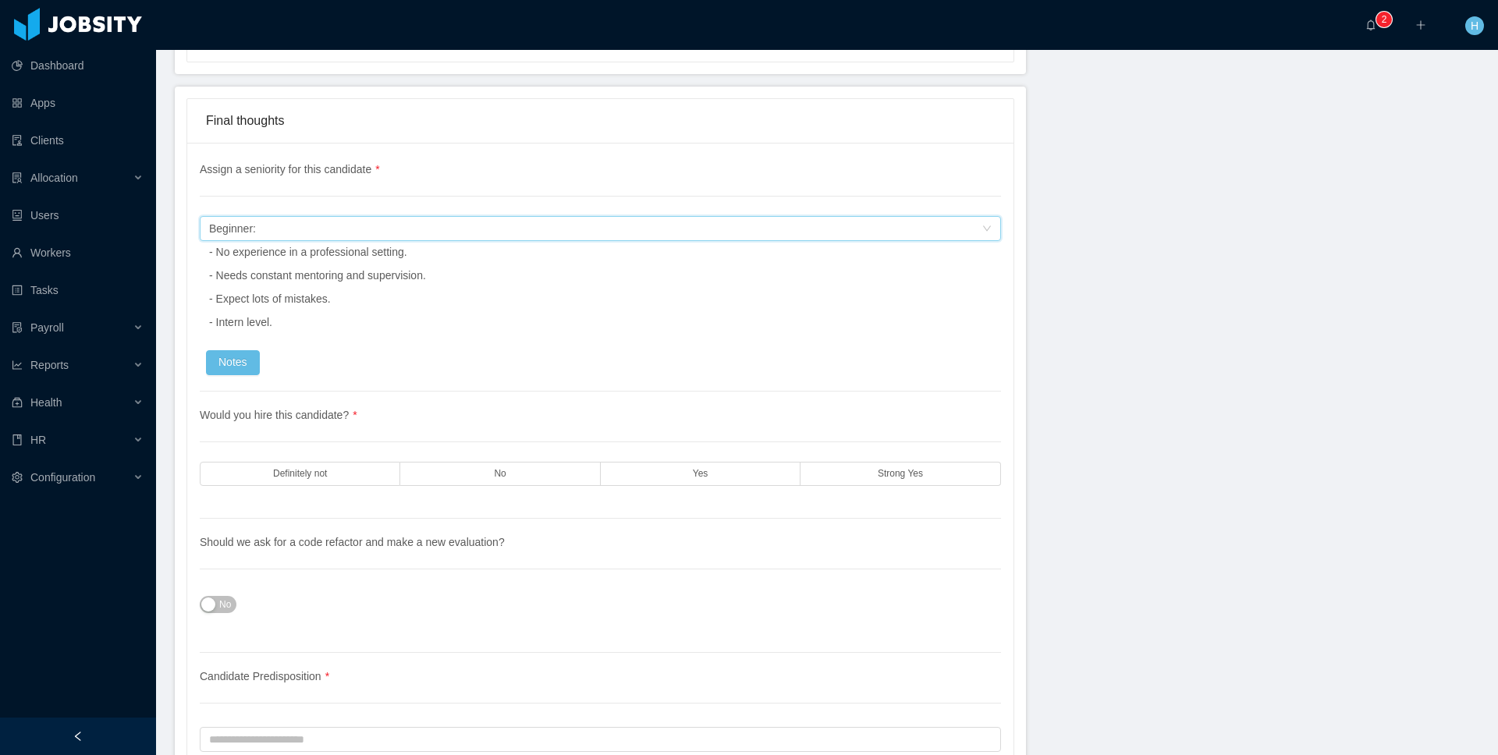
click at [898, 491] on div "Would you hire this candidate? * Definitely not No Yes Strong Yes" at bounding box center [600, 455] width 801 height 127
click at [900, 476] on span "Strong Yes" at bounding box center [900, 474] width 45 height 10
click at [230, 600] on span "No" at bounding box center [225, 605] width 12 height 16
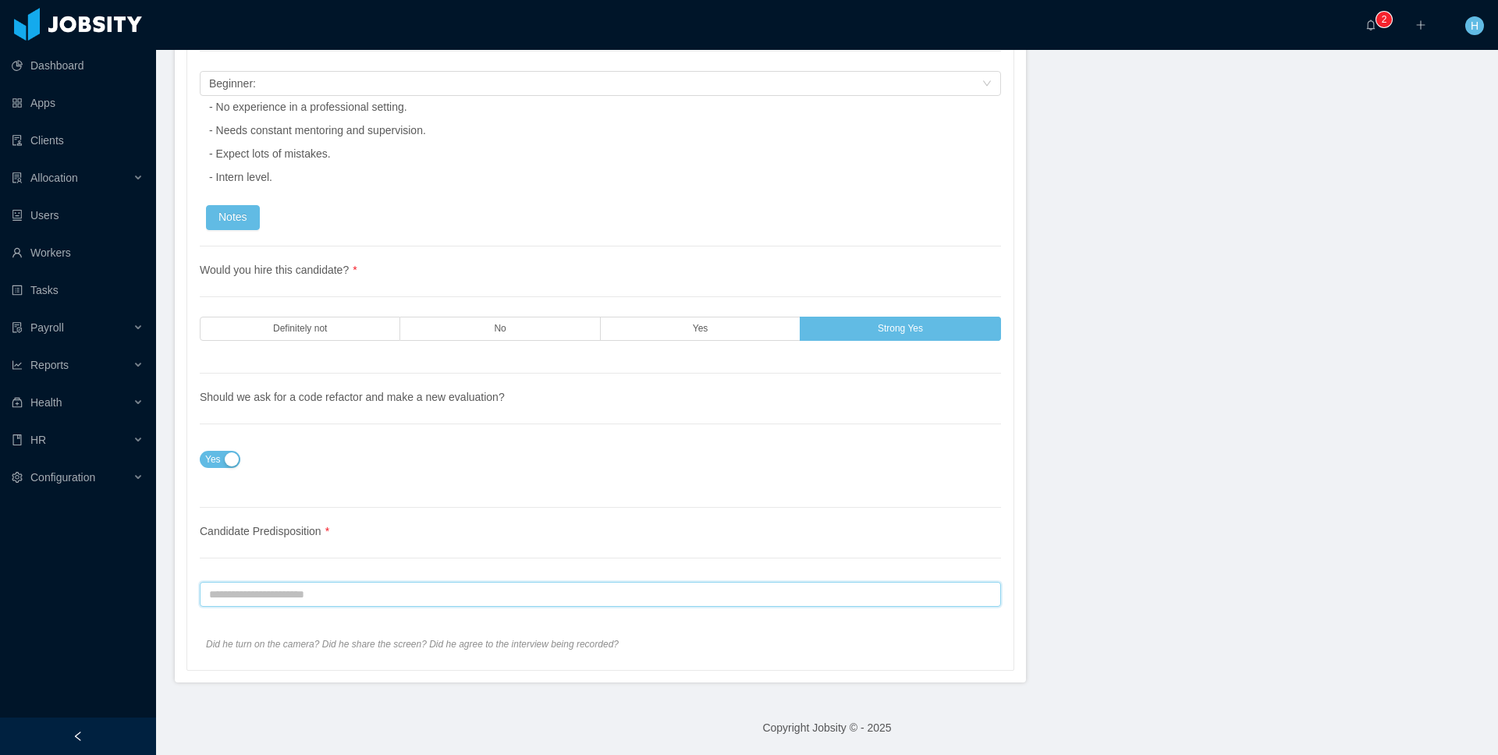
click at [438, 597] on input "text" at bounding box center [600, 594] width 801 height 25
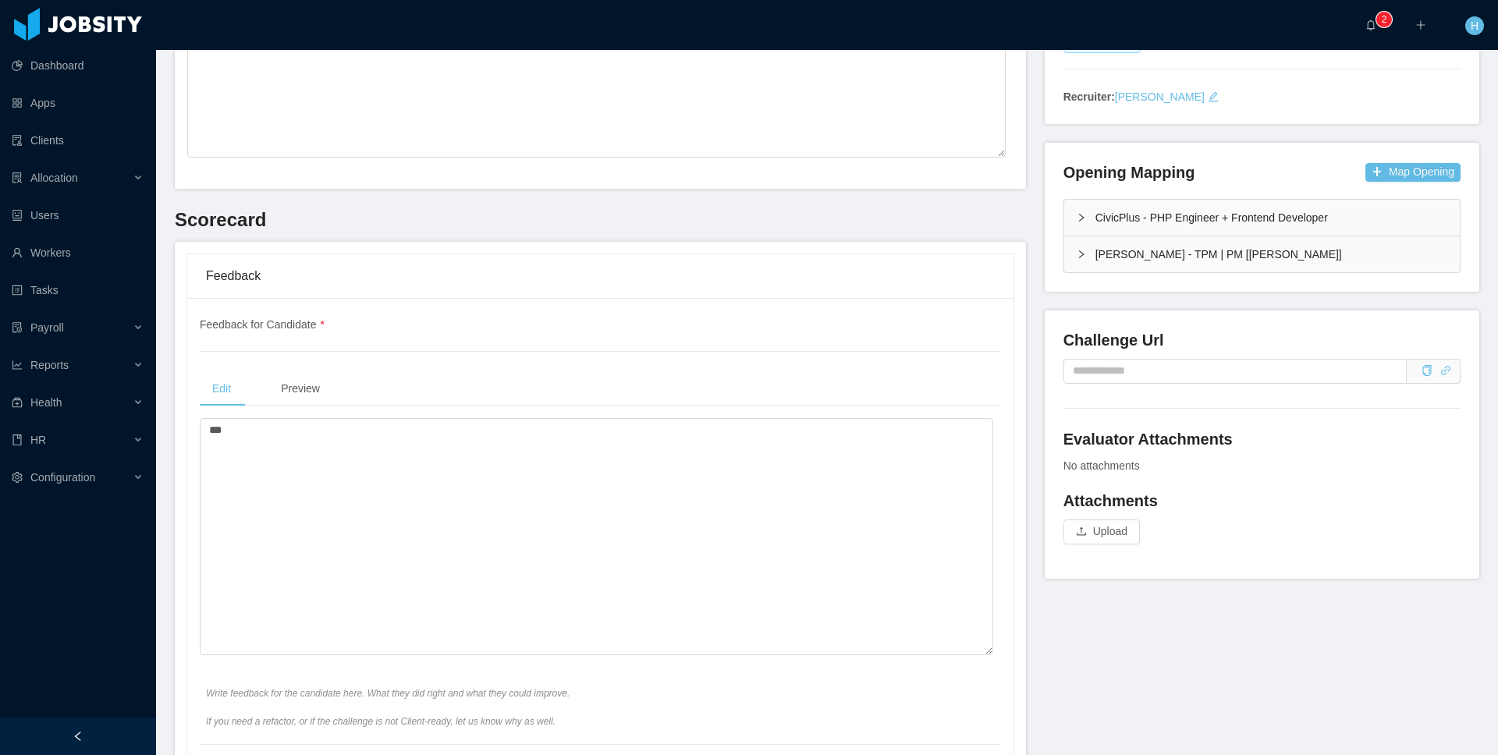
scroll to position [0, 0]
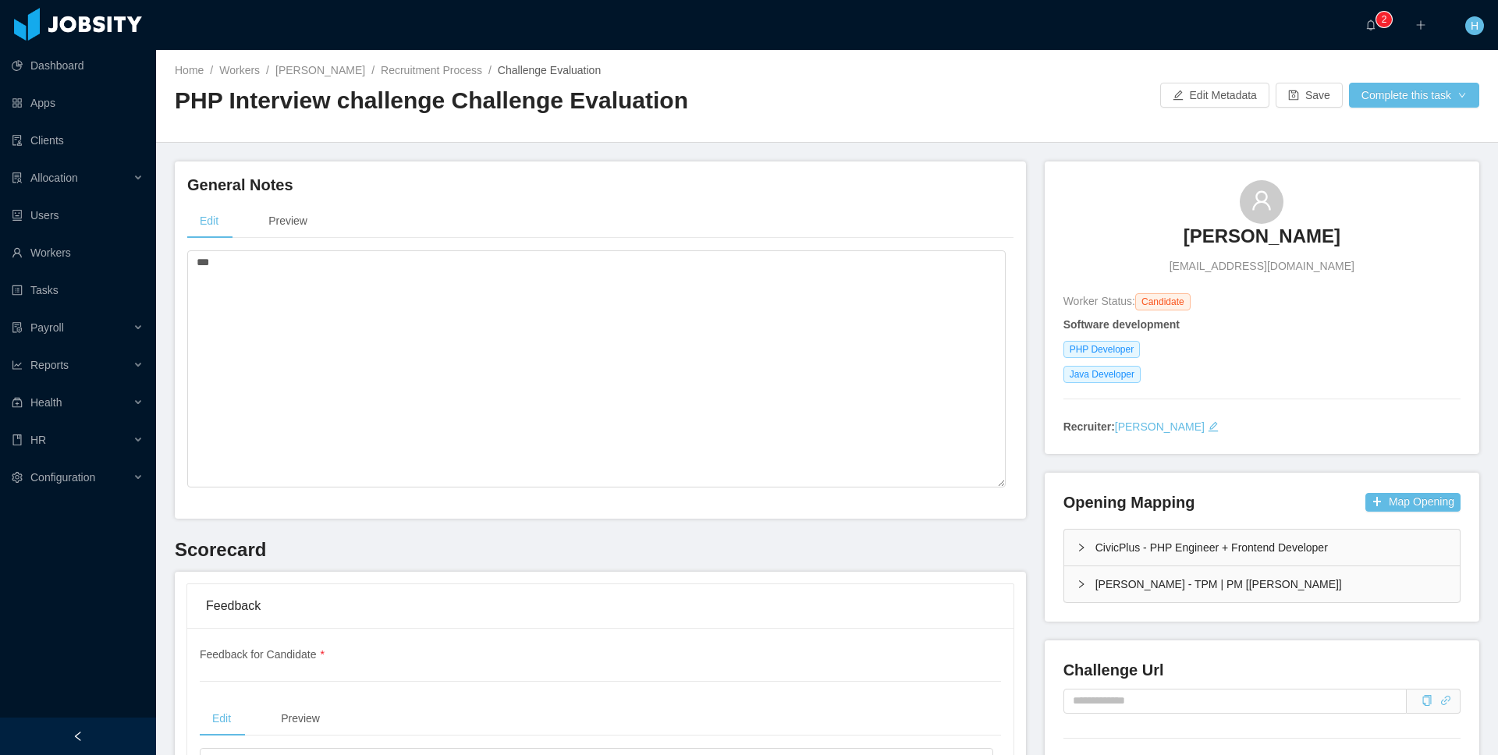
type input "***"
click at [1431, 74] on div "Home / Workers / Cristian Ortega / Recruitment Process / Challenge Evaluation /…" at bounding box center [827, 96] width 1342 height 93
click at [1427, 83] on button "Complete this task" at bounding box center [1414, 95] width 130 height 25
click at [1342, 136] on button "Save Evaluation" at bounding box center [1400, 130] width 121 height 25
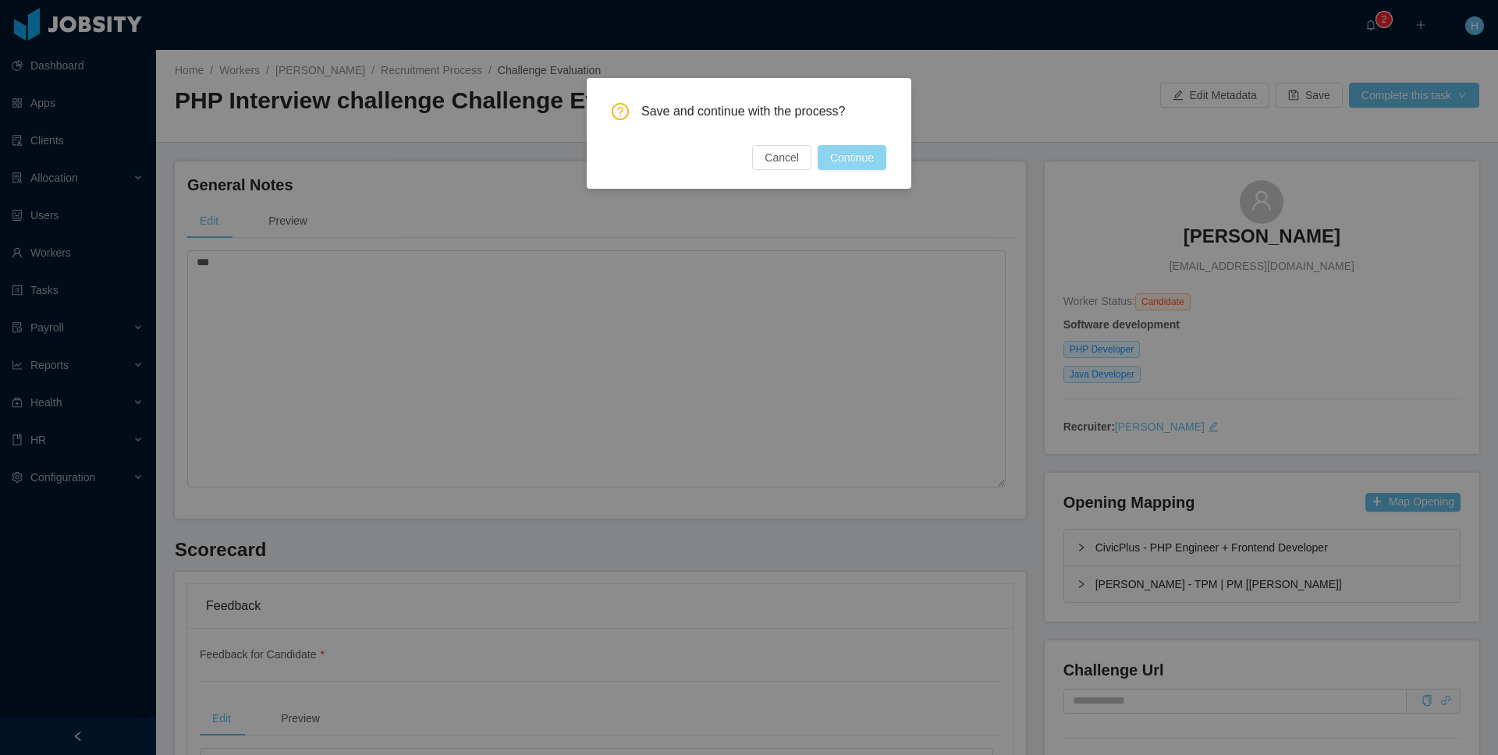
click at [835, 163] on button "Continue" at bounding box center [852, 157] width 69 height 25
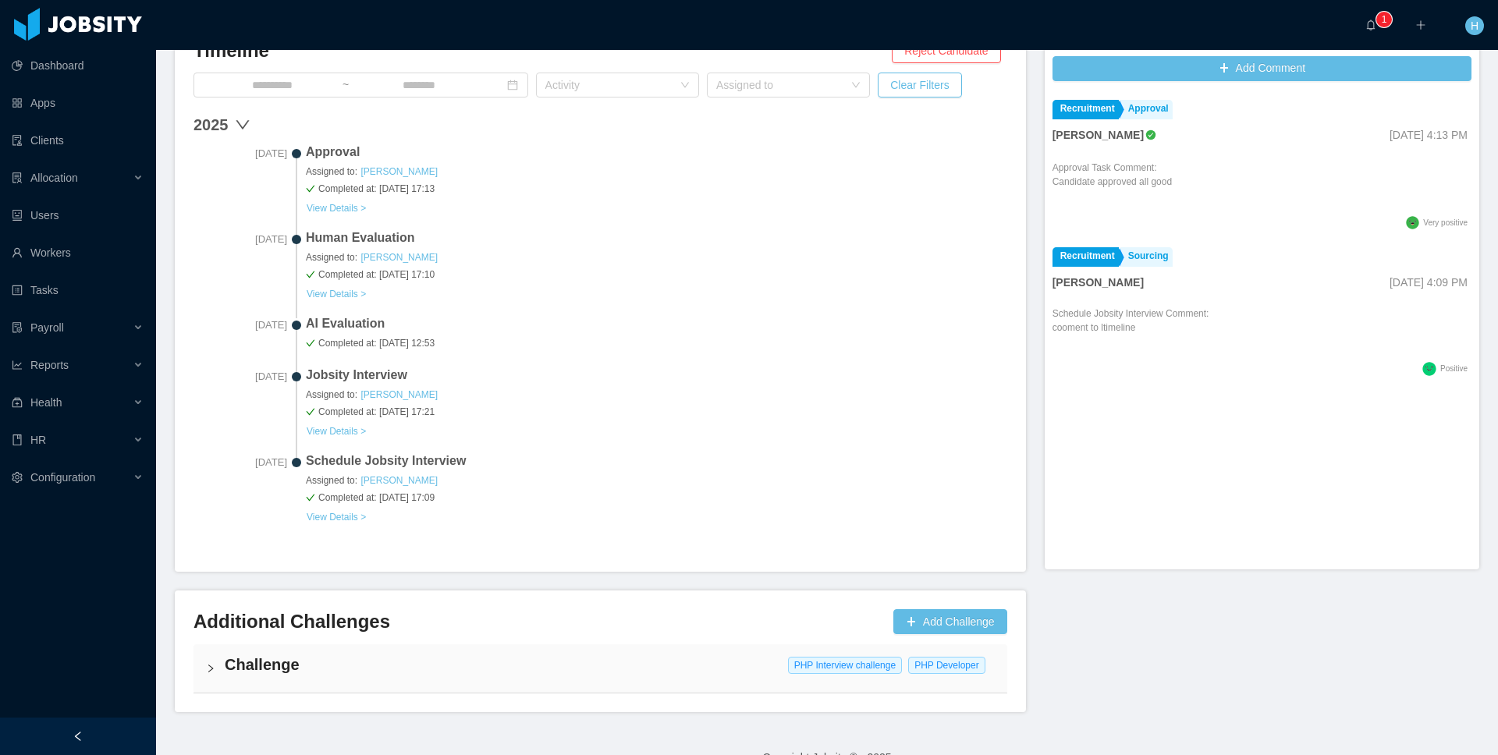
scroll to position [494, 0]
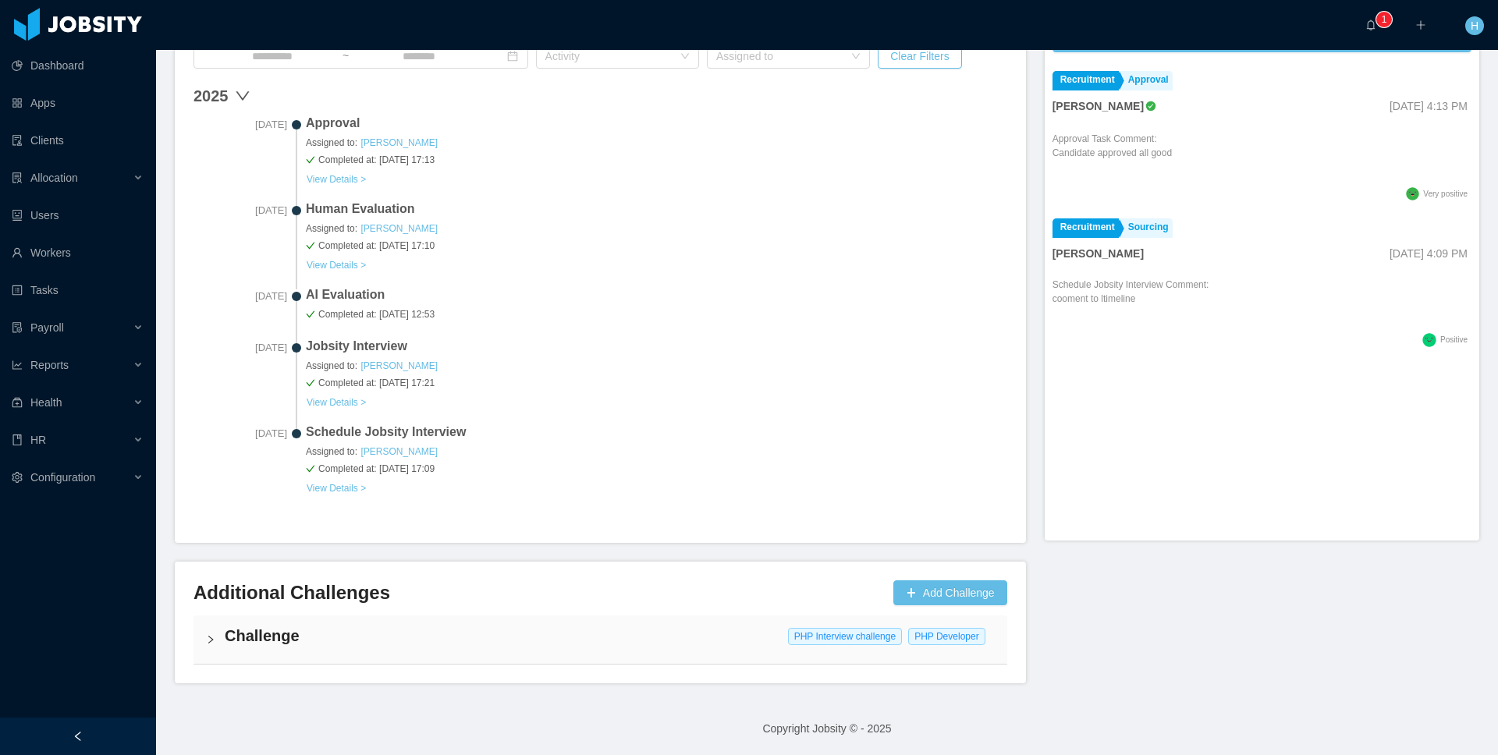
click at [620, 622] on div "Challenge PHP Interview challenge PHP Developer" at bounding box center [601, 640] width 814 height 48
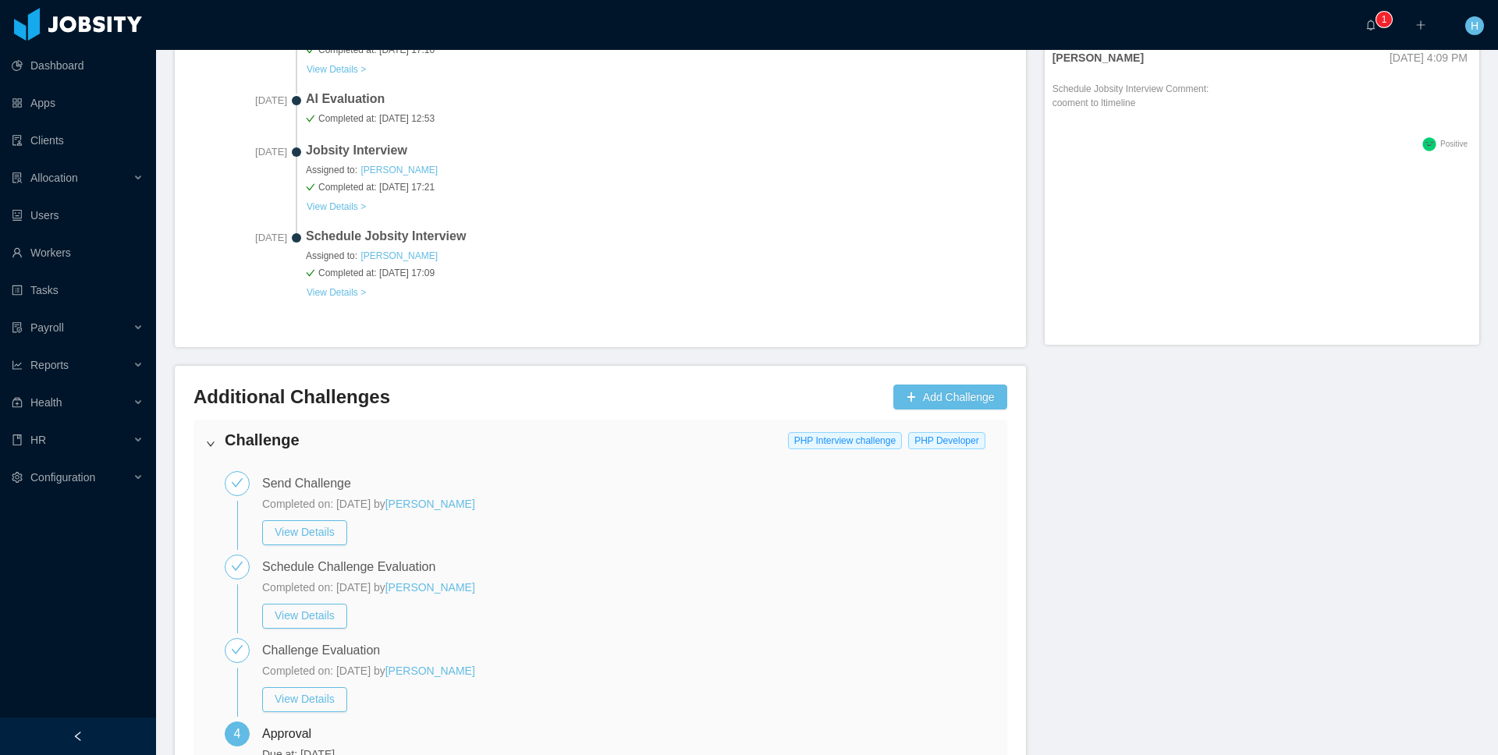
scroll to position [860, 0]
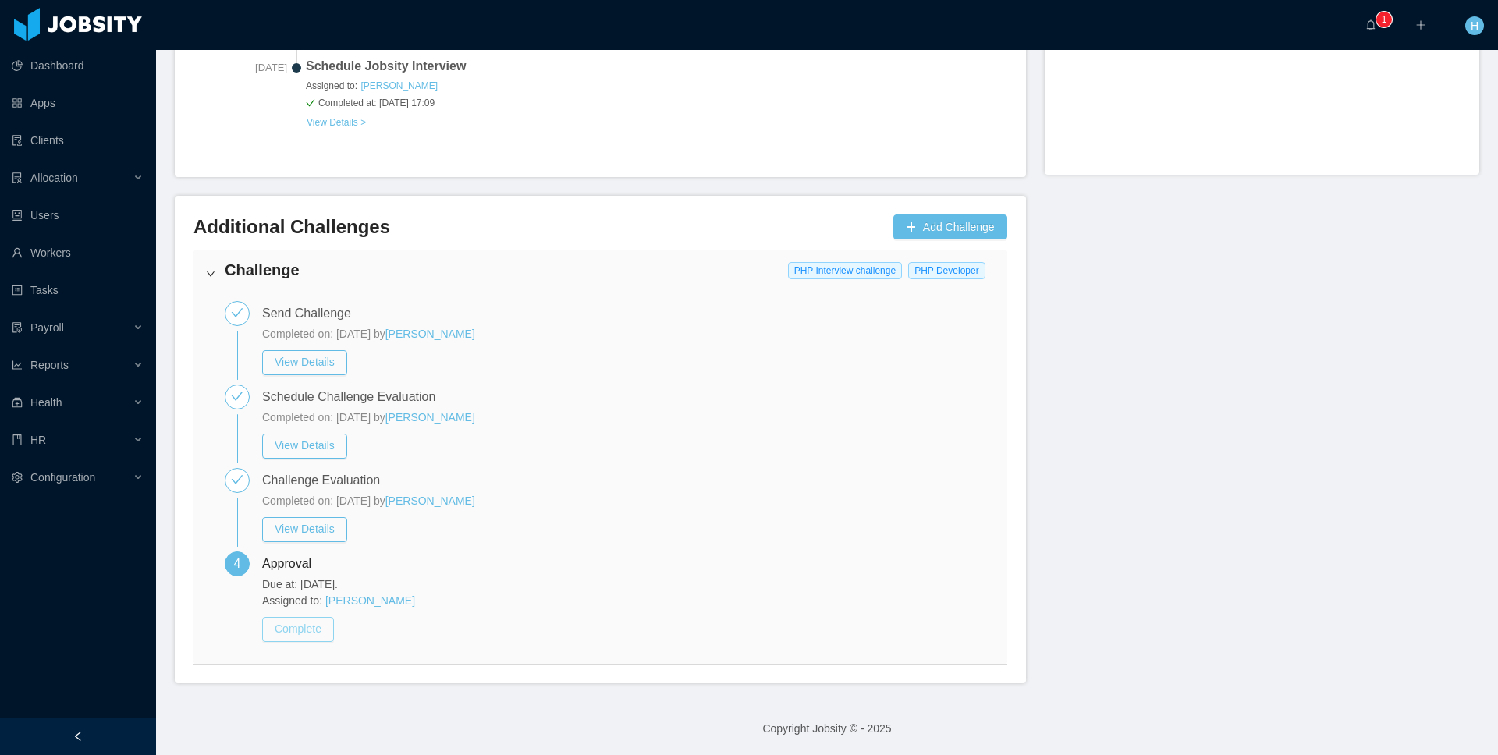
click at [297, 631] on button "Complete" at bounding box center [298, 629] width 72 height 25
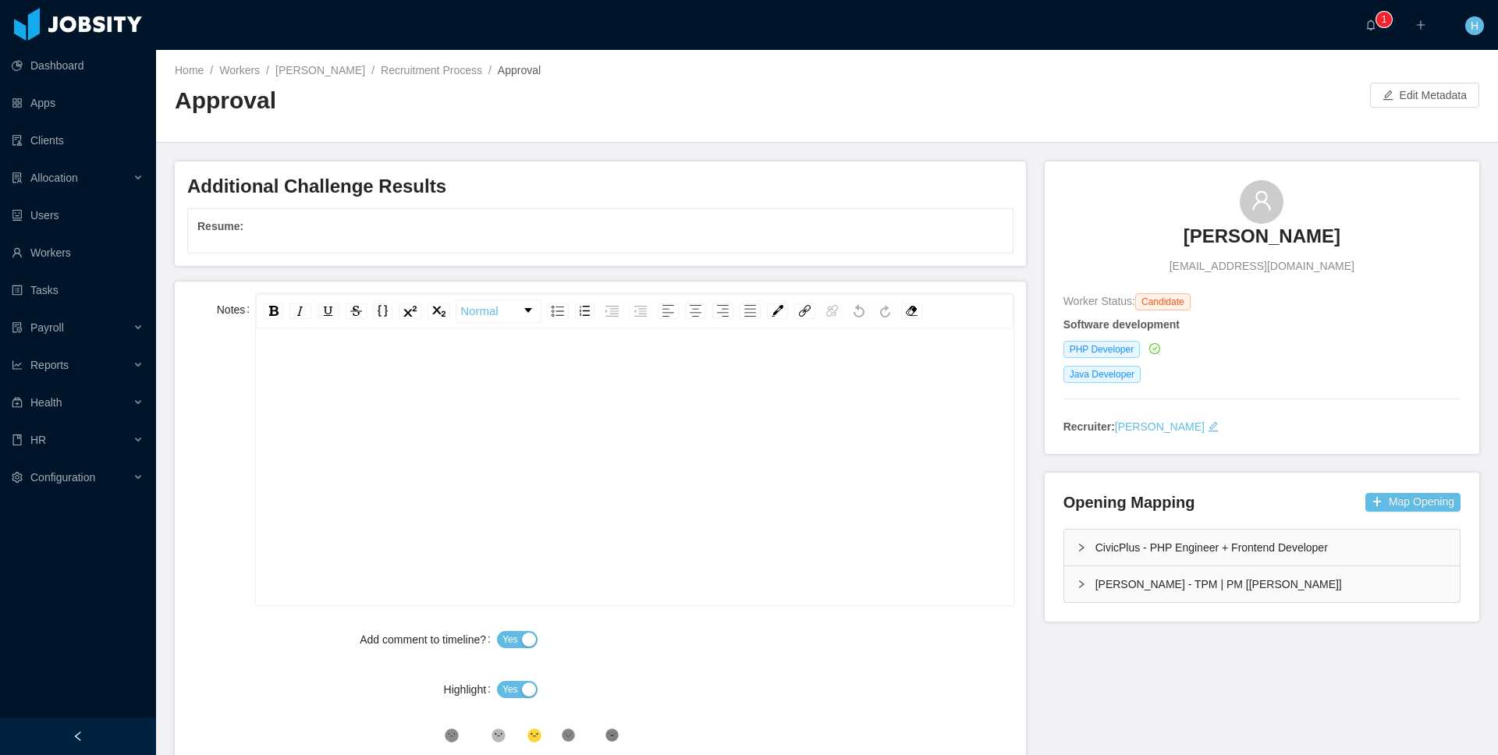
click at [254, 227] on button "button" at bounding box center [255, 231] width 25 height 25
click at [251, 227] on button "button" at bounding box center [255, 231] width 25 height 25
